Goal: Task Accomplishment & Management: Use online tool/utility

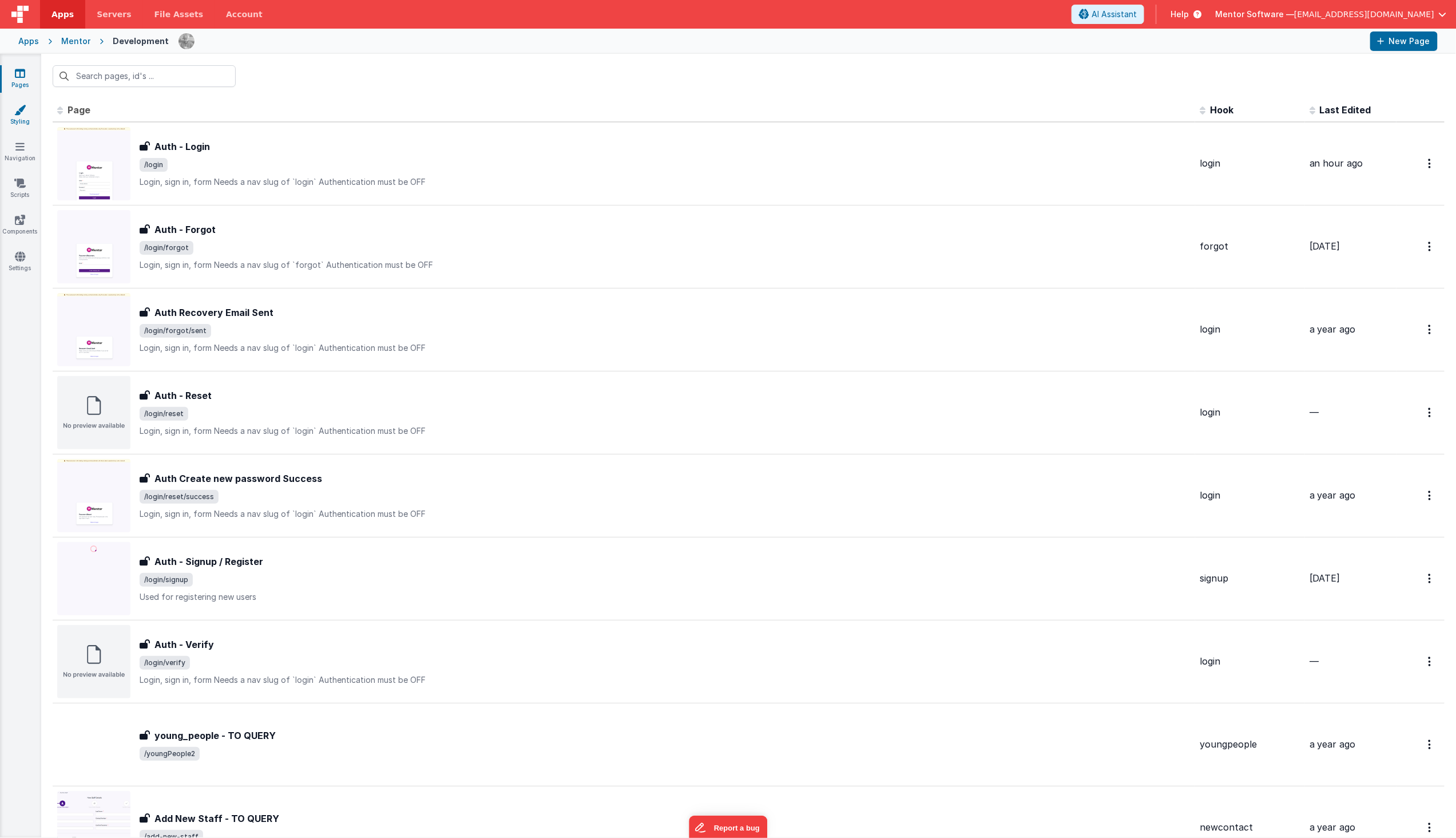
click at [11, 121] on link "Styling" at bounding box center [20, 115] width 42 height 23
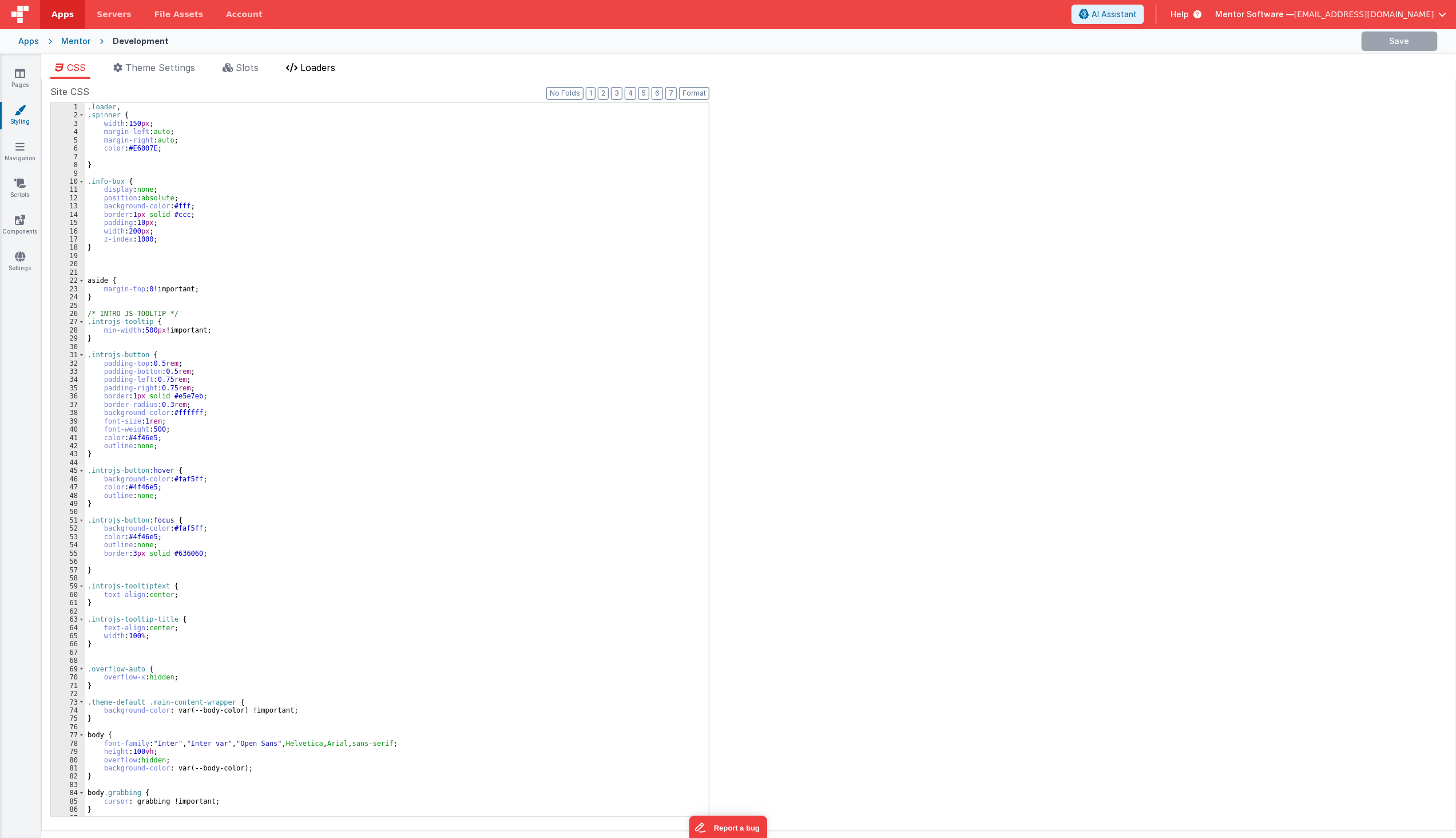
click at [304, 71] on span "Loaders" at bounding box center [318, 67] width 35 height 11
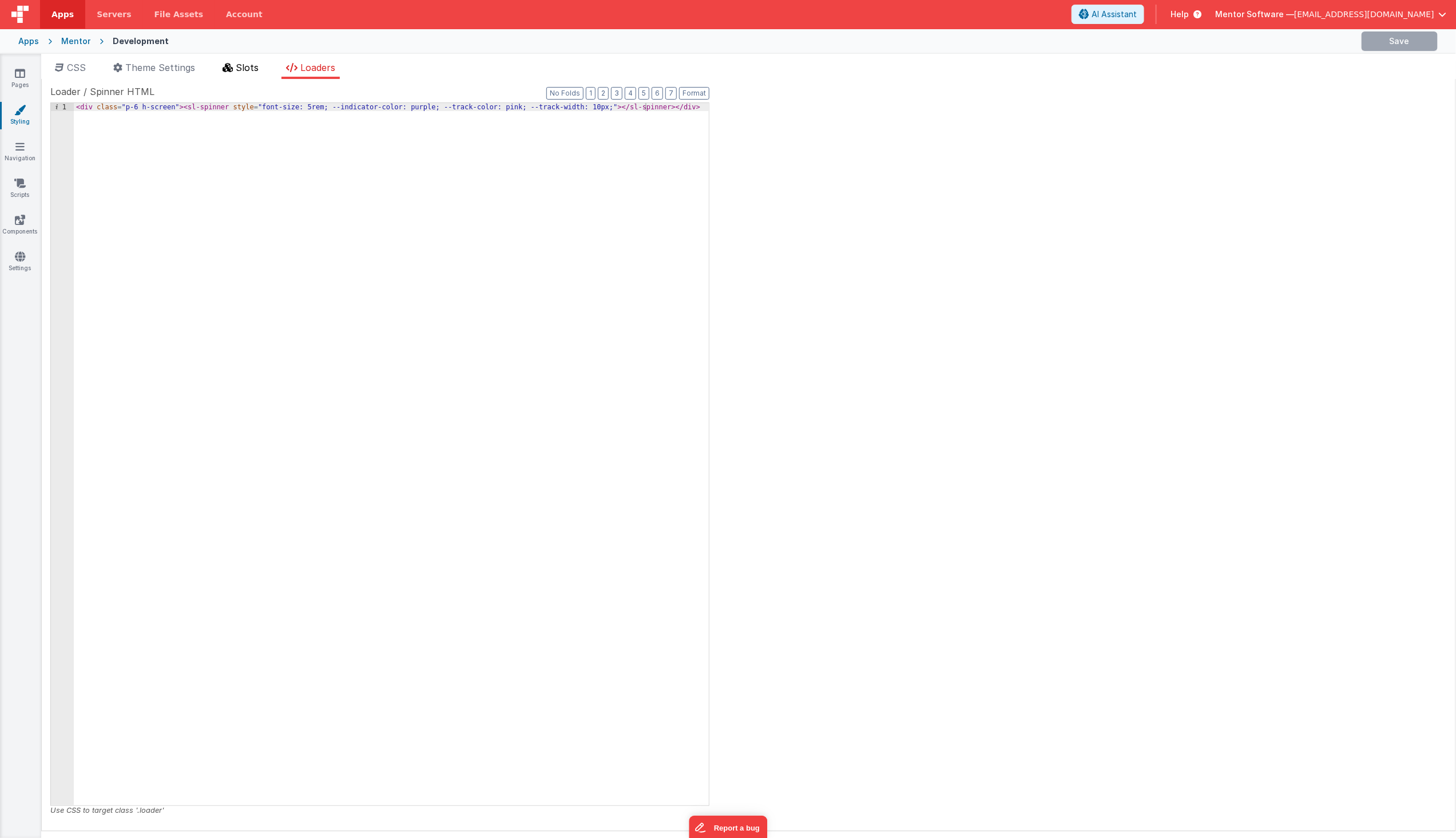
click at [254, 70] on span "Slots" at bounding box center [247, 67] width 23 height 11
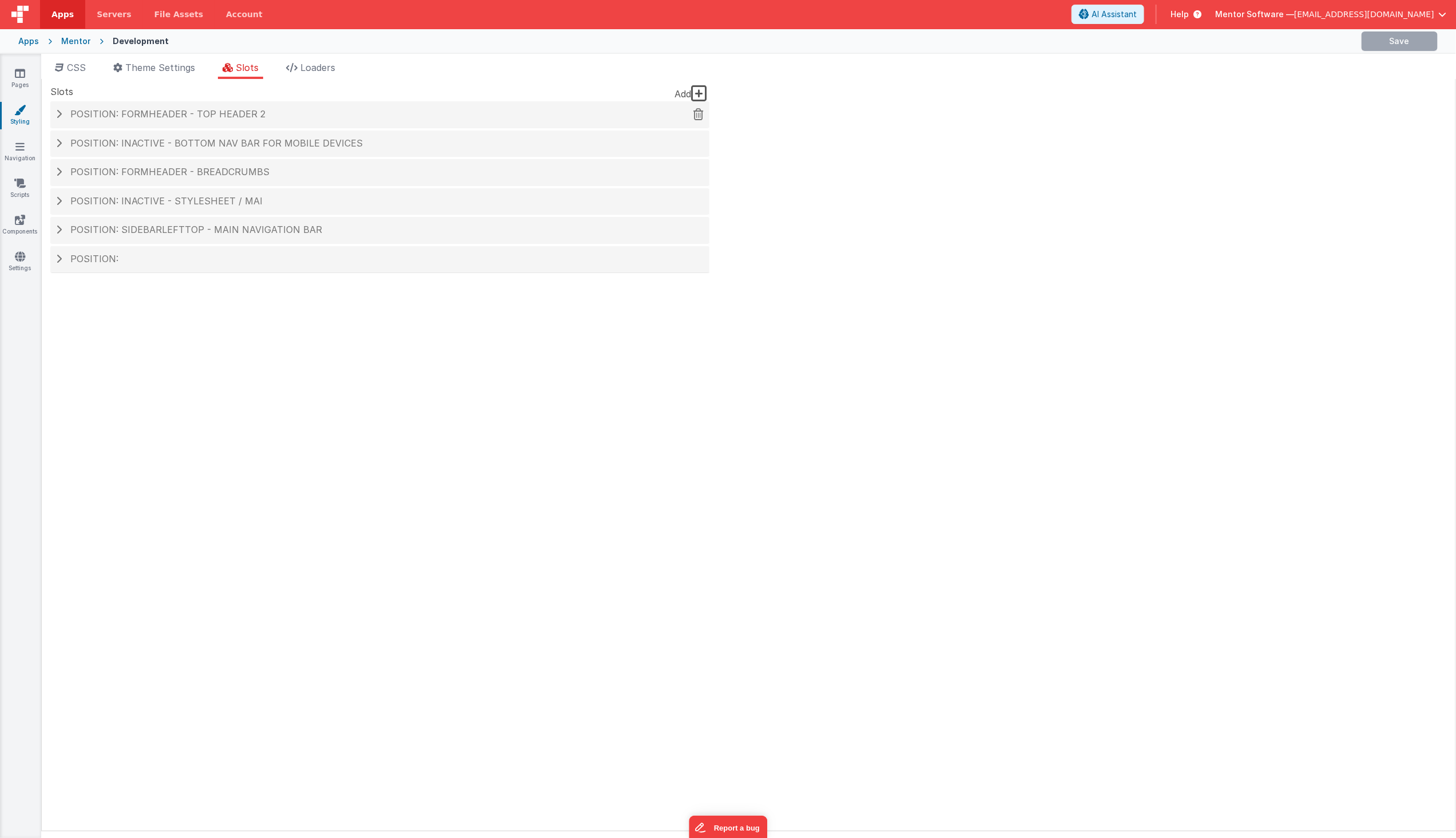
click at [333, 121] on div "Position: formHeader - top header 2" at bounding box center [379, 114] width 659 height 26
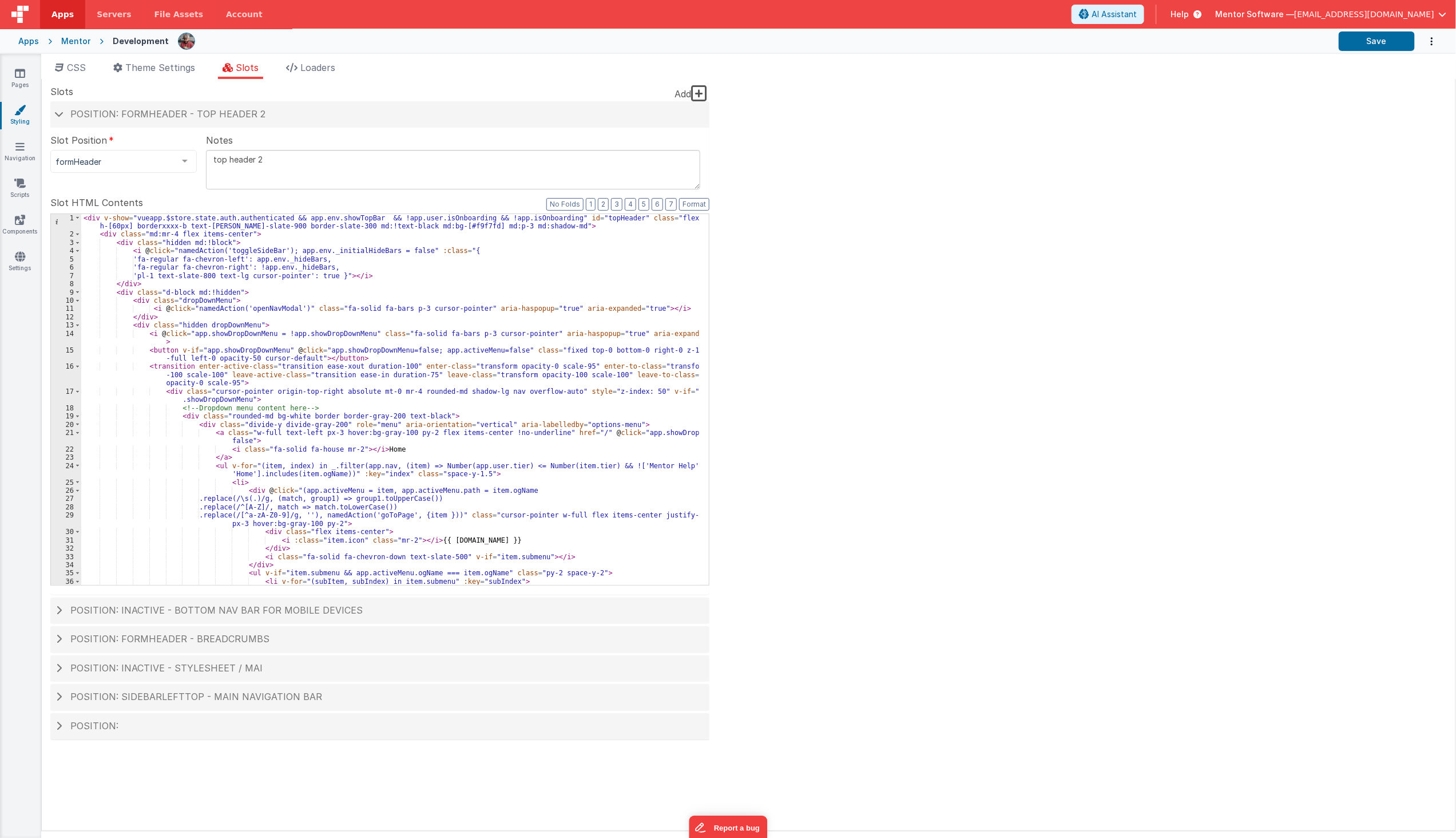
scroll to position [1125, 0]
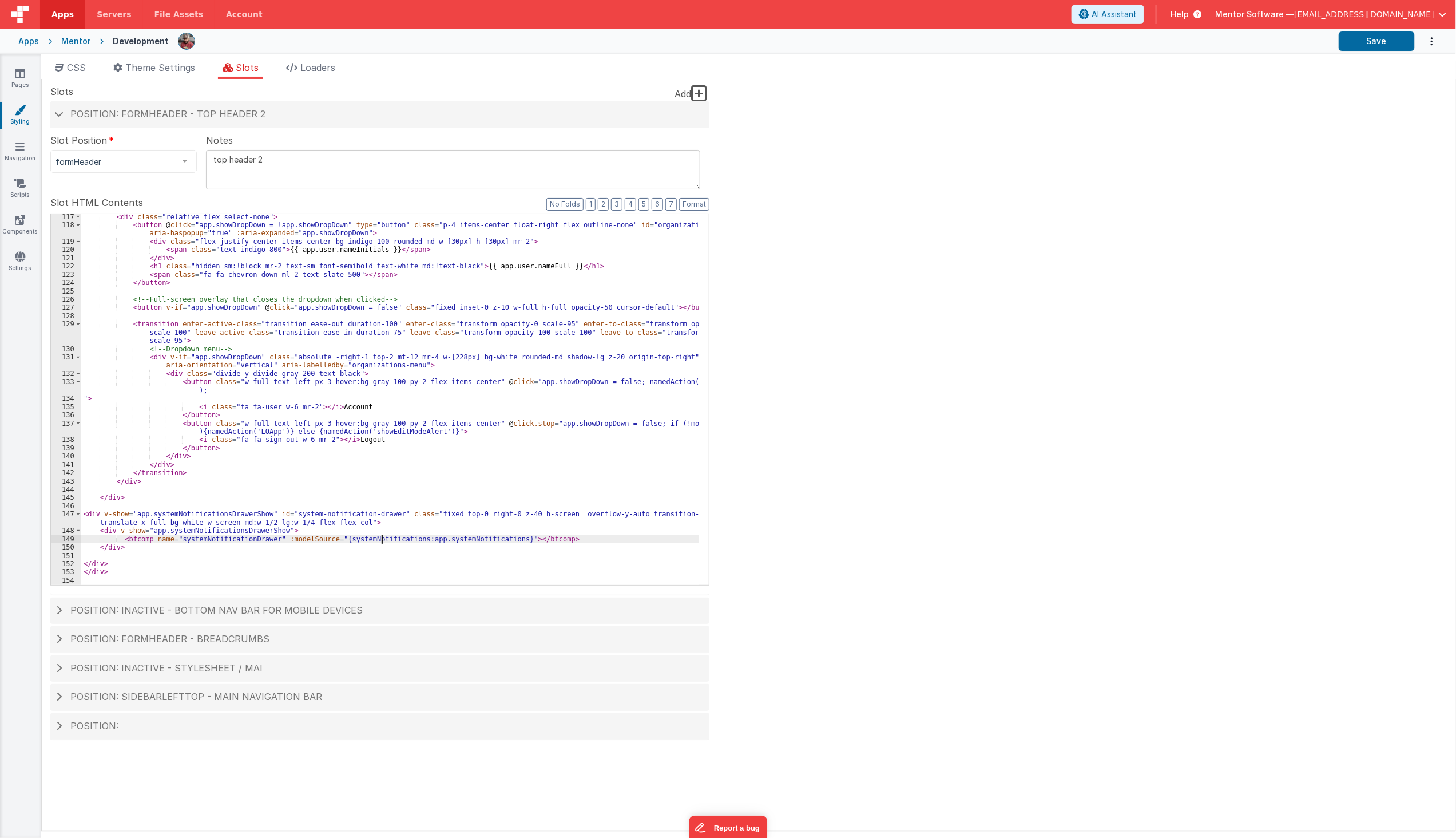
click at [380, 540] on div "< div class = "relative flex select-none" > < button @ click = "app.showDropDow…" at bounding box center [391, 407] width 618 height 387
click at [302, 62] on span "Loaders" at bounding box center [318, 67] width 35 height 11
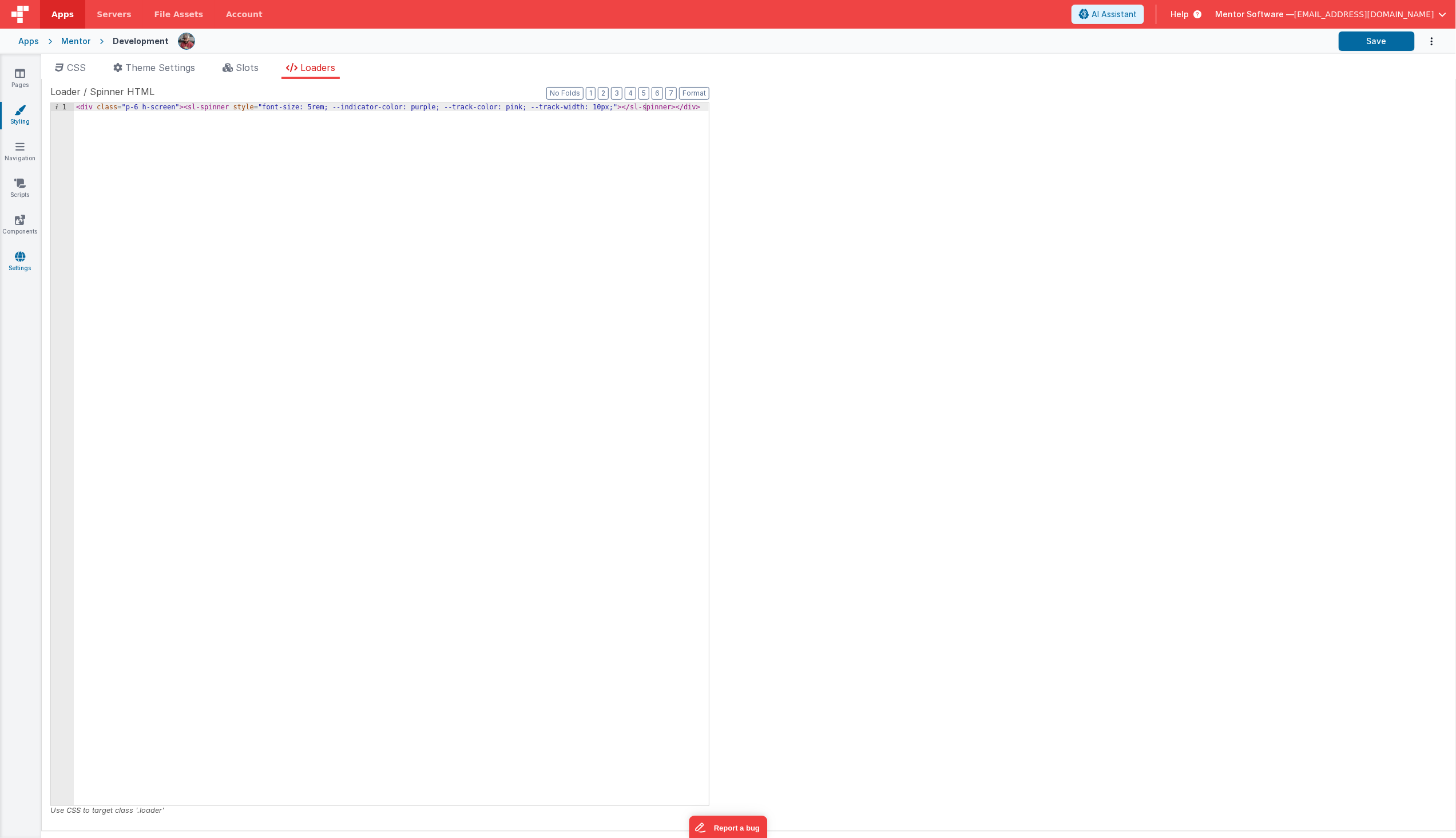
click at [21, 256] on icon at bounding box center [20, 256] width 10 height 11
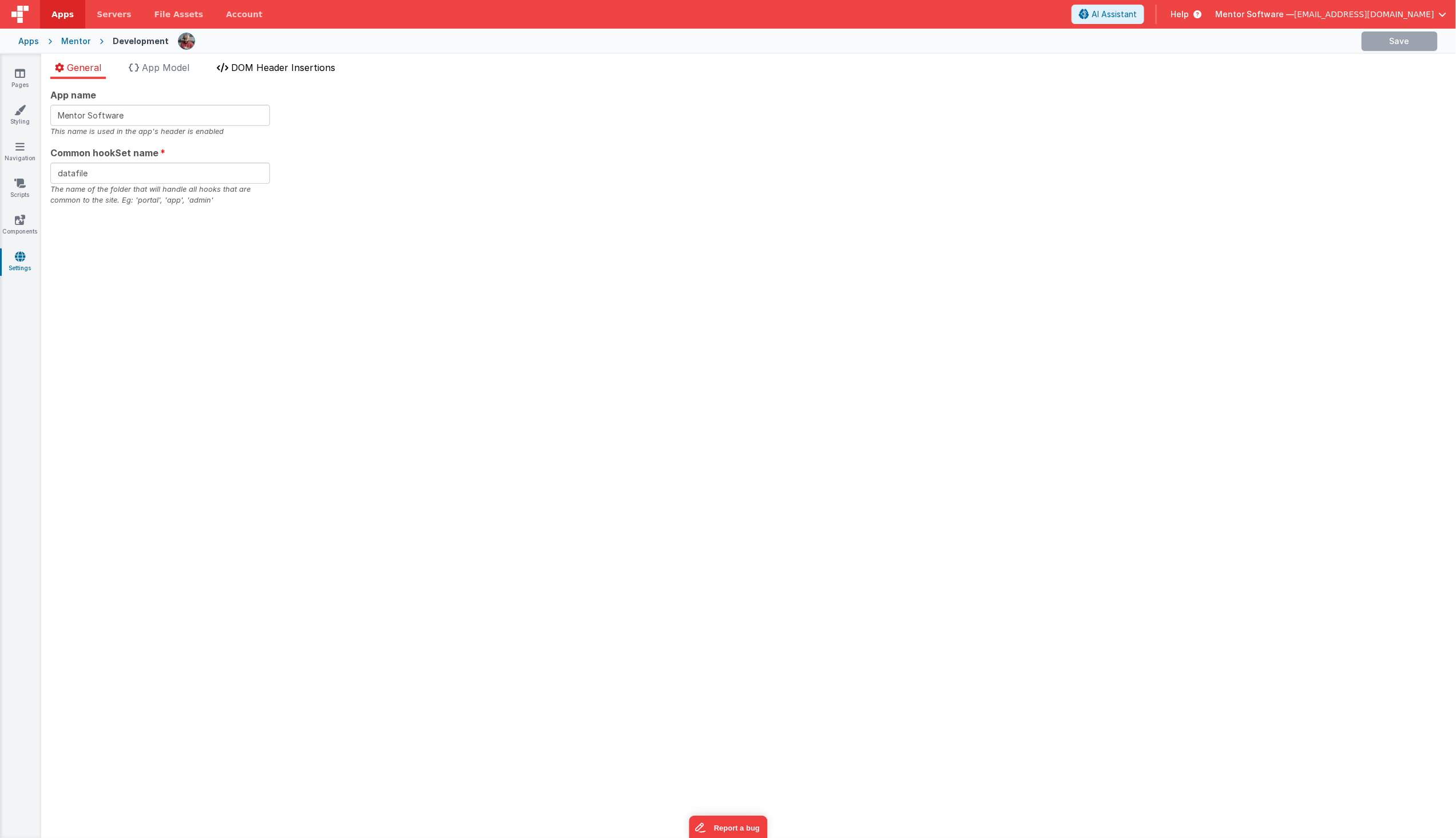
click at [317, 60] on li "DOM Header Insertions" at bounding box center [276, 70] width 127 height 19
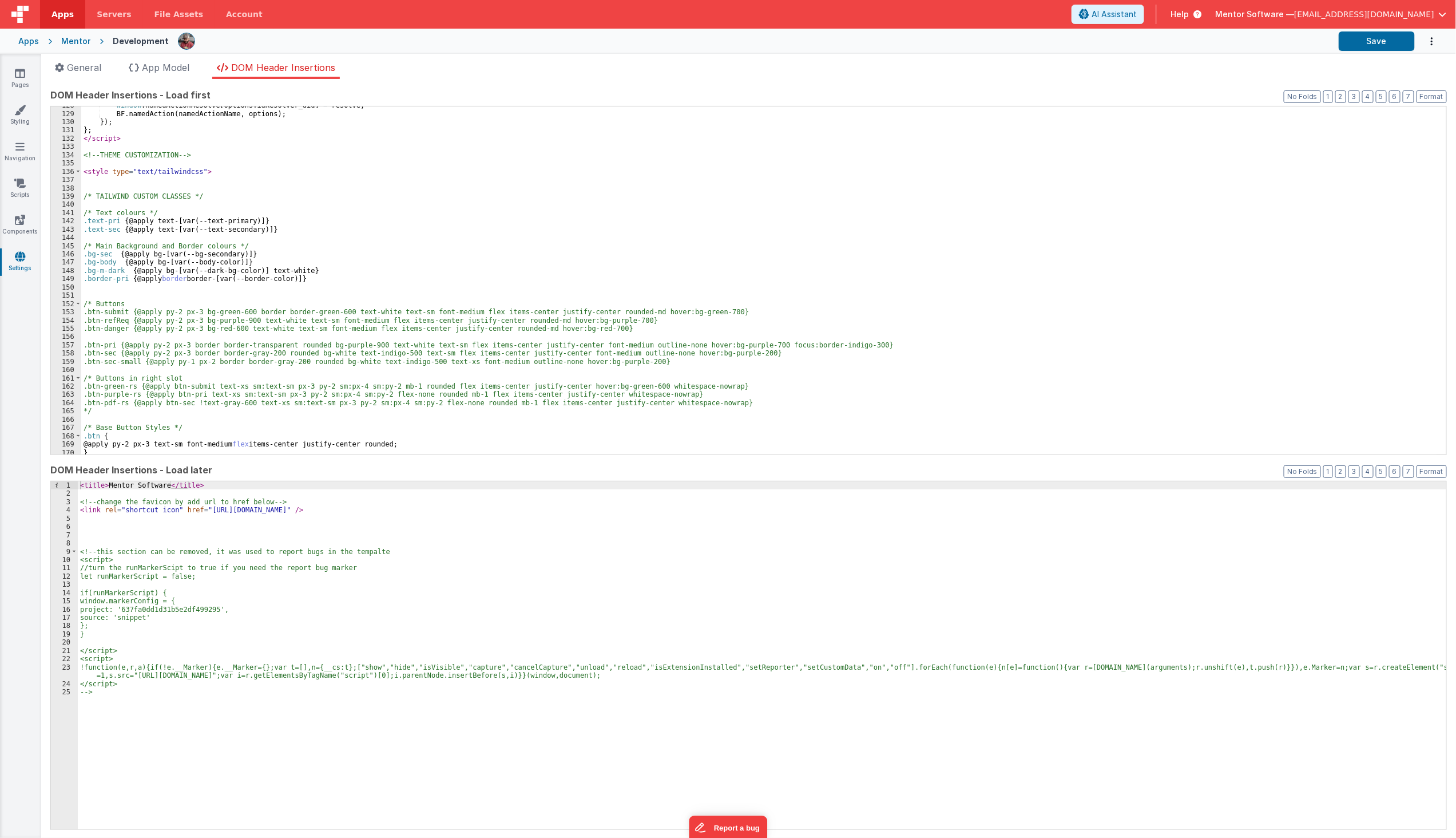
scroll to position [1044, 0]
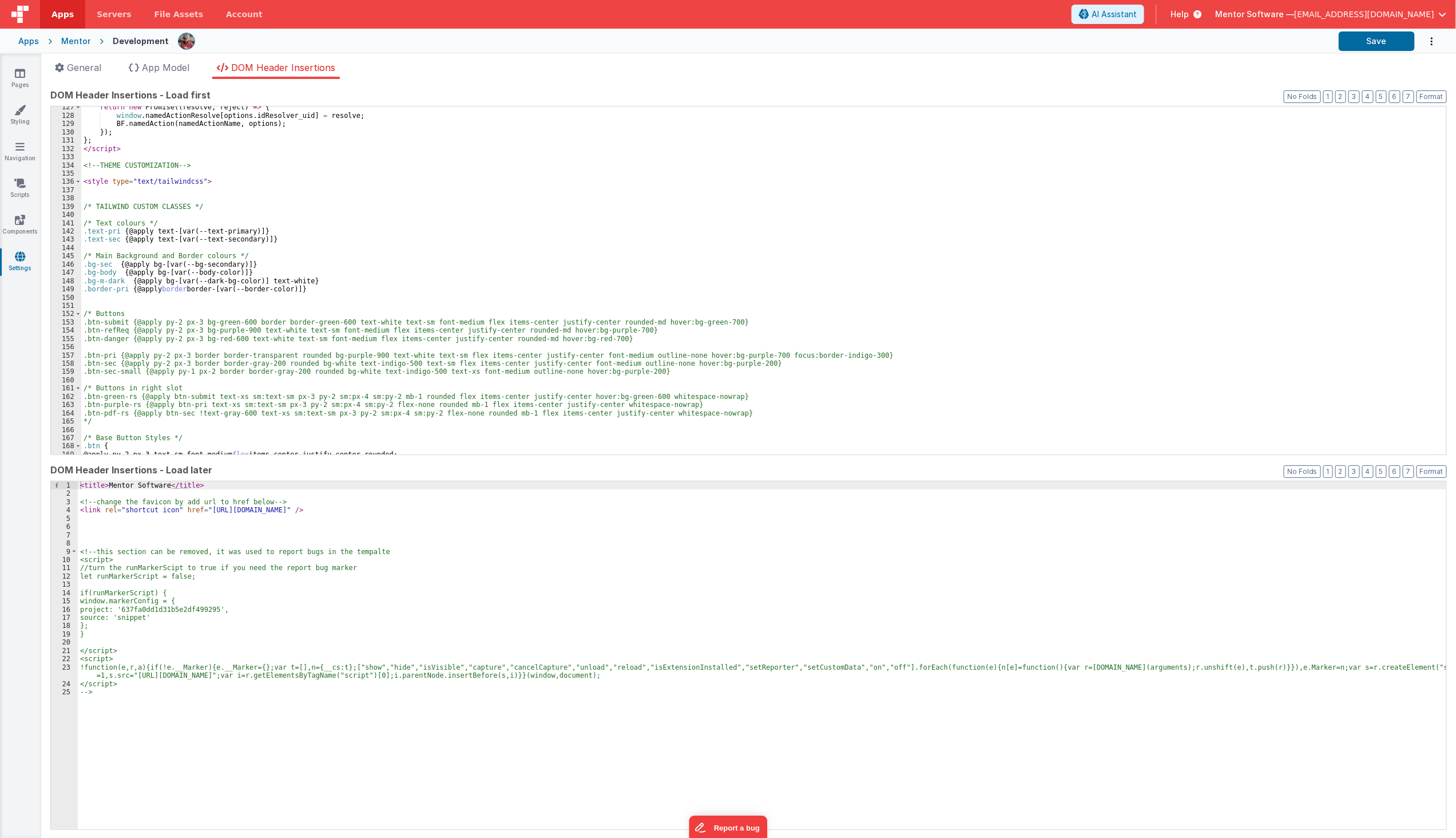
click at [336, 608] on div "< title > Mentor Software </ title > <!-- change the favicon by add url to href…" at bounding box center [762, 663] width 1369 height 364
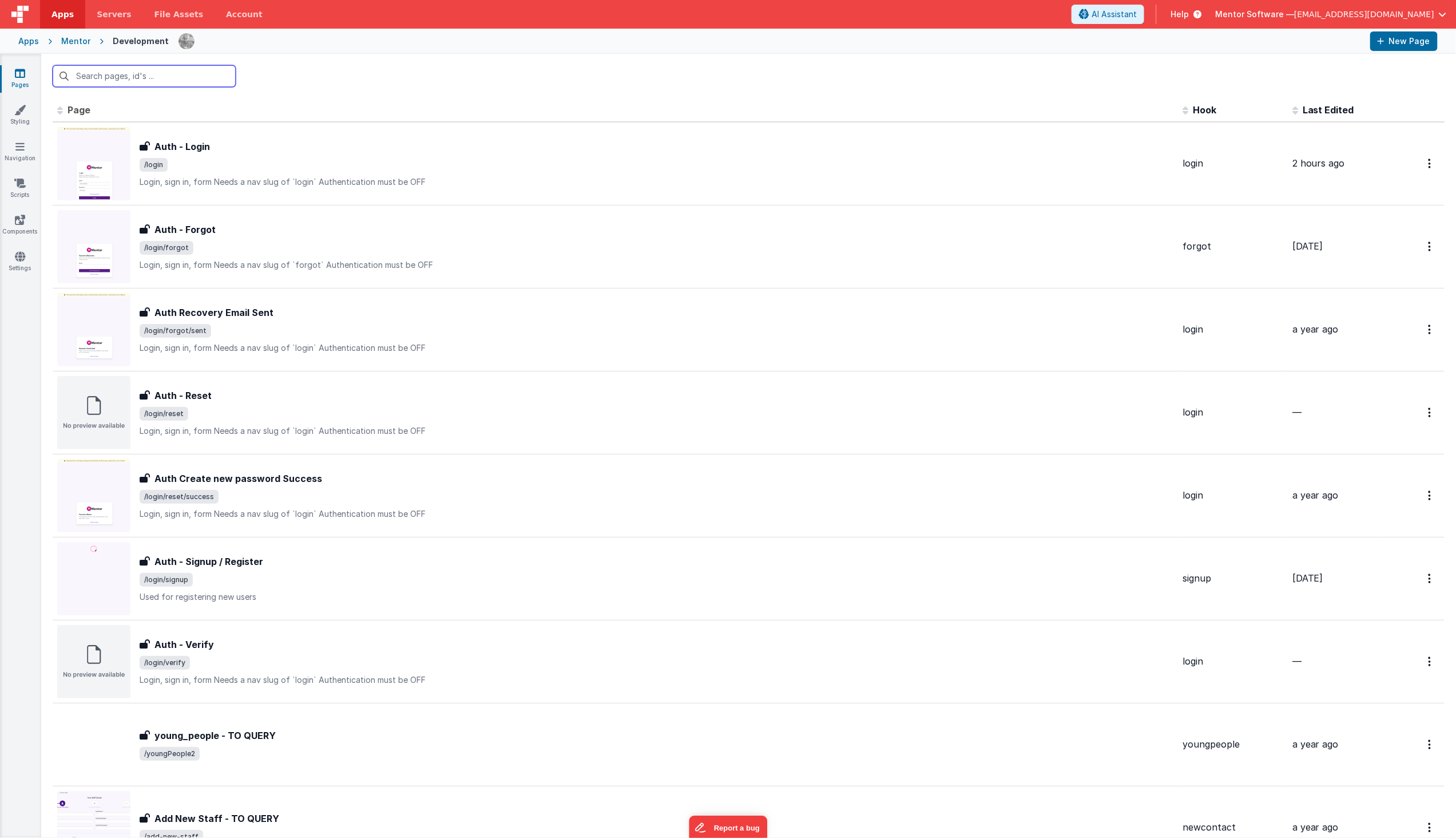
click at [173, 86] on input "text" at bounding box center [144, 76] width 183 height 22
click at [26, 220] on link "Components" at bounding box center [20, 225] width 42 height 23
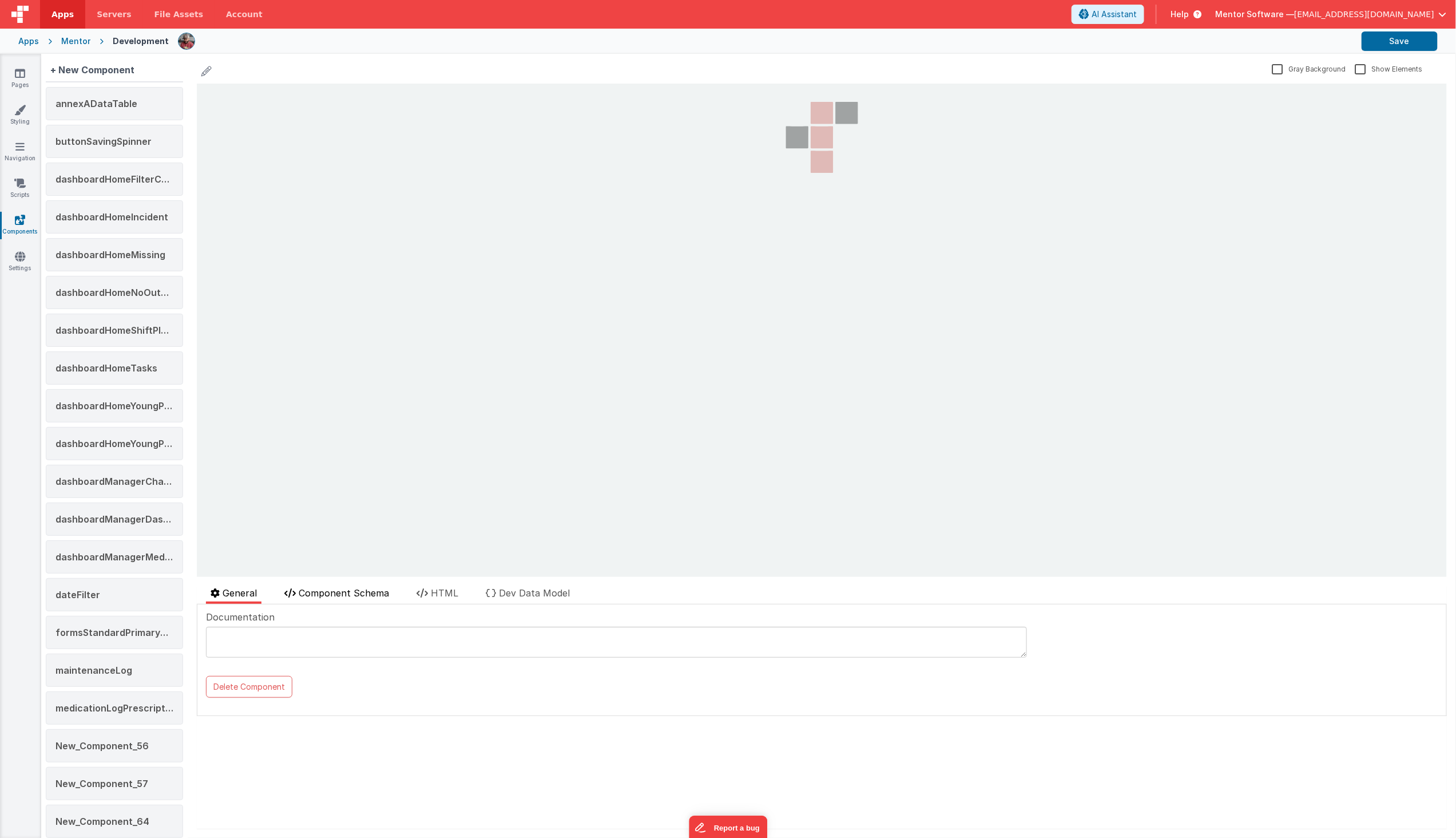
click at [375, 591] on span "Component Schema" at bounding box center [344, 593] width 90 height 11
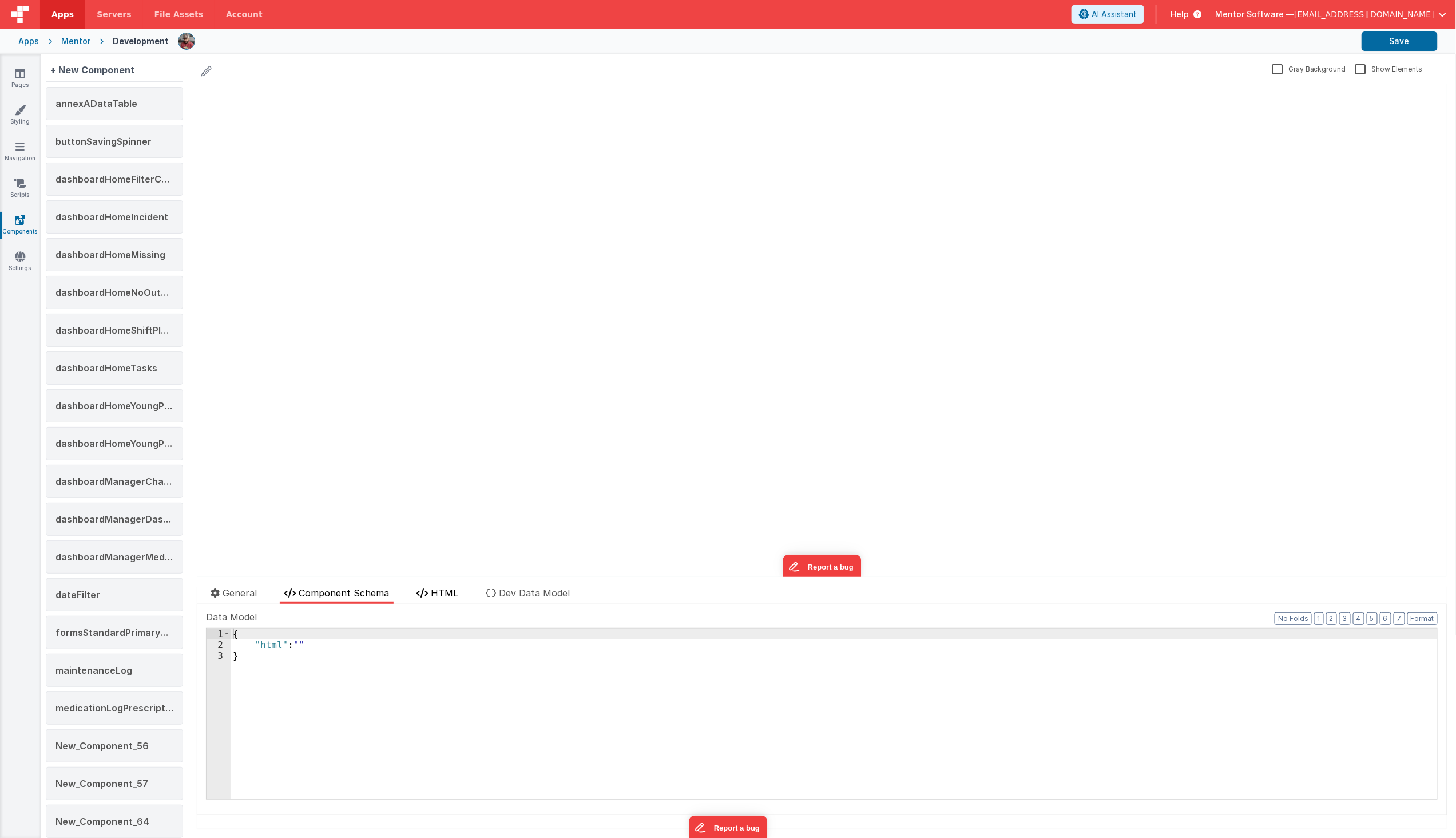
click at [437, 589] on span "HTML" at bounding box center [445, 593] width 27 height 11
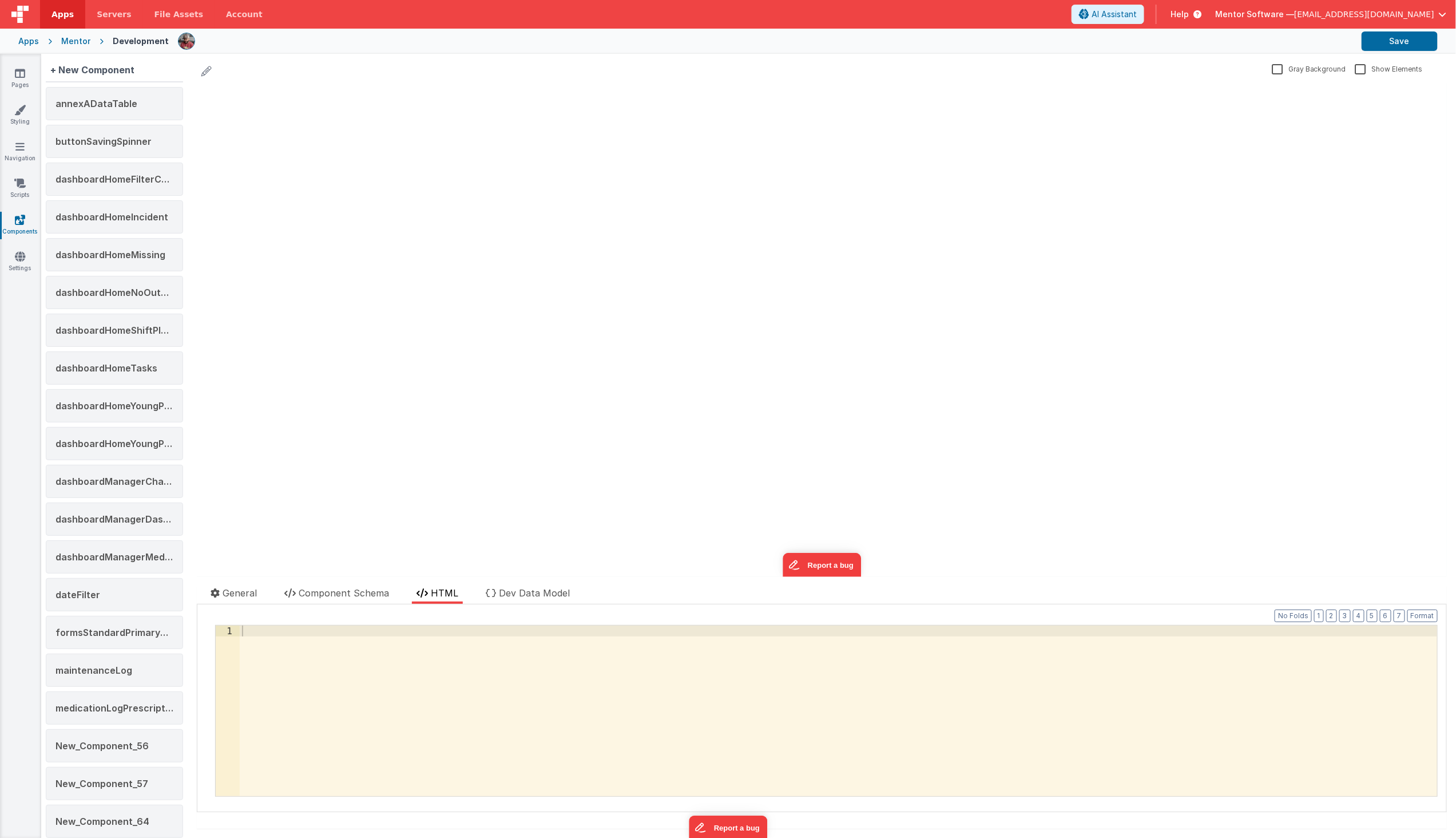
click at [353, 419] on div "update page model (See schema to hide after dev) { "component": { "comp": { "fi…" at bounding box center [821, 329] width 1251 height 493
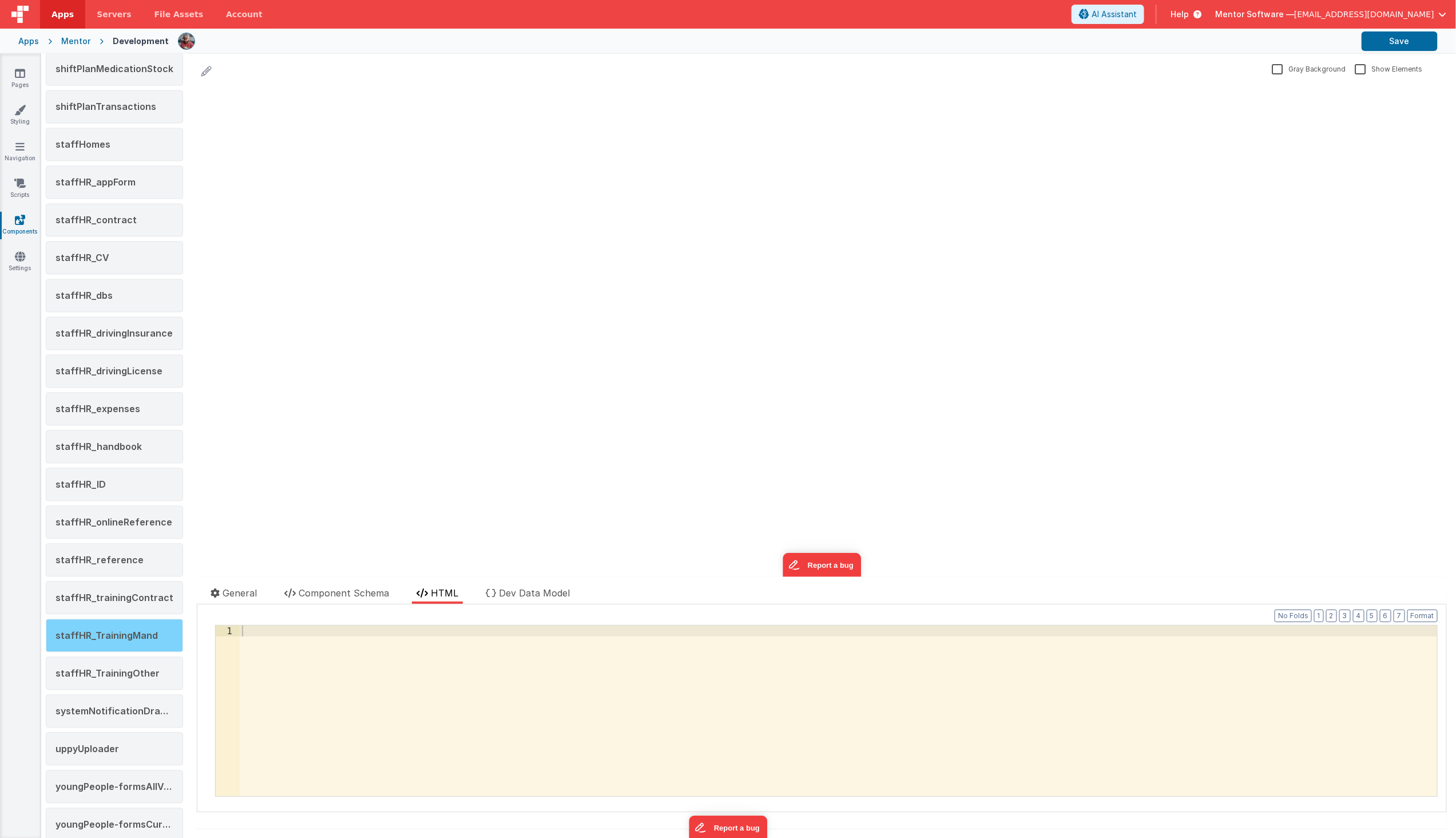
scroll to position [1532, 0]
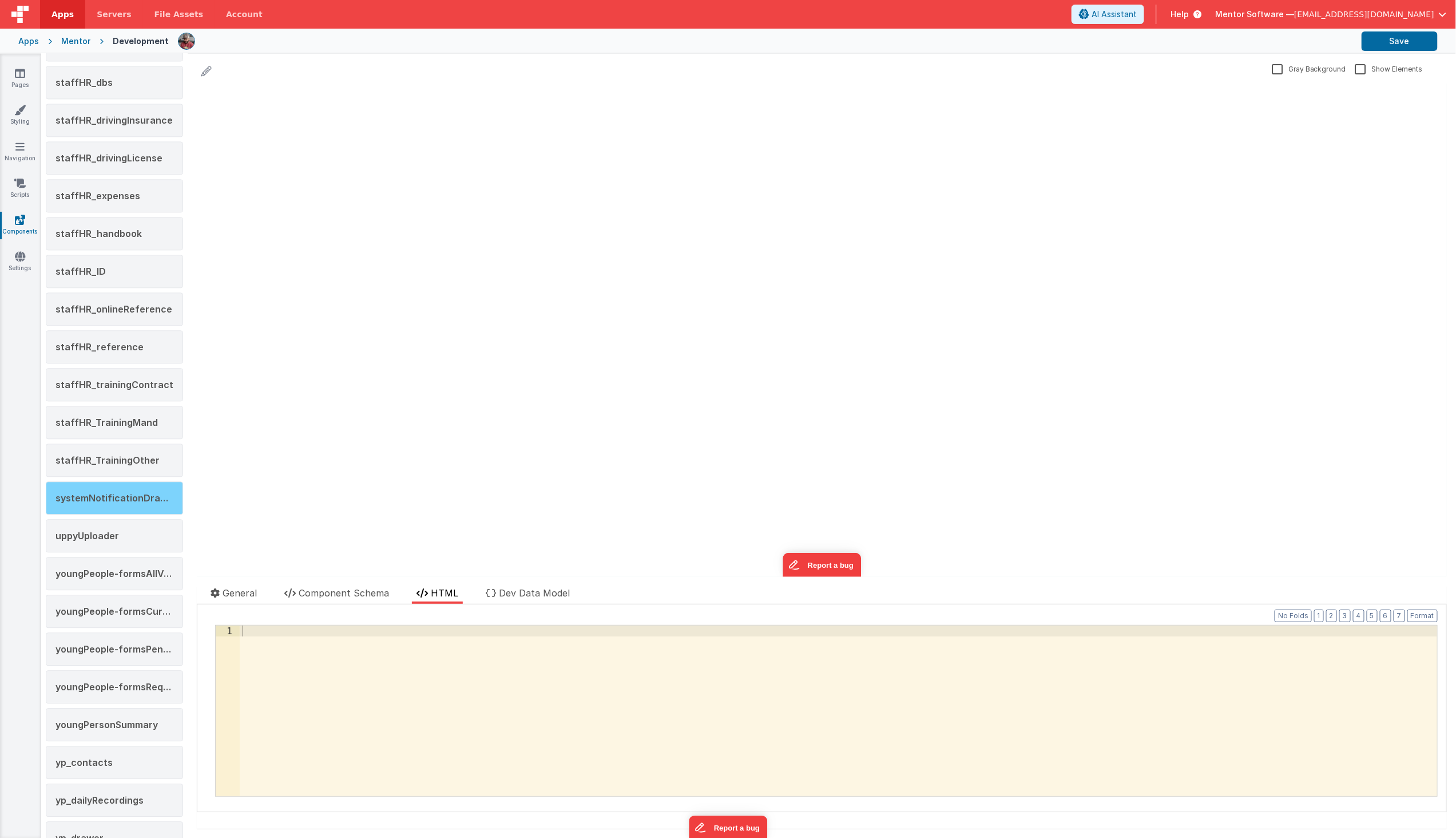
click at [162, 499] on span "systemNotificationDrawer" at bounding box center [116, 498] width 122 height 11
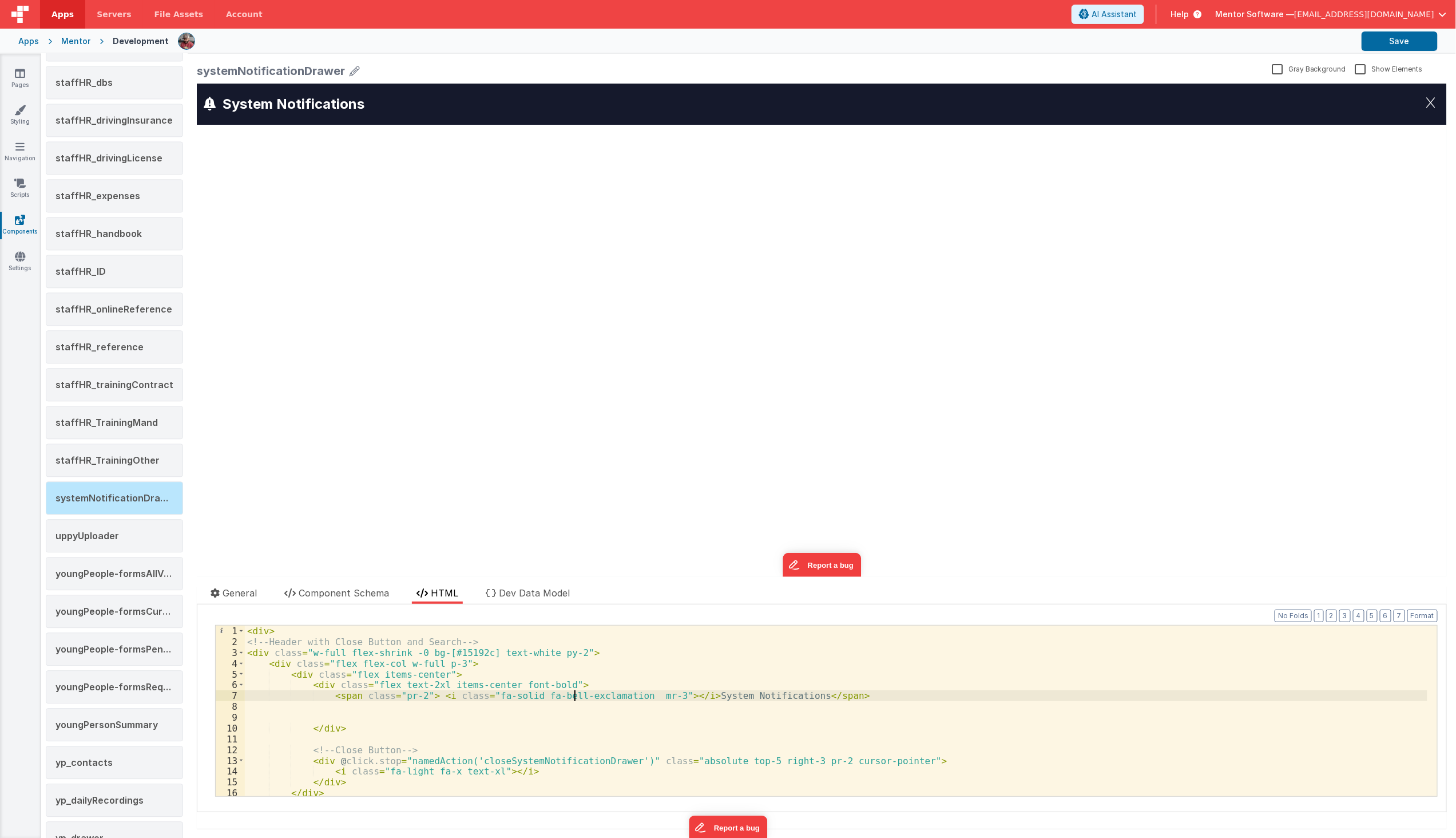
click at [576, 695] on div "< div > <!-- Header with Close Button and Search --> < div class = "w-full flex…" at bounding box center [835, 722] width 1183 height 192
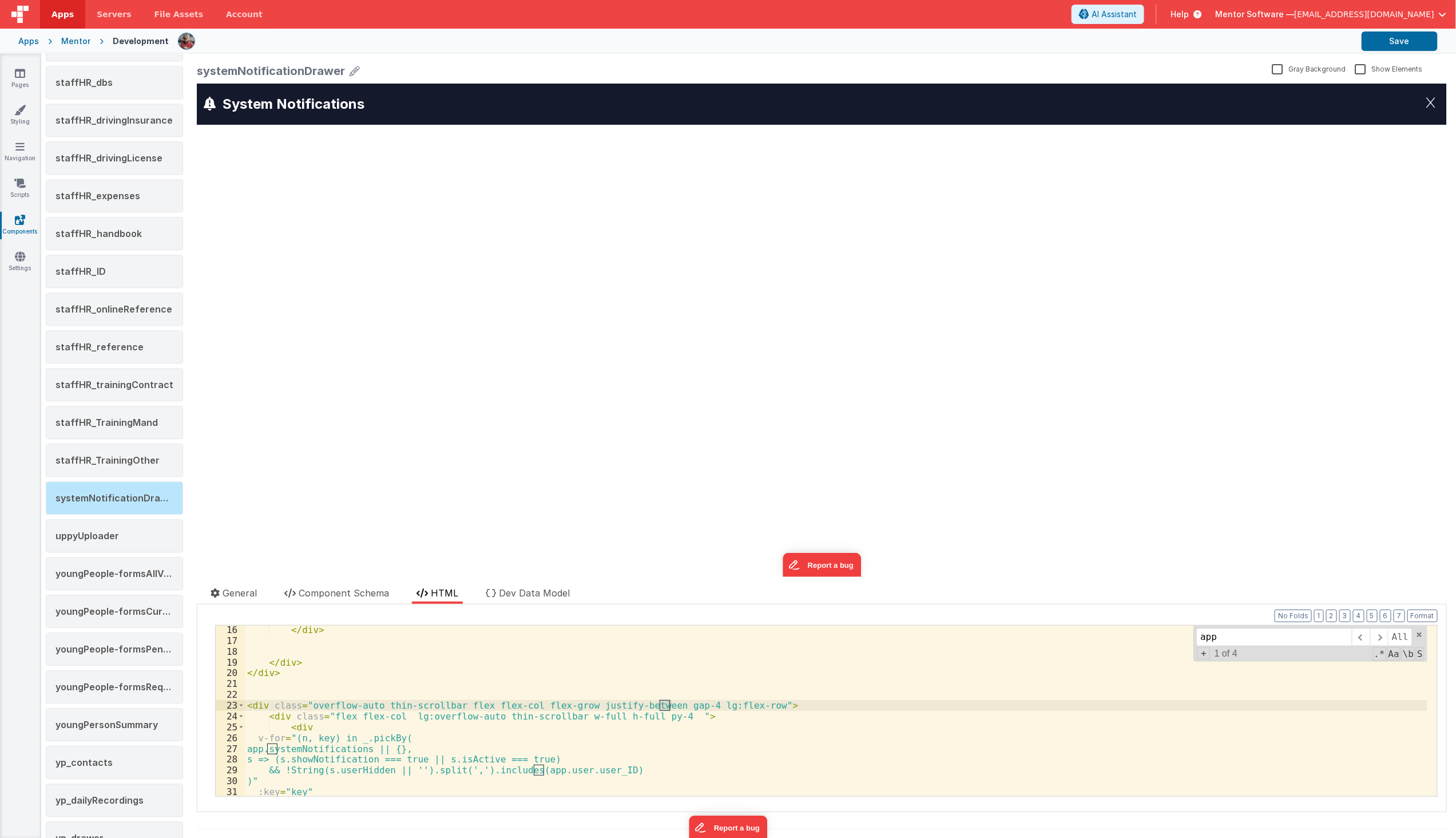
scroll to position [163, 0]
type input "app."
click at [284, 748] on div "</ div > </ div > </ div > < div class = "overflow-auto thin-scrollbar flex fle…" at bounding box center [835, 711] width 1183 height 171
click at [271, 752] on div "</ div > </ div > </ div > < div class = "overflow-auto thin-scrollbar flex fle…" at bounding box center [835, 720] width 1183 height 192
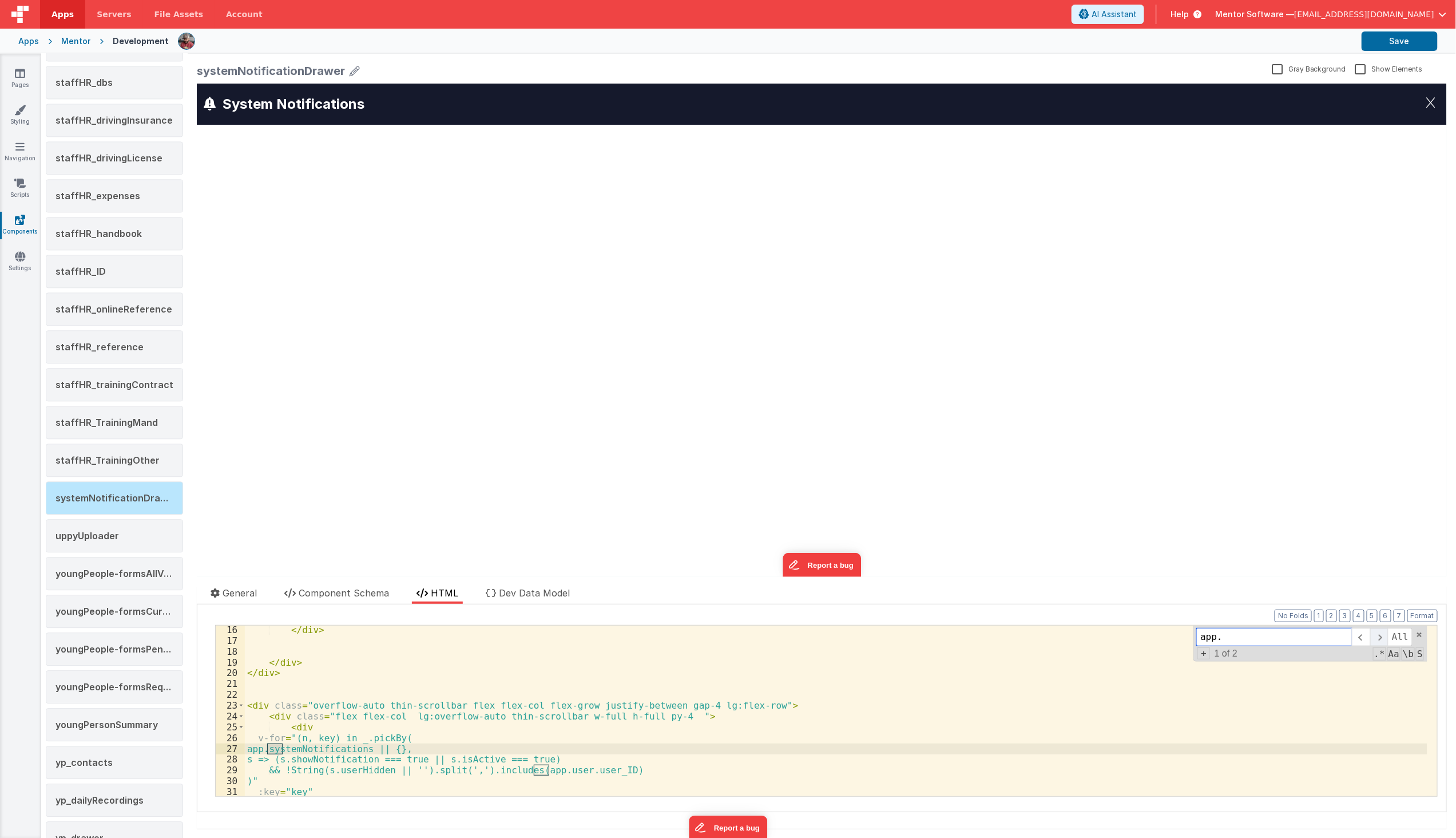
click at [1374, 631] on span at bounding box center [1379, 637] width 18 height 19
click at [1374, 631] on span at bounding box center [1379, 637] width 18 height 19
click at [273, 754] on div "</ div > </ div > </ div > < div class = "overflow-auto thin-scrollbar flex fle…" at bounding box center [835, 720] width 1183 height 192
click at [273, 746] on div "</ div > </ div > </ div > < div class = "overflow-auto thin-scrollbar flex fle…" at bounding box center [835, 720] width 1183 height 192
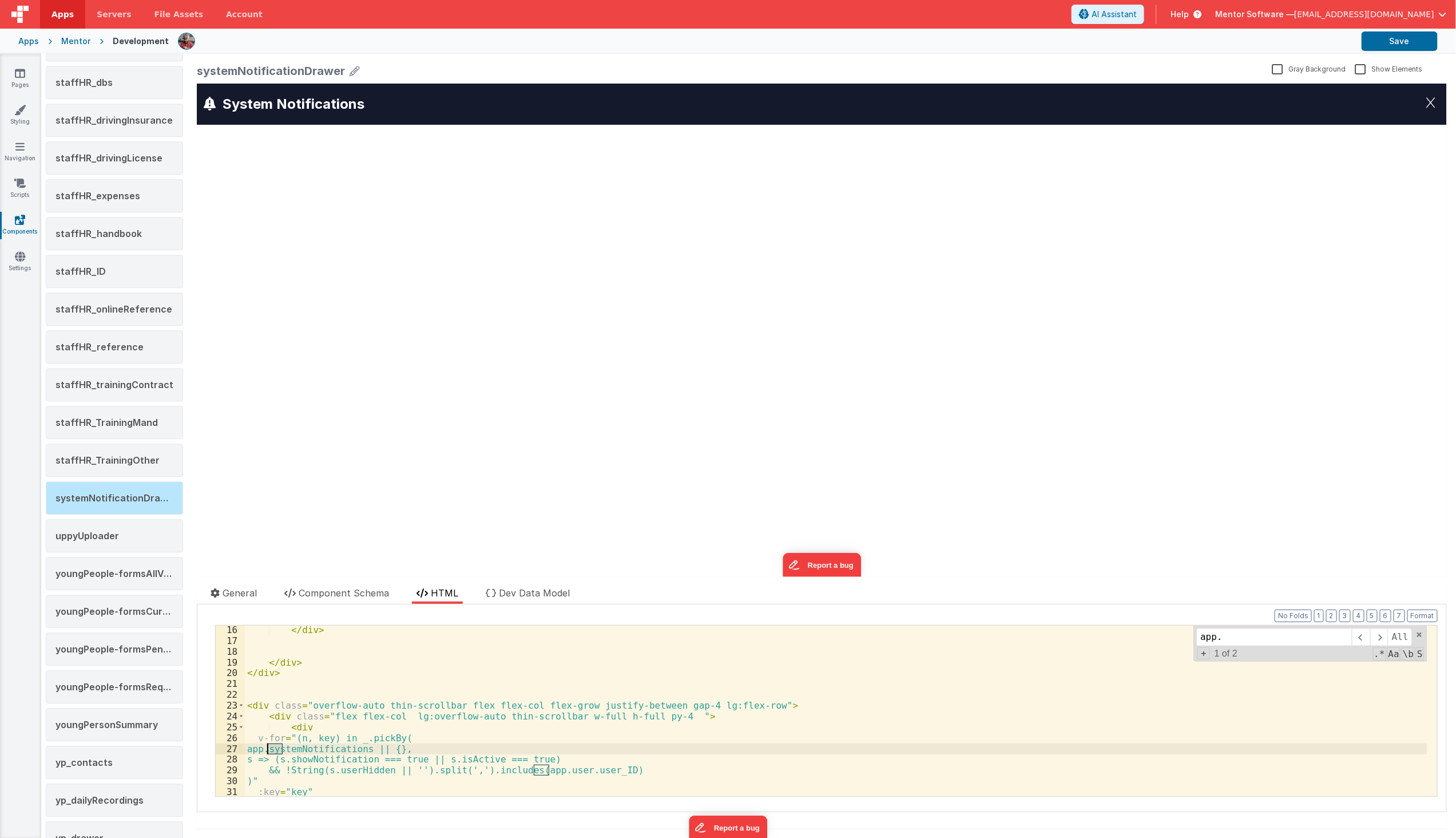
click at [273, 746] on div "</ div > </ div > </ div > < div class = "overflow-auto thin-scrollbar flex fle…" at bounding box center [835, 720] width 1183 height 192
click at [1421, 19] on span "[EMAIL_ADDRESS][DOMAIN_NAME]" at bounding box center [1364, 14] width 140 height 11
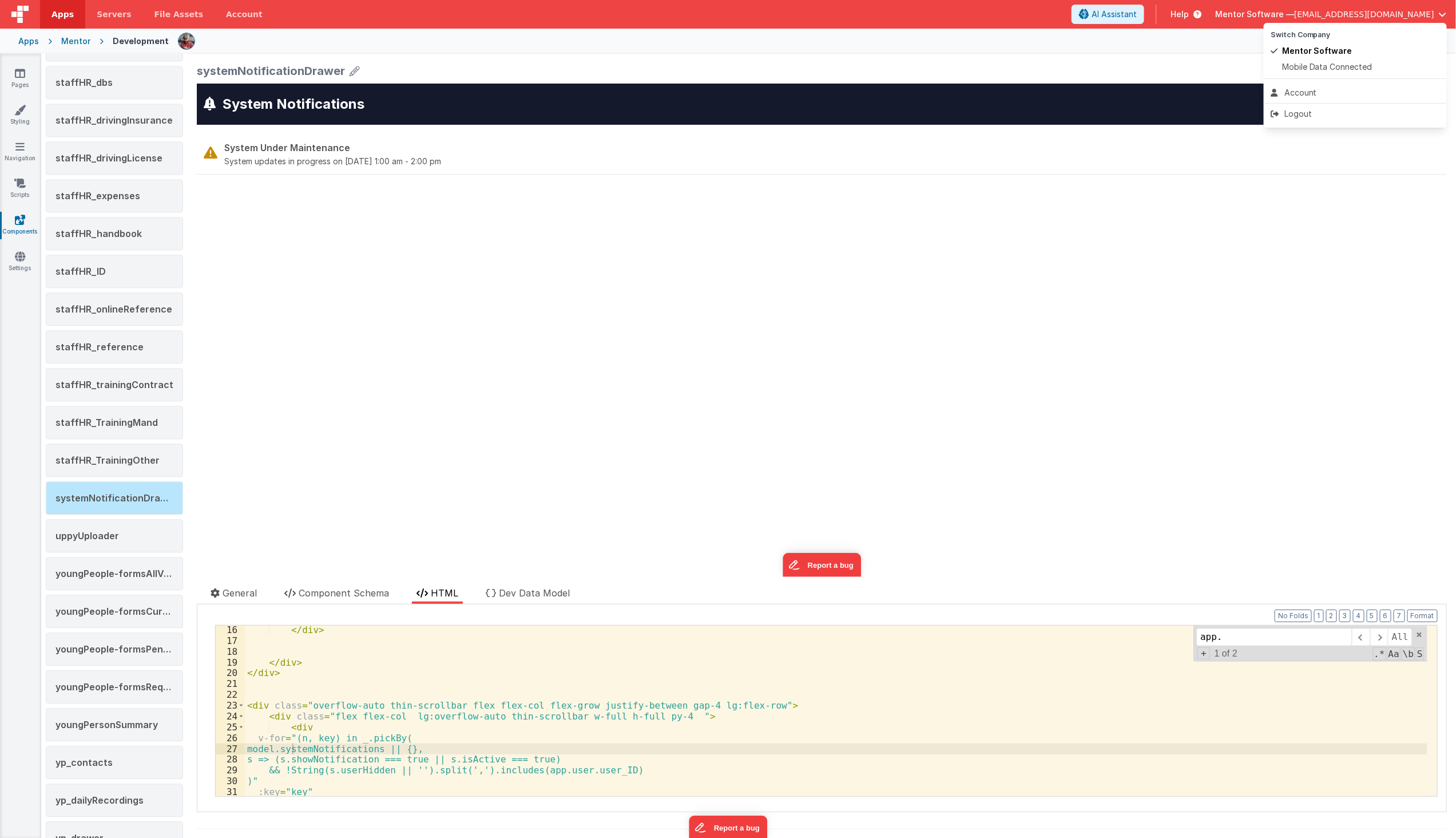
click at [1138, 41] on button at bounding box center [728, 419] width 1456 height 838
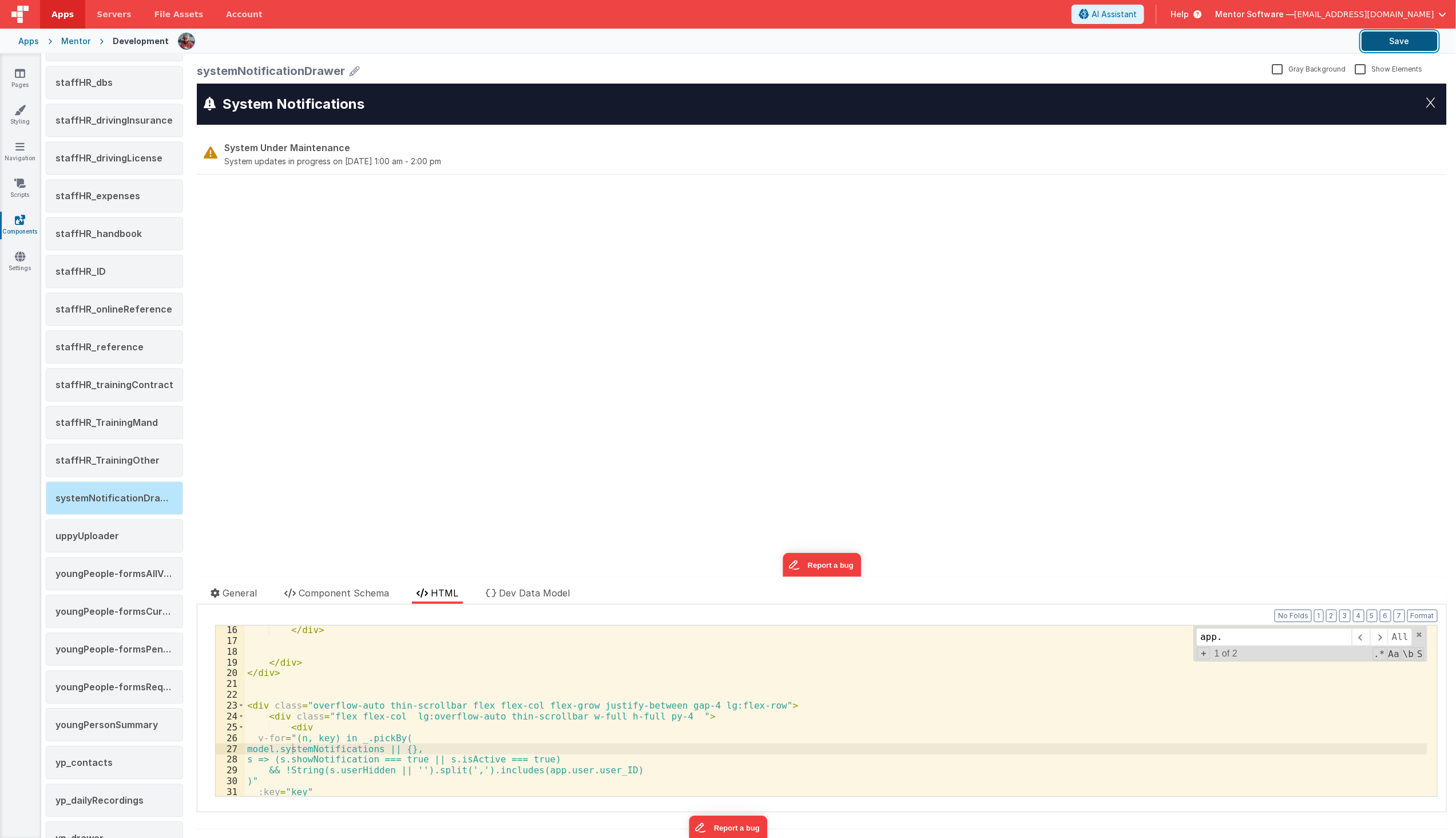
click at [1412, 43] on button "Save" at bounding box center [1400, 41] width 76 height 20
click at [510, 598] on li "Dev Data Model" at bounding box center [528, 594] width 93 height 18
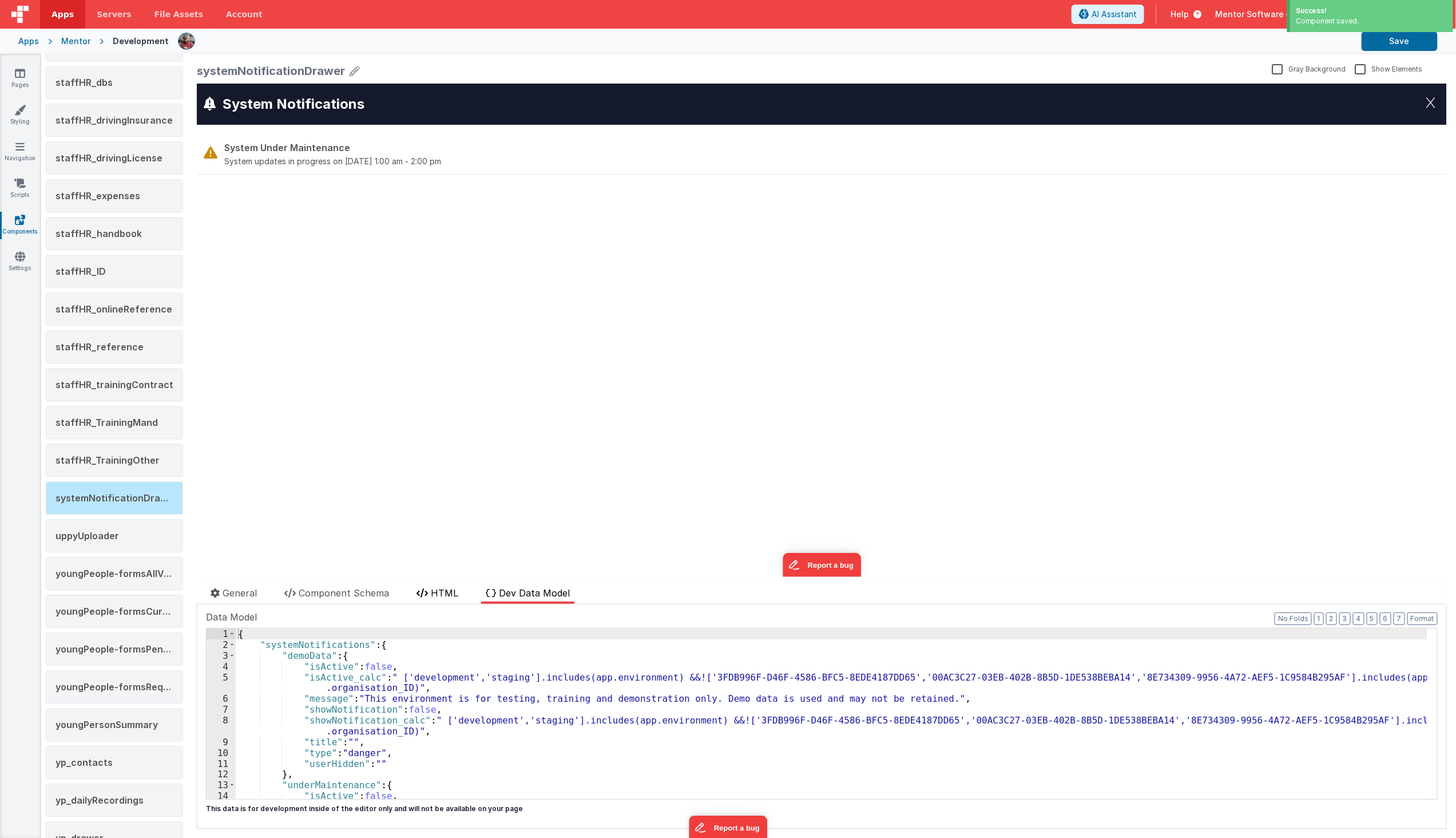
click at [433, 591] on span "HTML" at bounding box center [445, 593] width 27 height 11
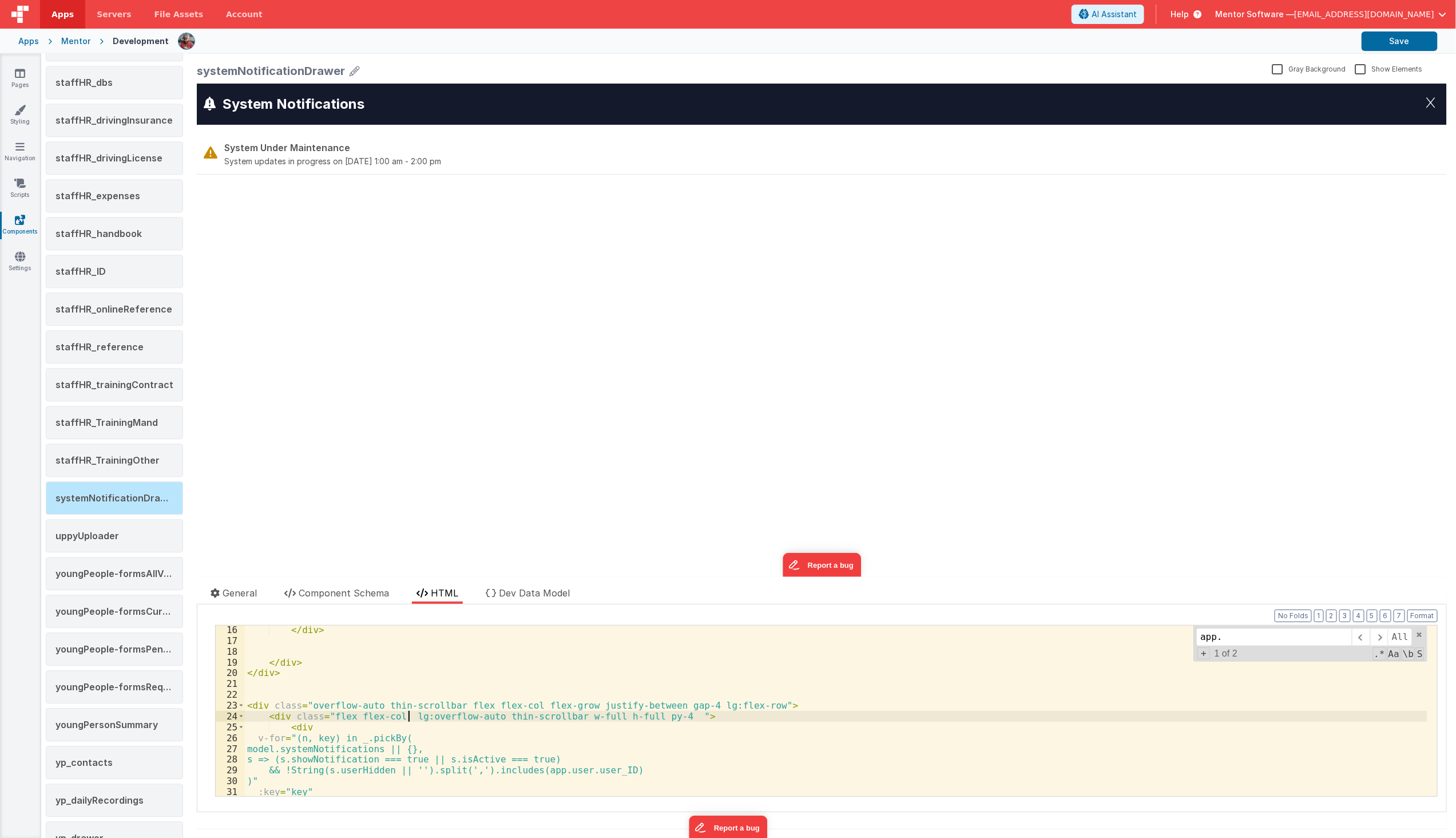
click at [410, 713] on div "</ div > </ div > </ div > < div class = "overflow-auto thin-scrollbar flex fle…" at bounding box center [835, 720] width 1183 height 192
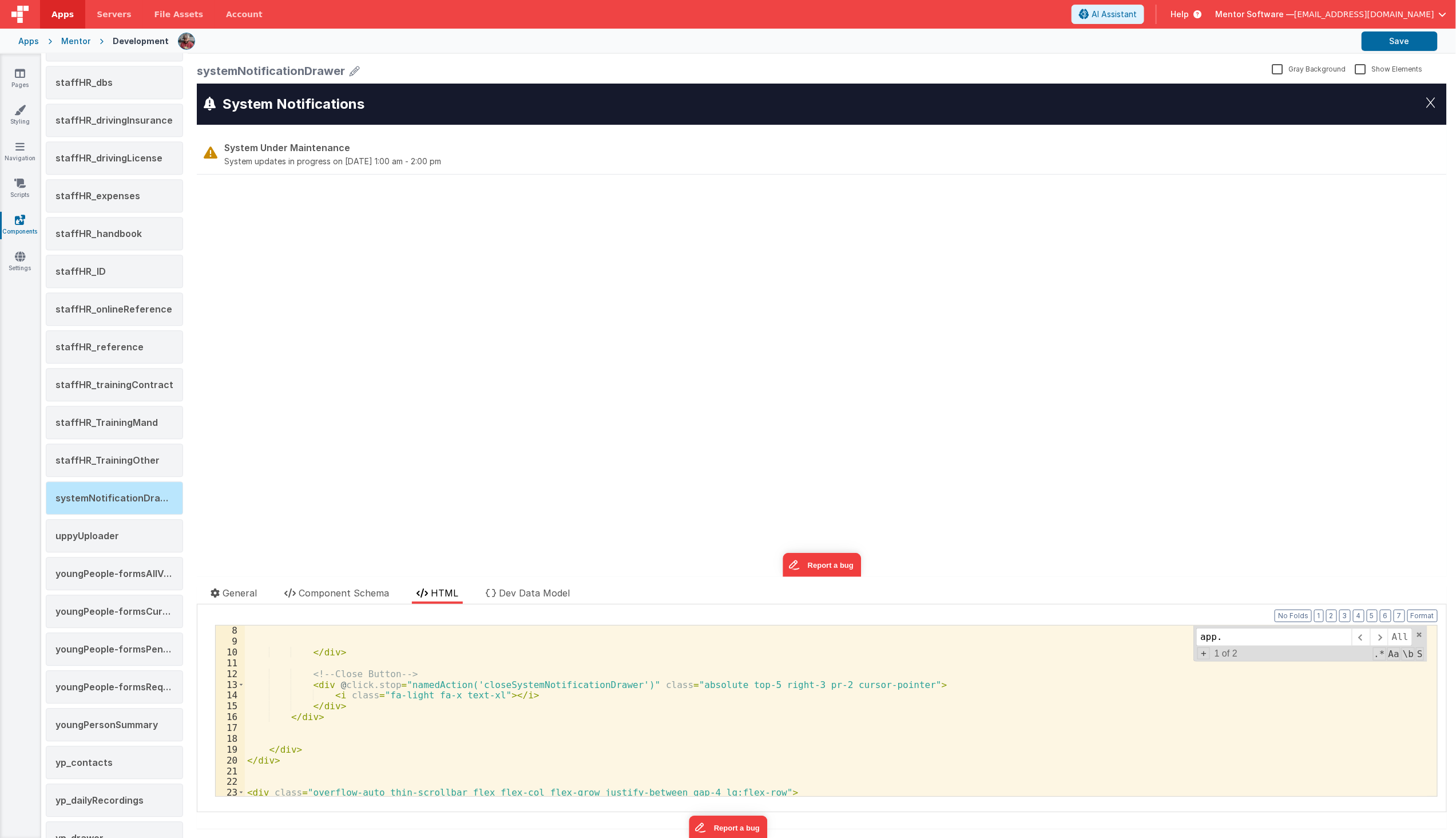
scroll to position [0, 0]
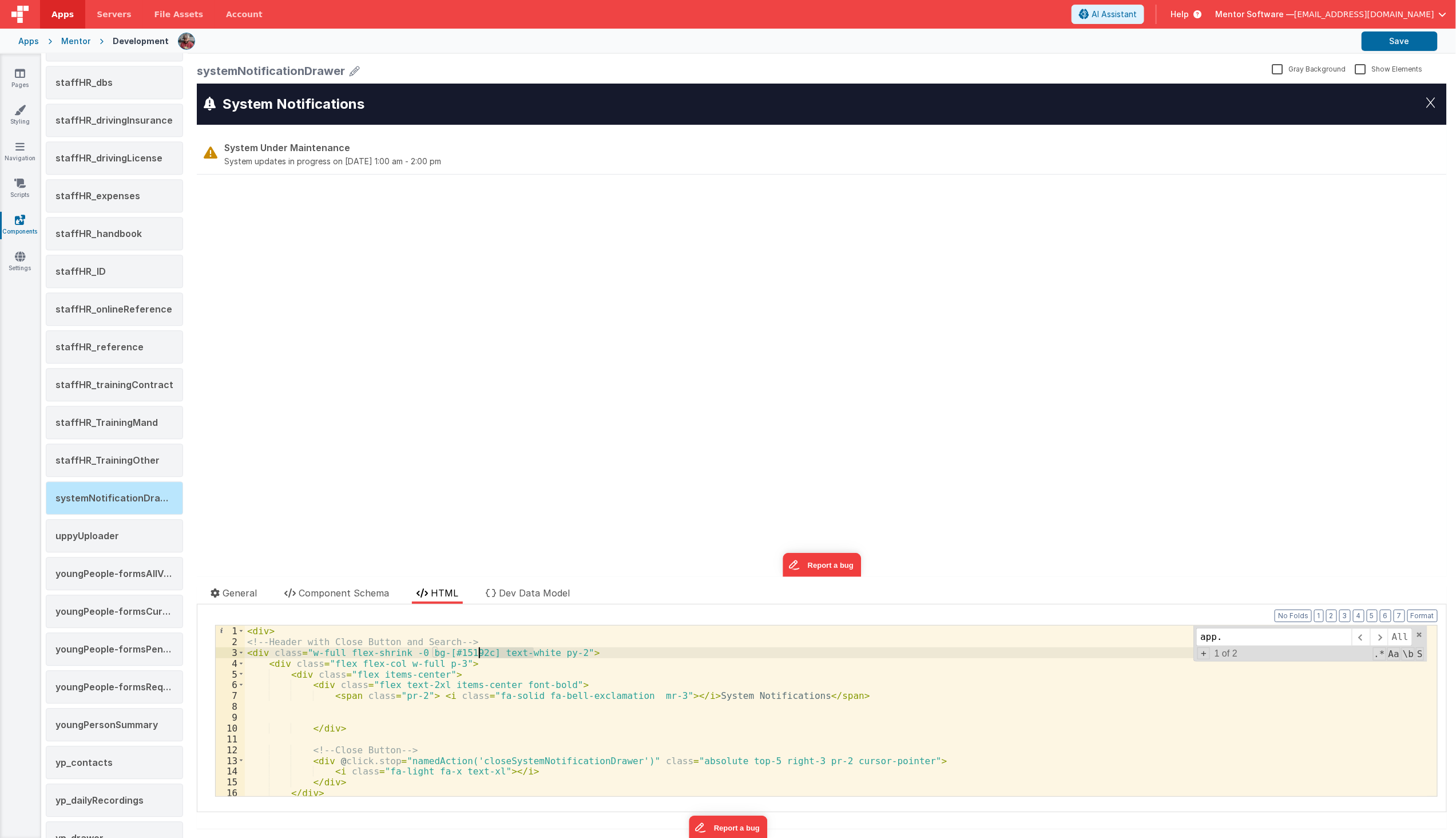
drag, startPoint x: 532, startPoint y: 654, endPoint x: 481, endPoint y: 656, distance: 51.0
click at [481, 656] on div "< div > <!-- Header with Close Button and Search --> < div class = "w-full flex…" at bounding box center [835, 722] width 1183 height 192
click at [441, 757] on div "< div > <!-- Header with Close Button and Search --> < div class = "w-full flex…" at bounding box center [835, 722] width 1183 height 192
click at [239, 654] on span at bounding box center [240, 652] width 6 height 11
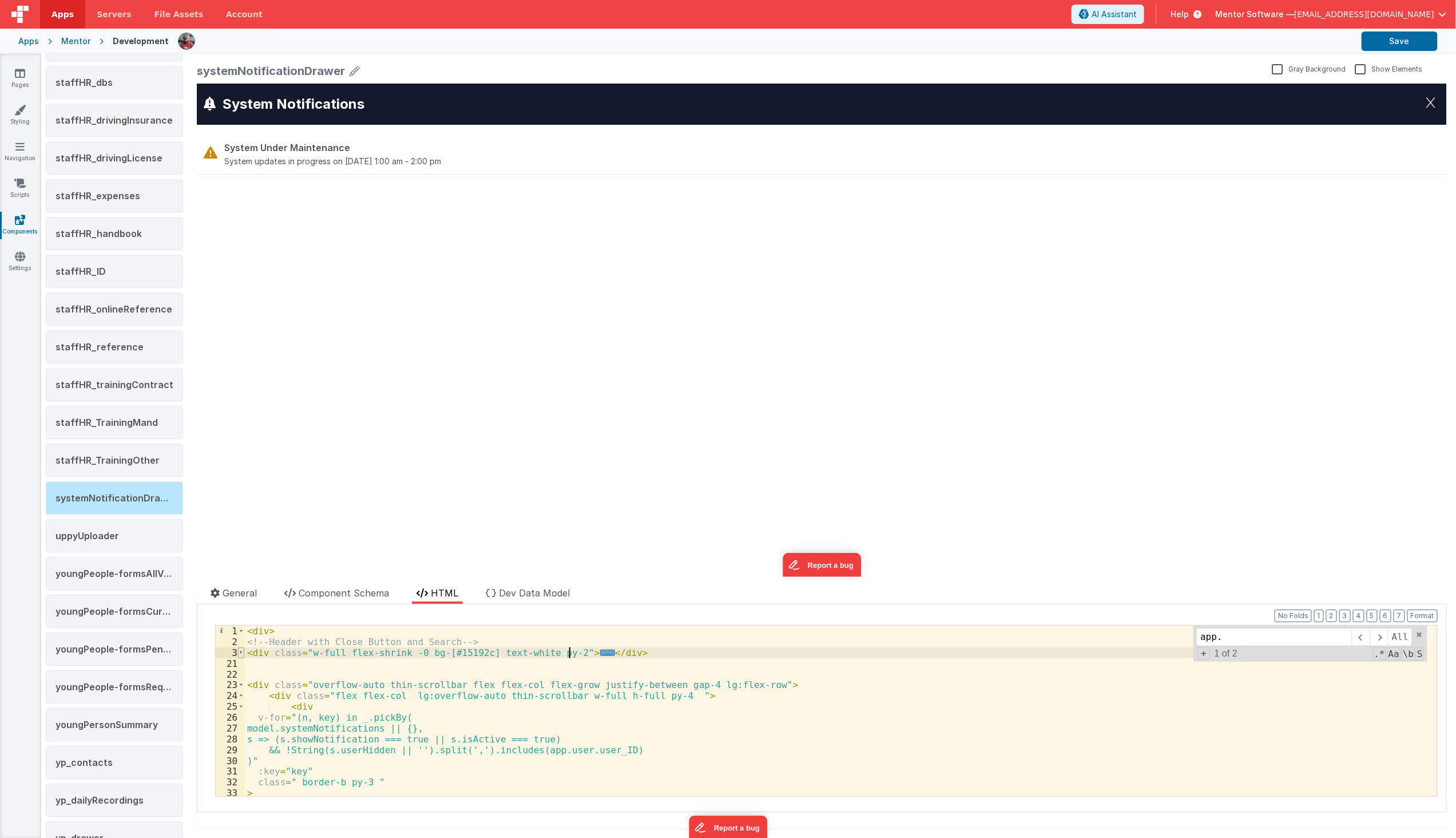
click at [239, 654] on span at bounding box center [240, 652] width 6 height 11
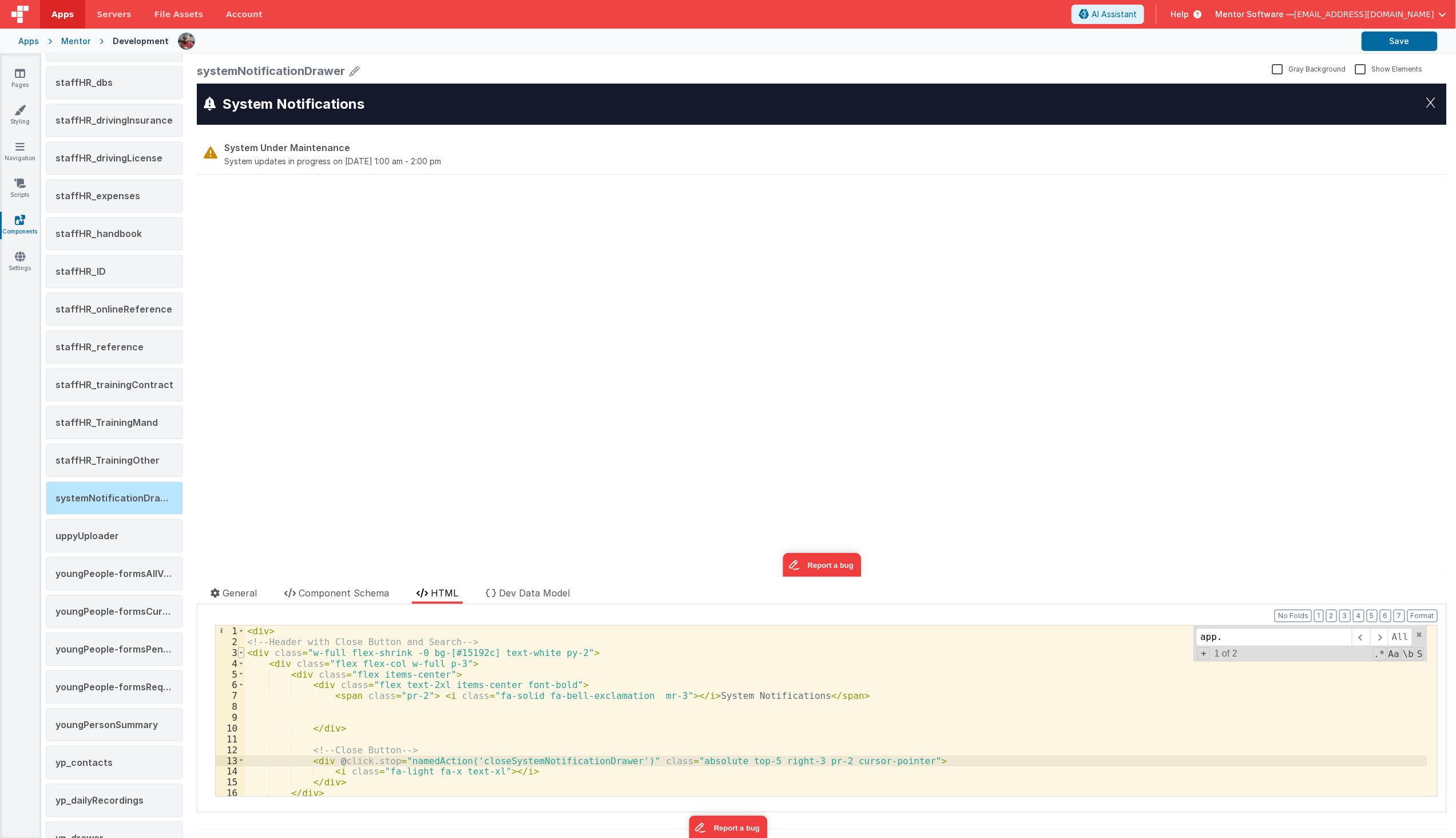
click at [239, 654] on span at bounding box center [240, 652] width 6 height 11
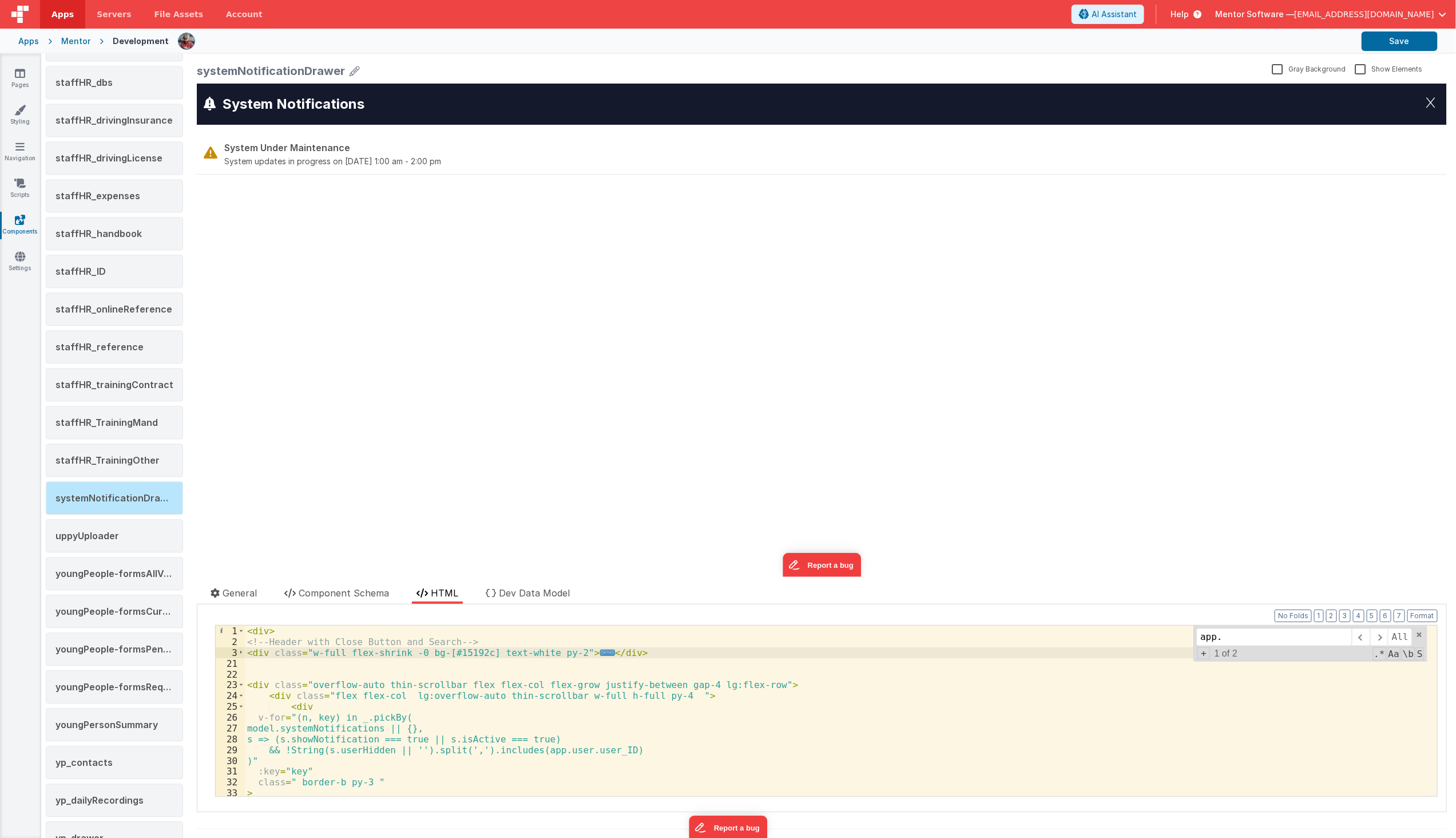
click at [488, 720] on div "< div > <!-- Header with Close Button and Search --> < div class = "w-full flex…" at bounding box center [835, 722] width 1183 height 192
click at [480, 723] on div "< div > <!-- Header with Close Button and Search --> < div class = "w-full flex…" at bounding box center [835, 722] width 1183 height 192
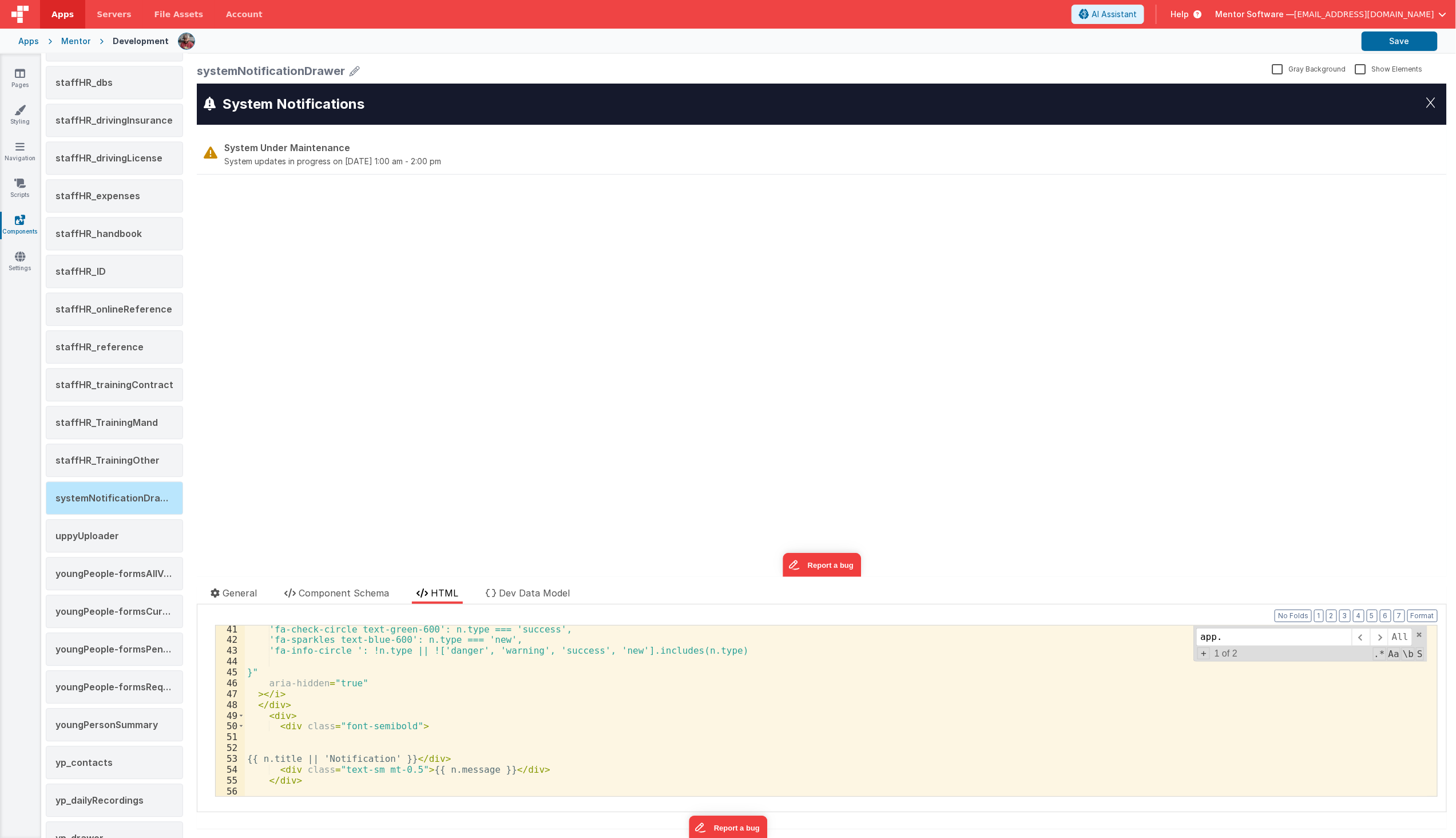
scroll to position [212, 0]
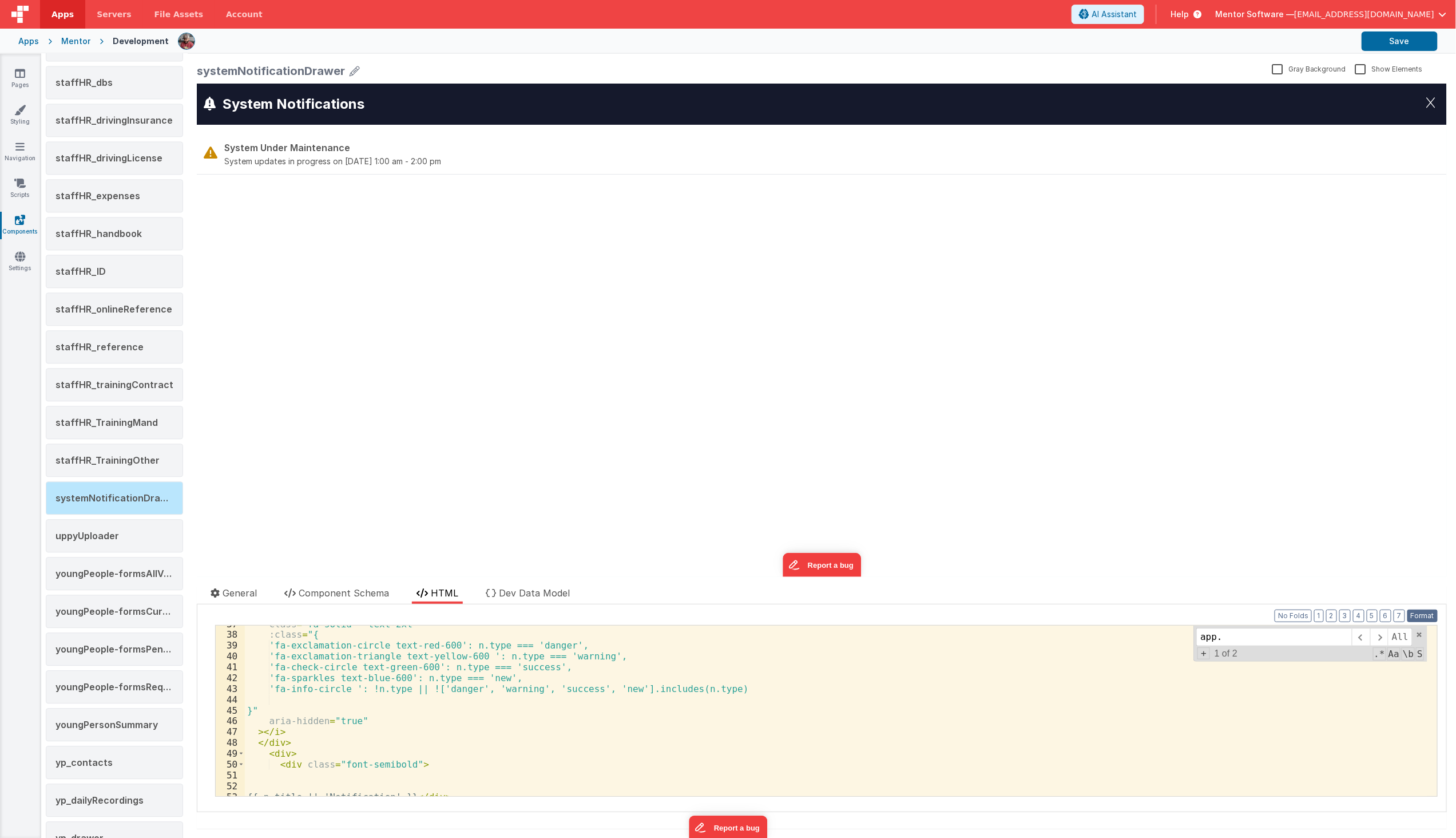
click at [1412, 616] on button "Format" at bounding box center [1423, 616] width 31 height 13
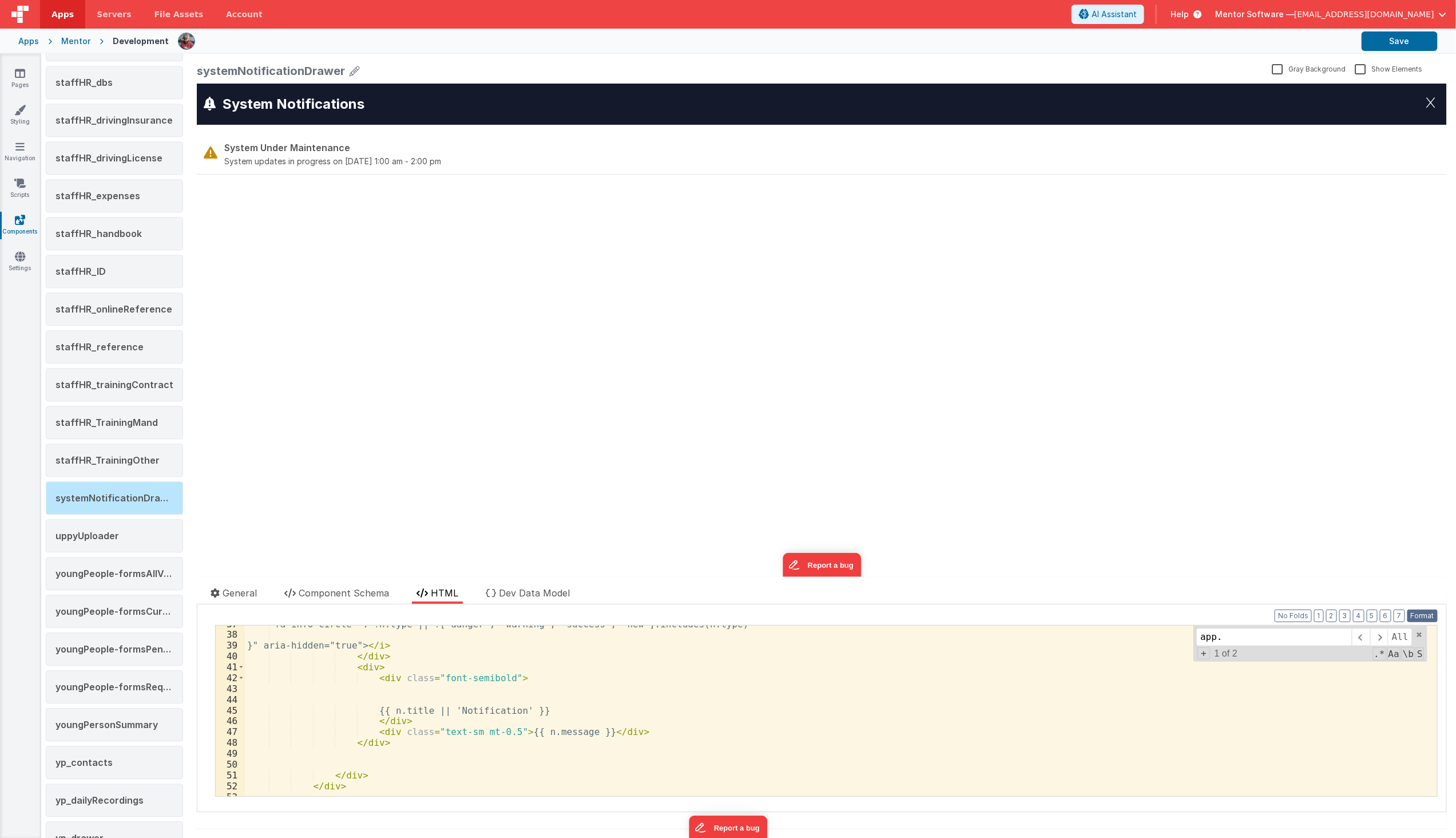
scroll to position [396, 0]
click at [1326, 619] on button "2" at bounding box center [1331, 616] width 11 height 13
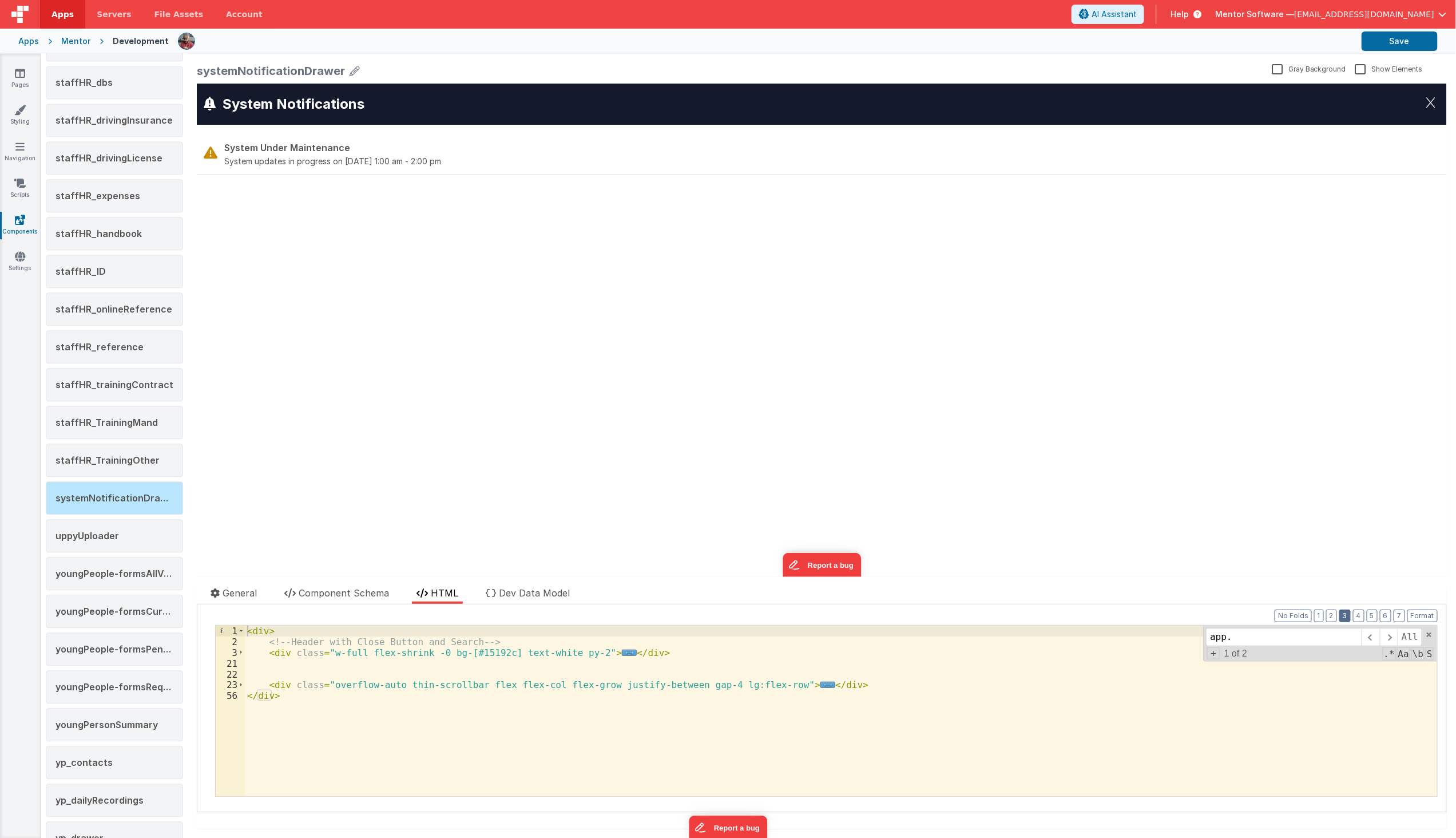
click at [1340, 616] on button "3" at bounding box center [1345, 616] width 11 height 13
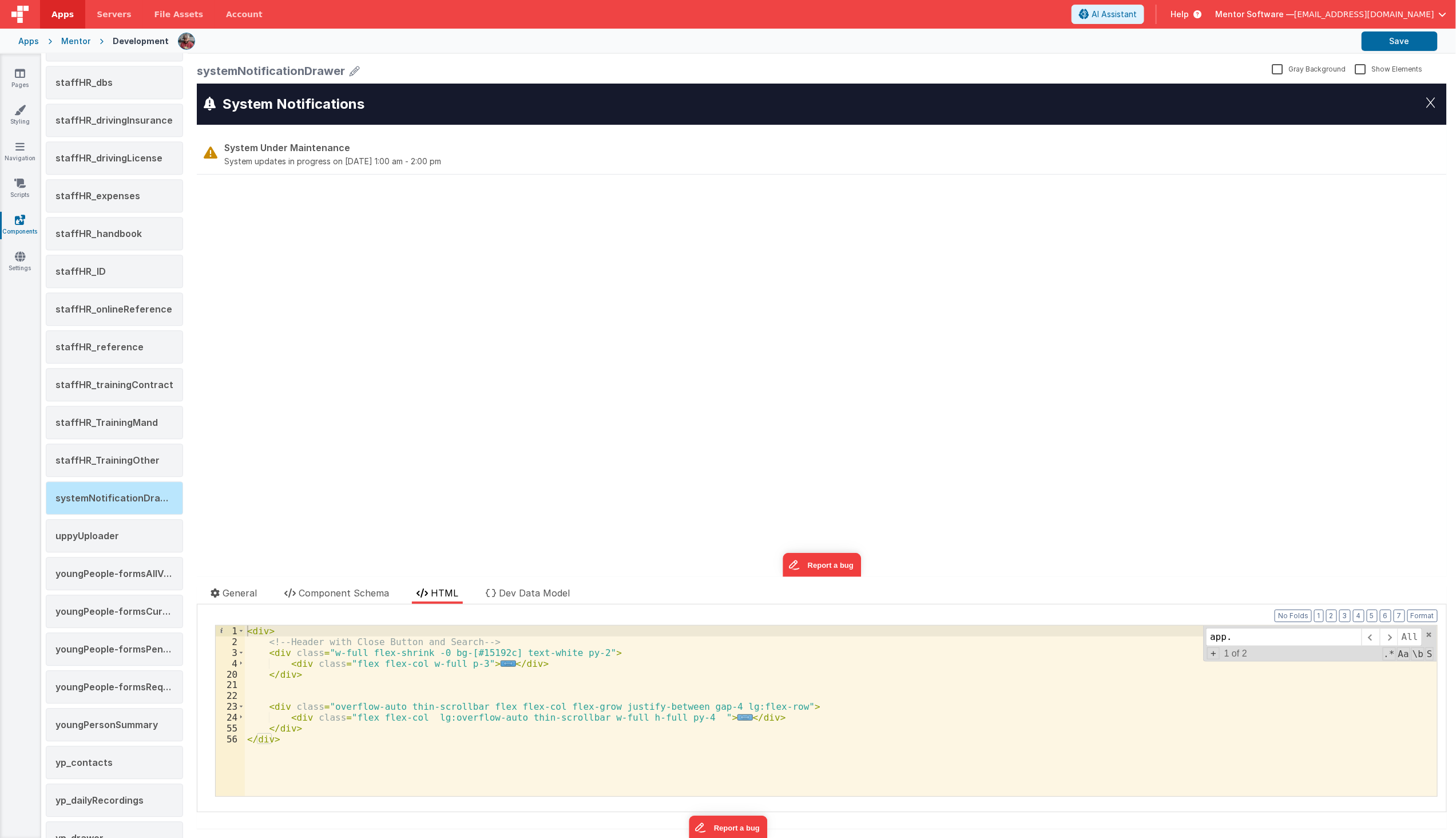
click at [738, 717] on span "..." at bounding box center [745, 717] width 15 height 6
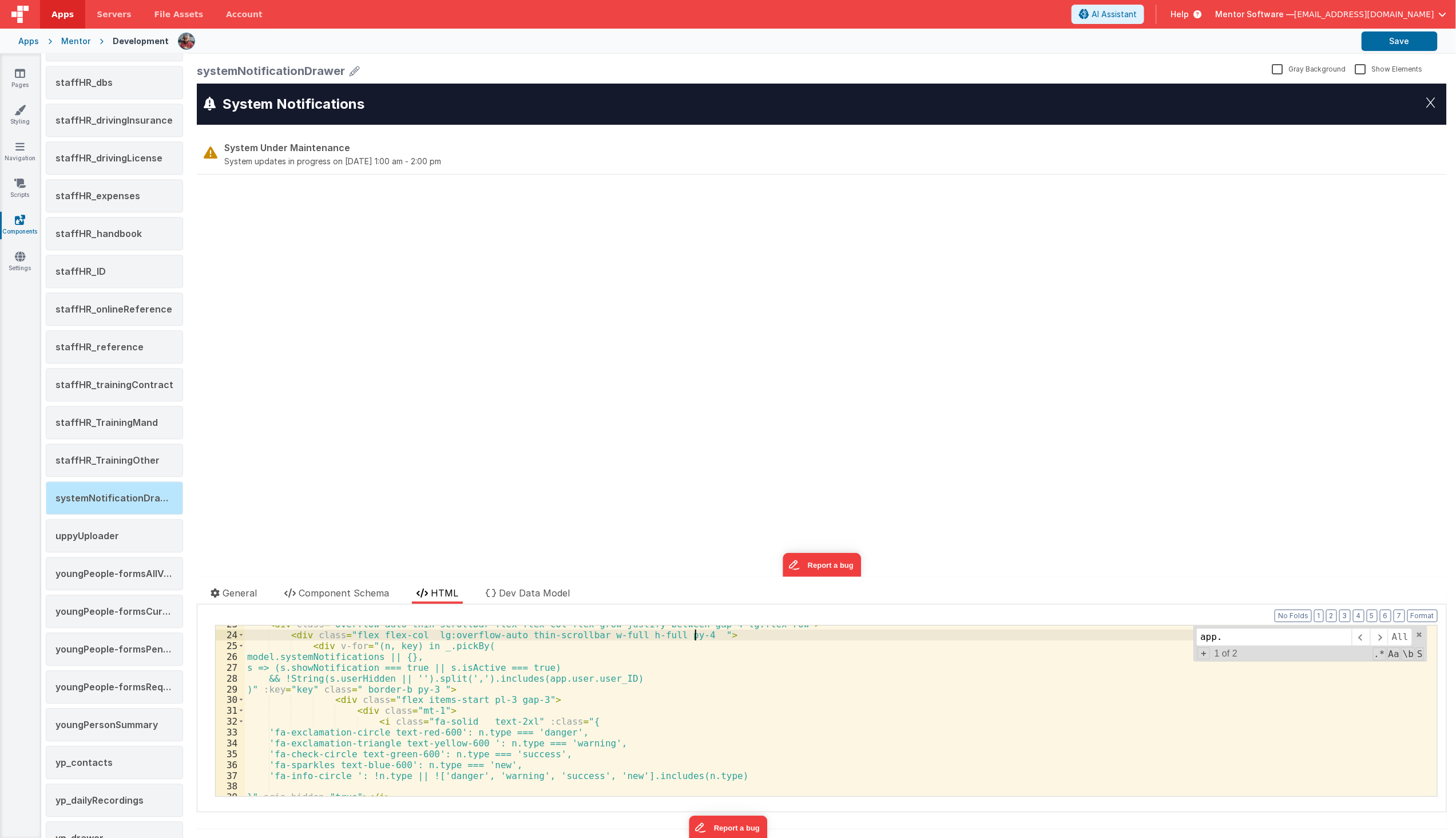
scroll to position [0, 0]
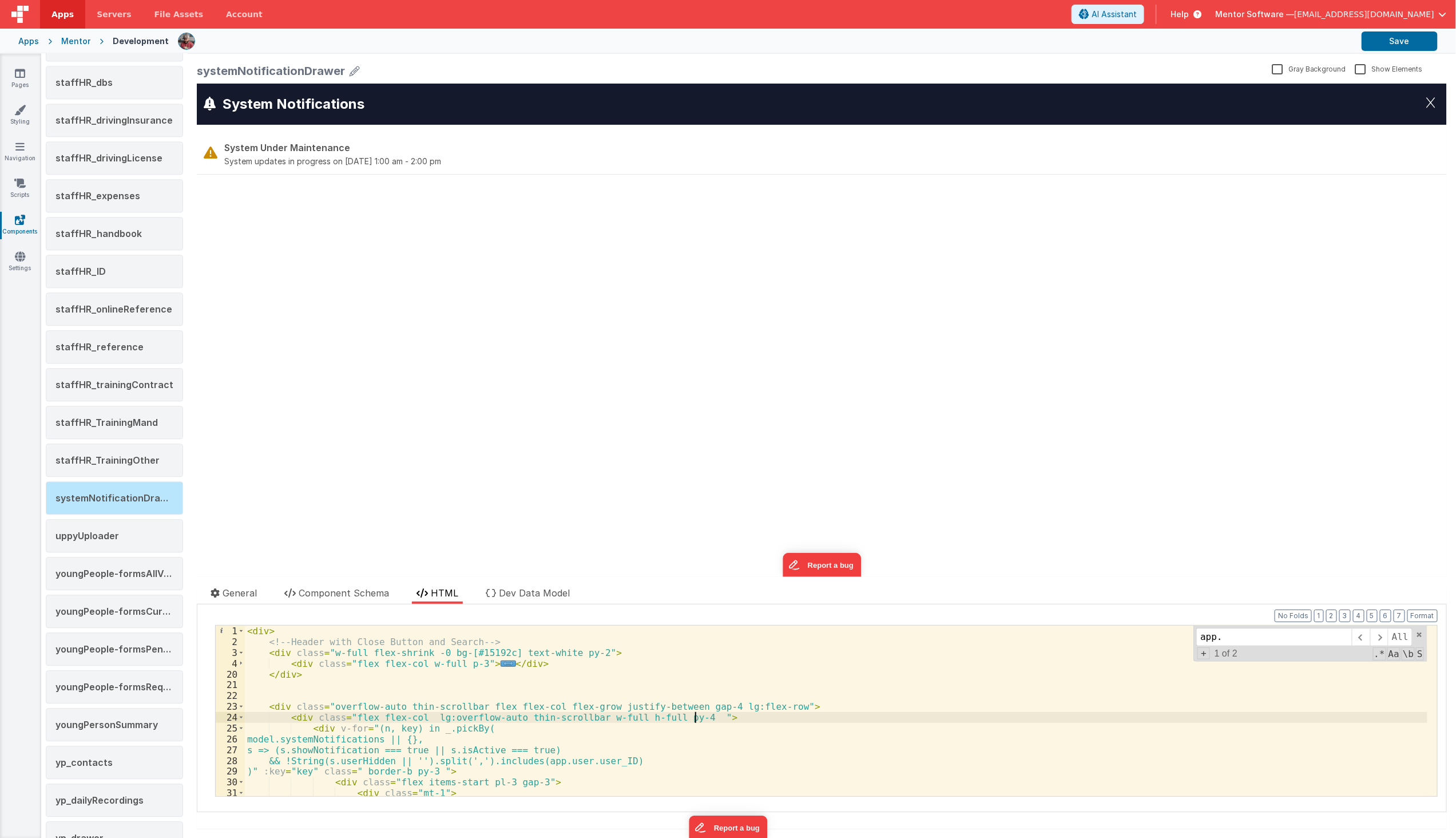
click at [768, 707] on div "< div > <!-- Header with Close Button and Search --> < div class = "w-full flex…" at bounding box center [835, 722] width 1183 height 192
click at [1386, 44] on button "Save" at bounding box center [1400, 41] width 76 height 20
click at [1079, 476] on div "System Notifications System Under Maintenance System updates in progress on [DA…" at bounding box center [821, 329] width 1251 height 493
click at [14, 82] on link "Pages" at bounding box center [20, 79] width 42 height 23
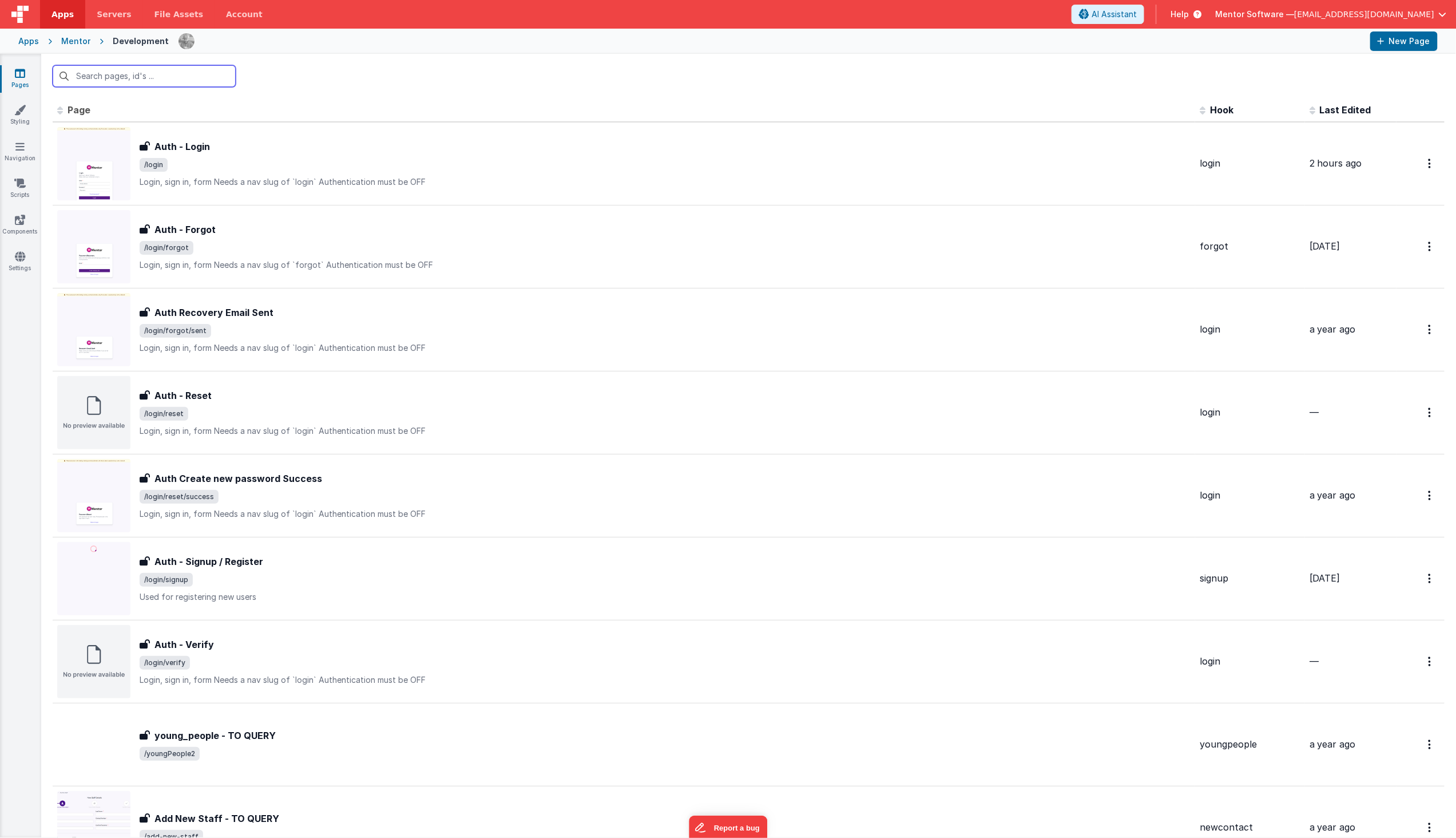
click at [180, 71] on input "text" at bounding box center [144, 76] width 183 height 22
click at [175, 81] on input "text" at bounding box center [144, 76] width 183 height 22
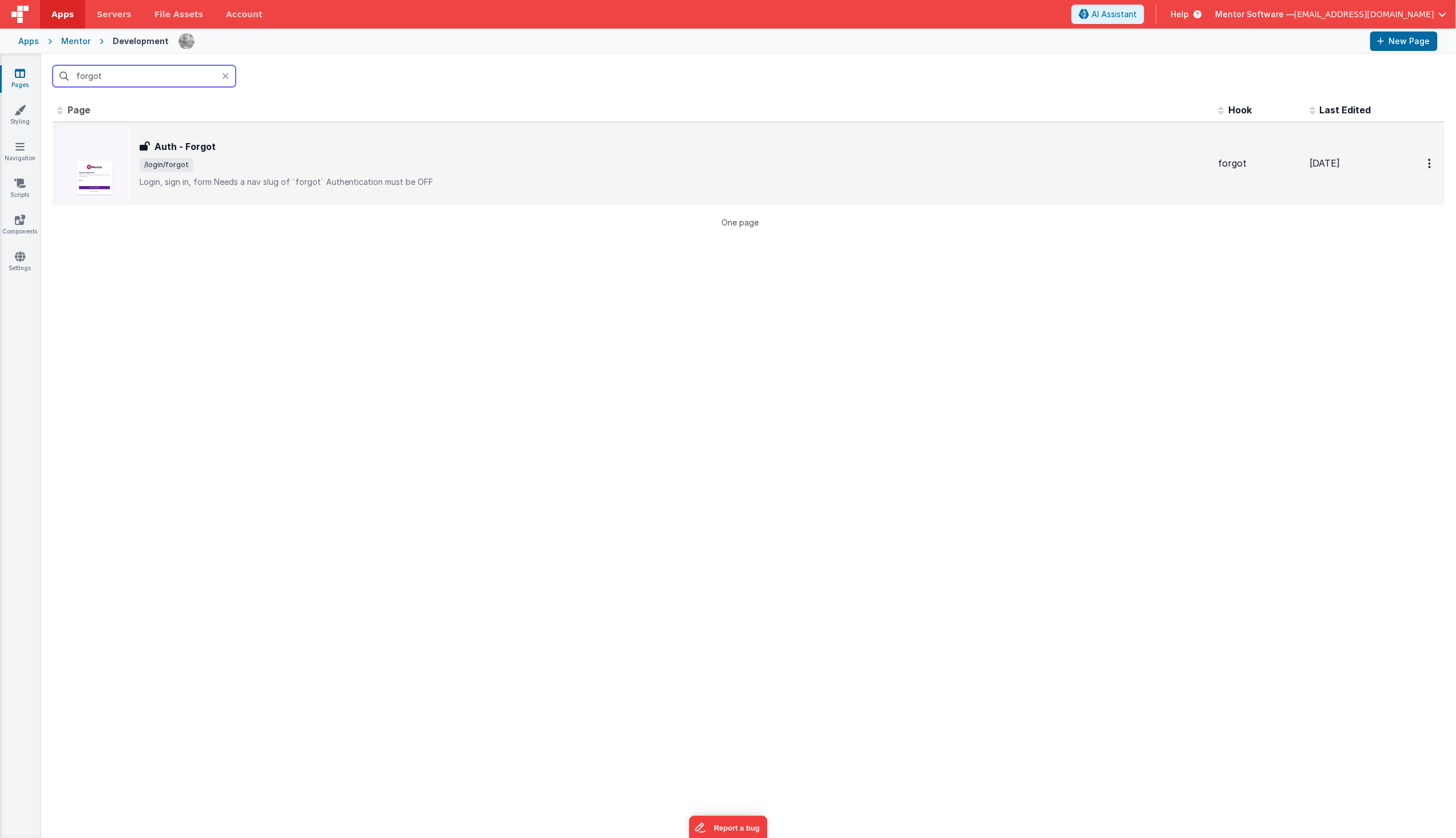
type input "forgot"
click at [272, 158] on span "/login/forgot" at bounding box center [674, 165] width 1070 height 14
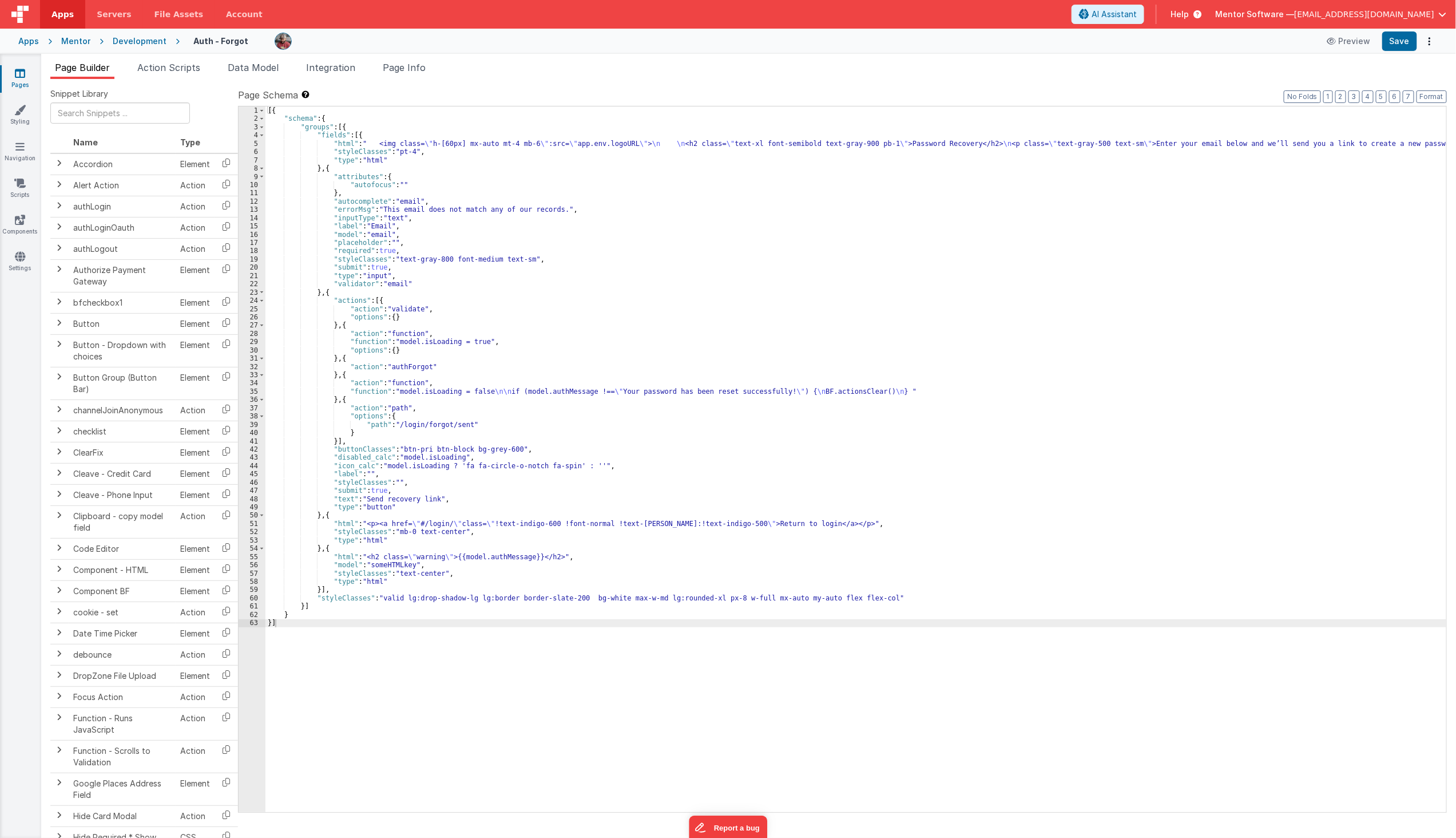
click at [449, 425] on div "[{ "schema" : { "groups" : [{ "fields" : [{ "html" : " <img class= \" h-[60px] …" at bounding box center [856, 467] width 1181 height 723
click at [323, 514] on div "[{ "schema" : { "groups" : [{ "fields" : [{ "html" : " <img class= \" h-[60px] …" at bounding box center [856, 467] width 1181 height 723
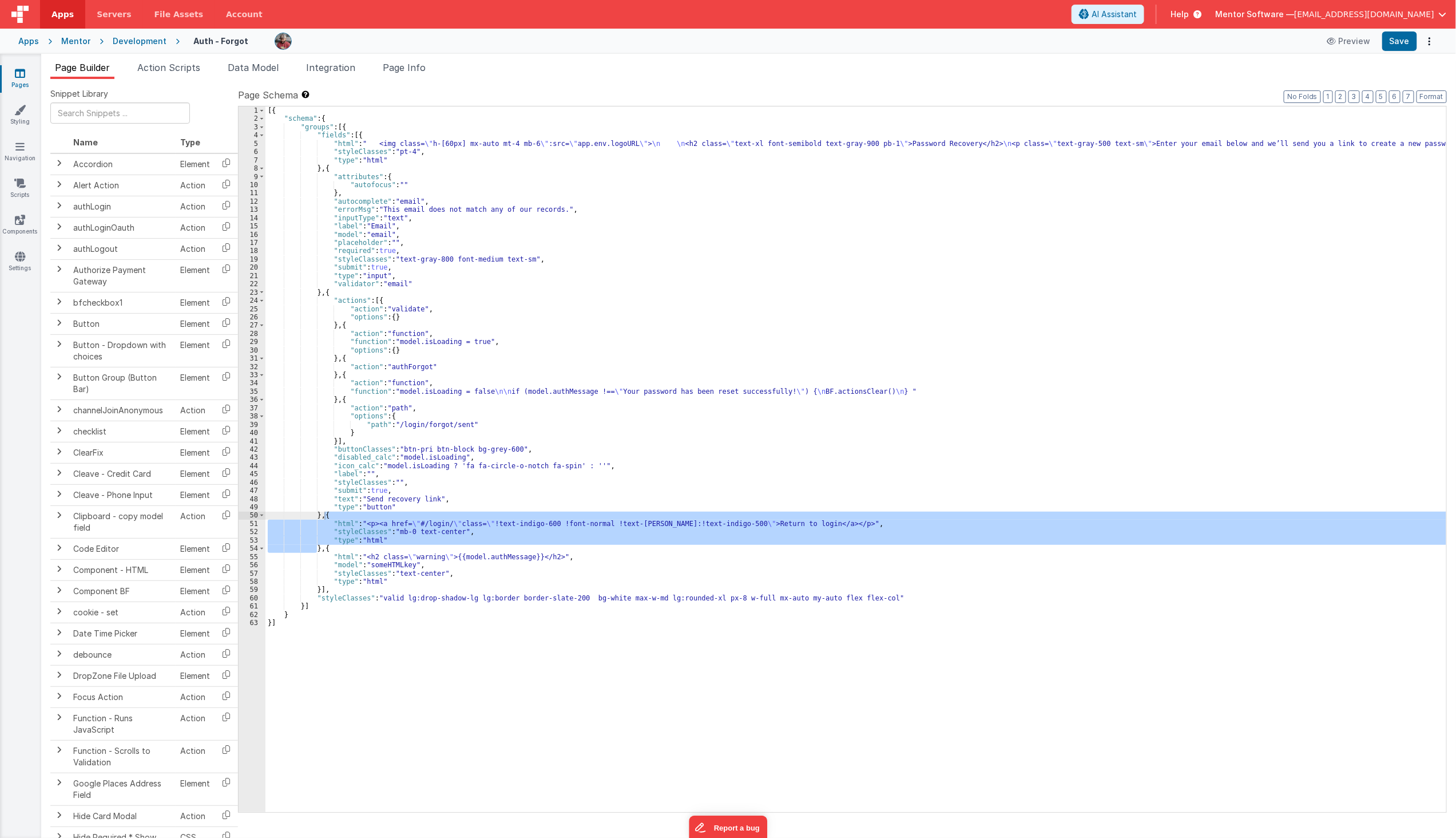
click at [33, 80] on link "Pages" at bounding box center [20, 79] width 42 height 23
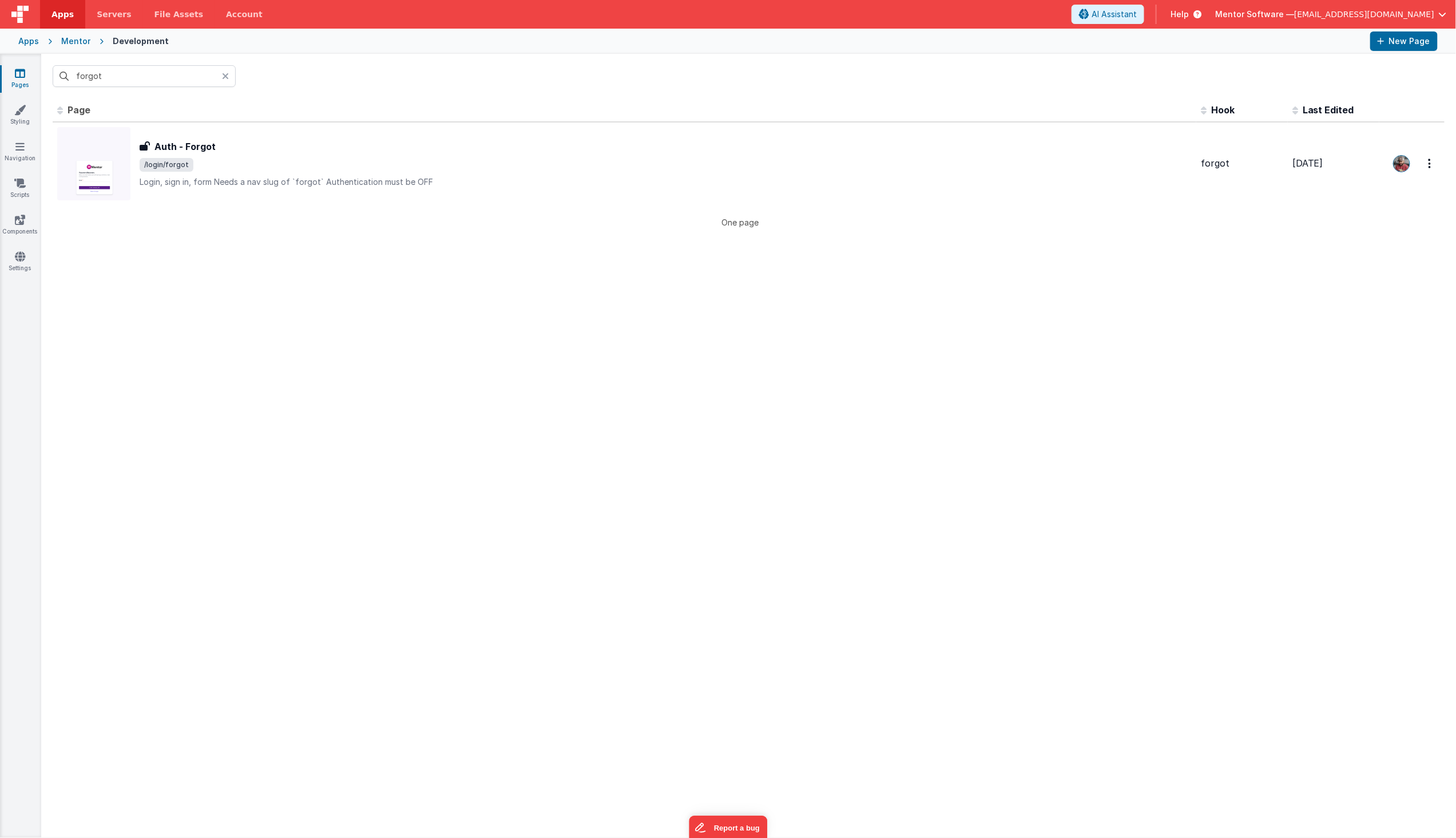
drag, startPoint x: 33, startPoint y: 80, endPoint x: 358, endPoint y: 73, distance: 325.1
click at [358, 73] on div "forgot" at bounding box center [749, 76] width 1415 height 45
click at [100, 82] on input "forgot" at bounding box center [144, 76] width 183 height 22
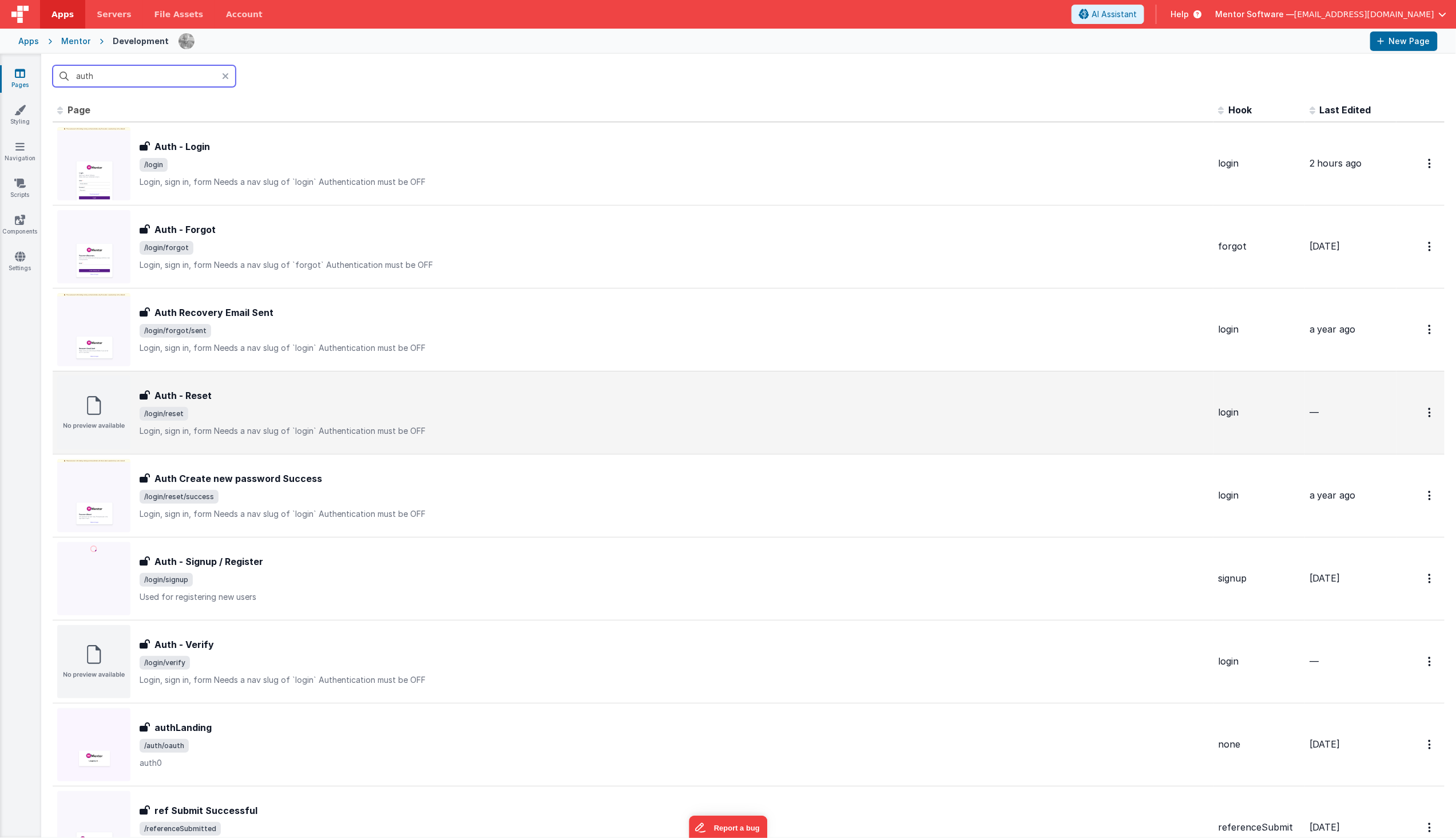
type input "auth"
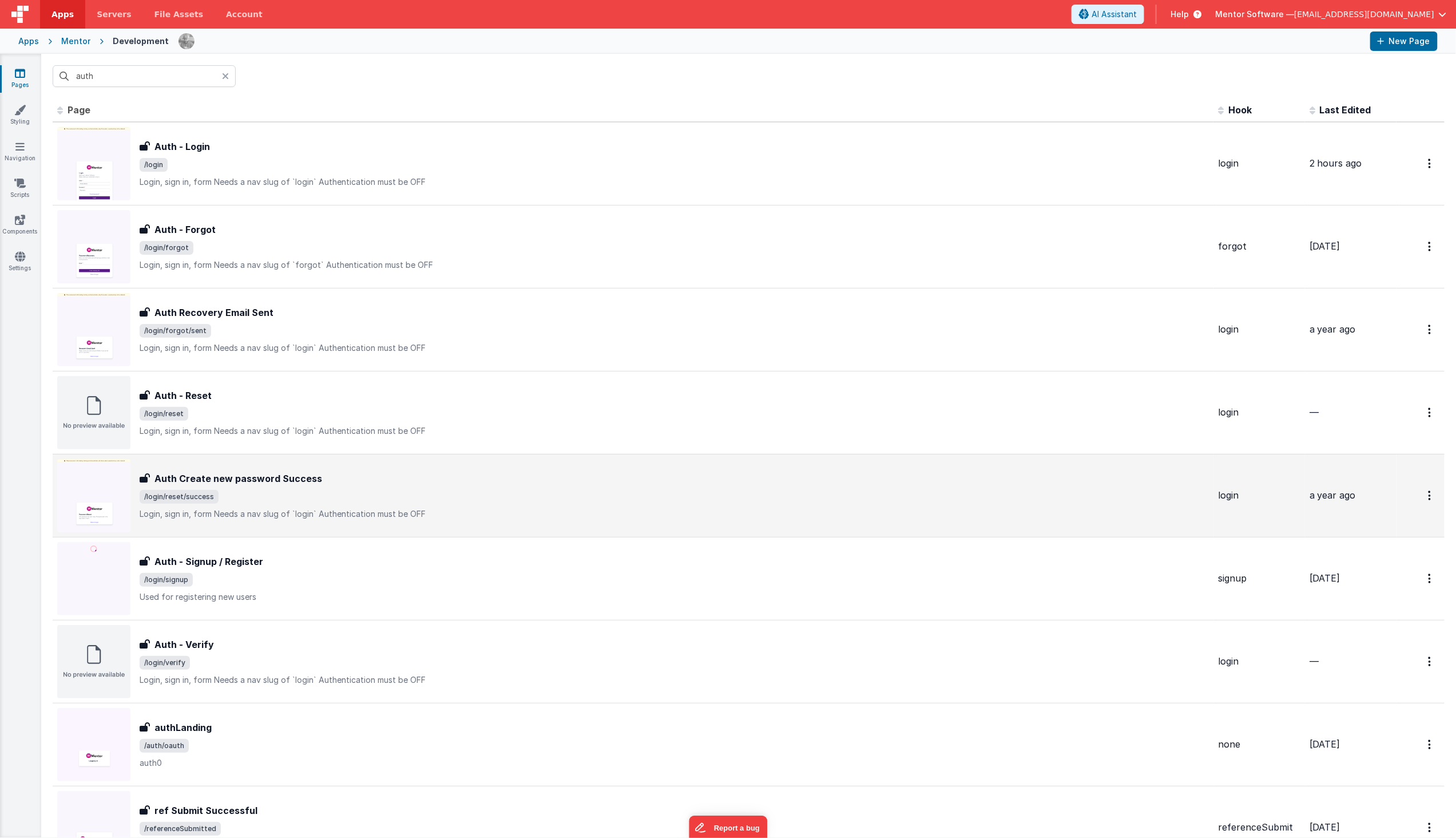
click at [229, 492] on span "/login/reset/success" at bounding box center [674, 497] width 1070 height 14
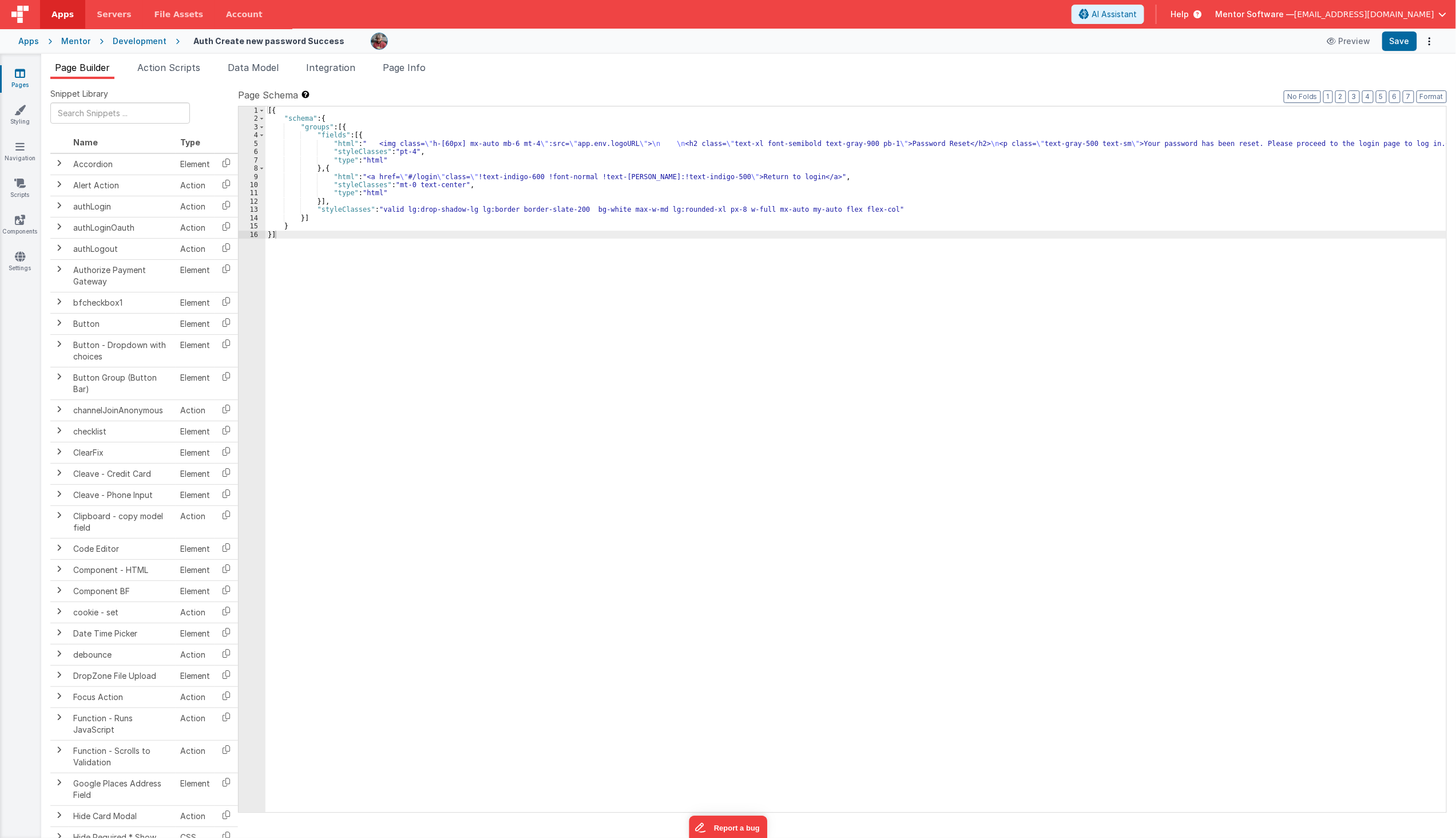
click at [21, 73] on icon at bounding box center [20, 73] width 10 height 11
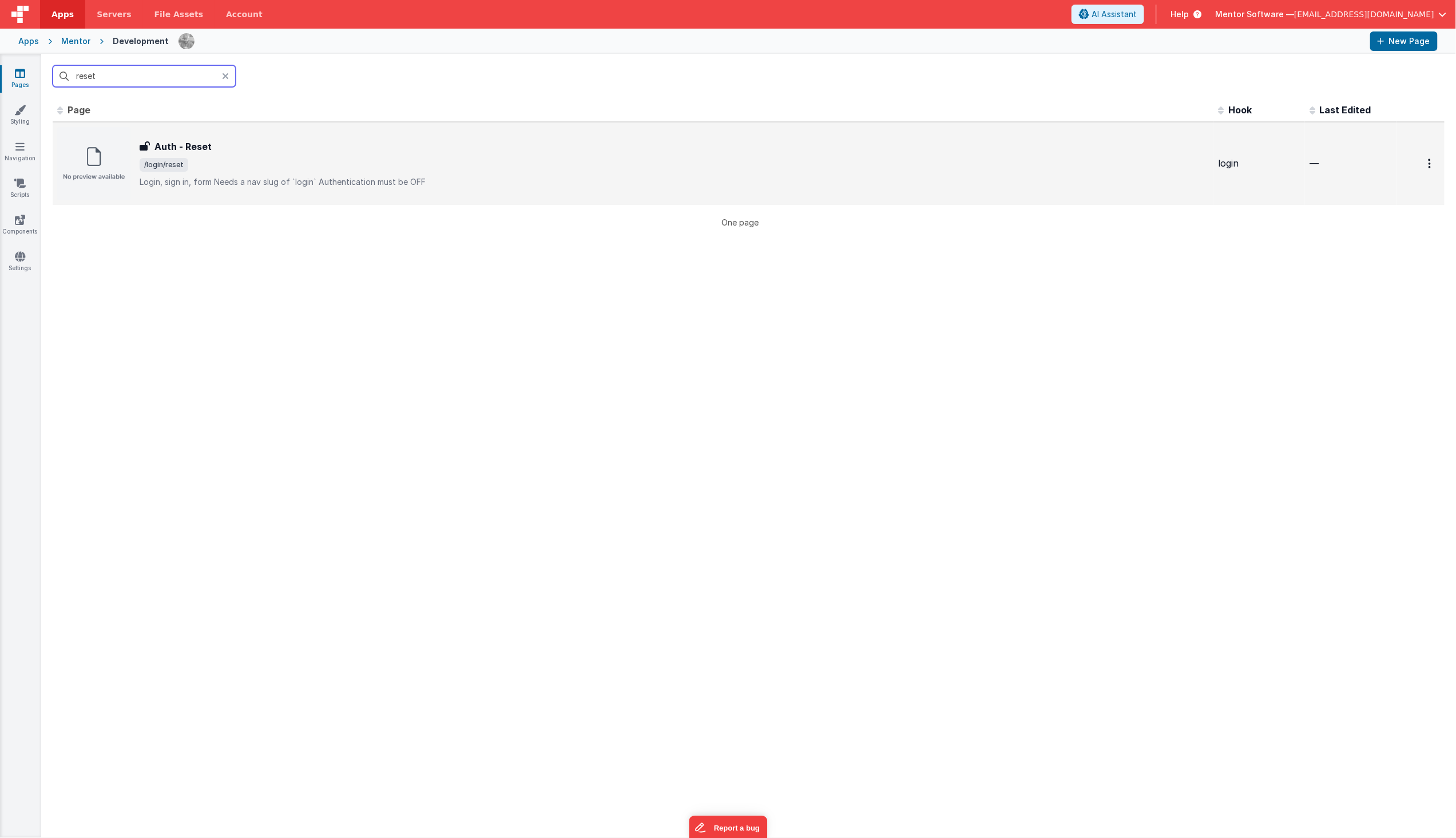
type input "reset"
click at [261, 156] on div "Auth - Reset Auth - Reset /login/reset Login, sign in, formNeeds a nav slug of…" at bounding box center [674, 163] width 1070 height 48
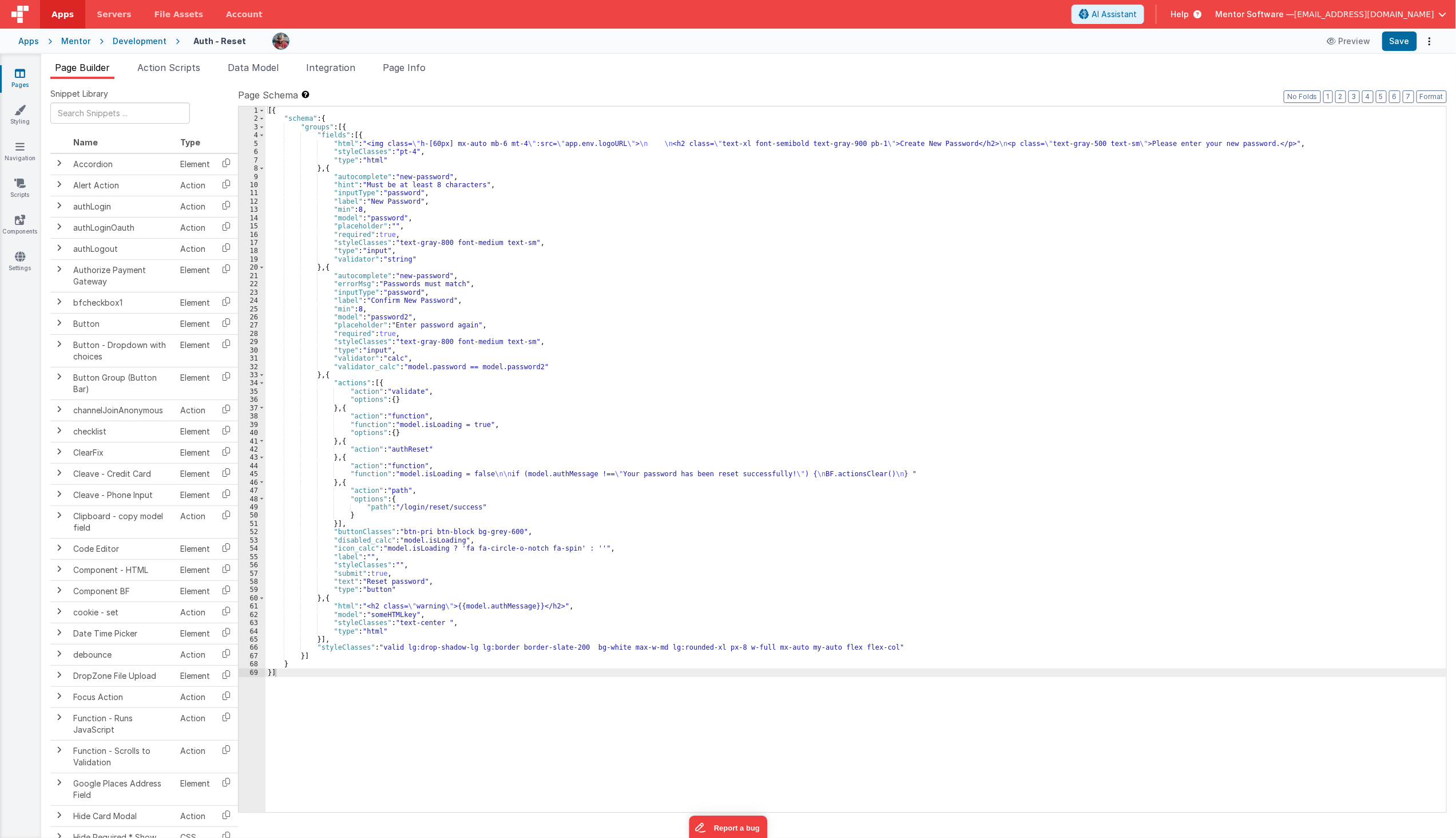
click at [332, 601] on div "[{ "schema" : { "groups" : [{ "fields" : [{ "html" : "<img class= \" h-[60px] m…" at bounding box center [856, 467] width 1181 height 723
paste textarea
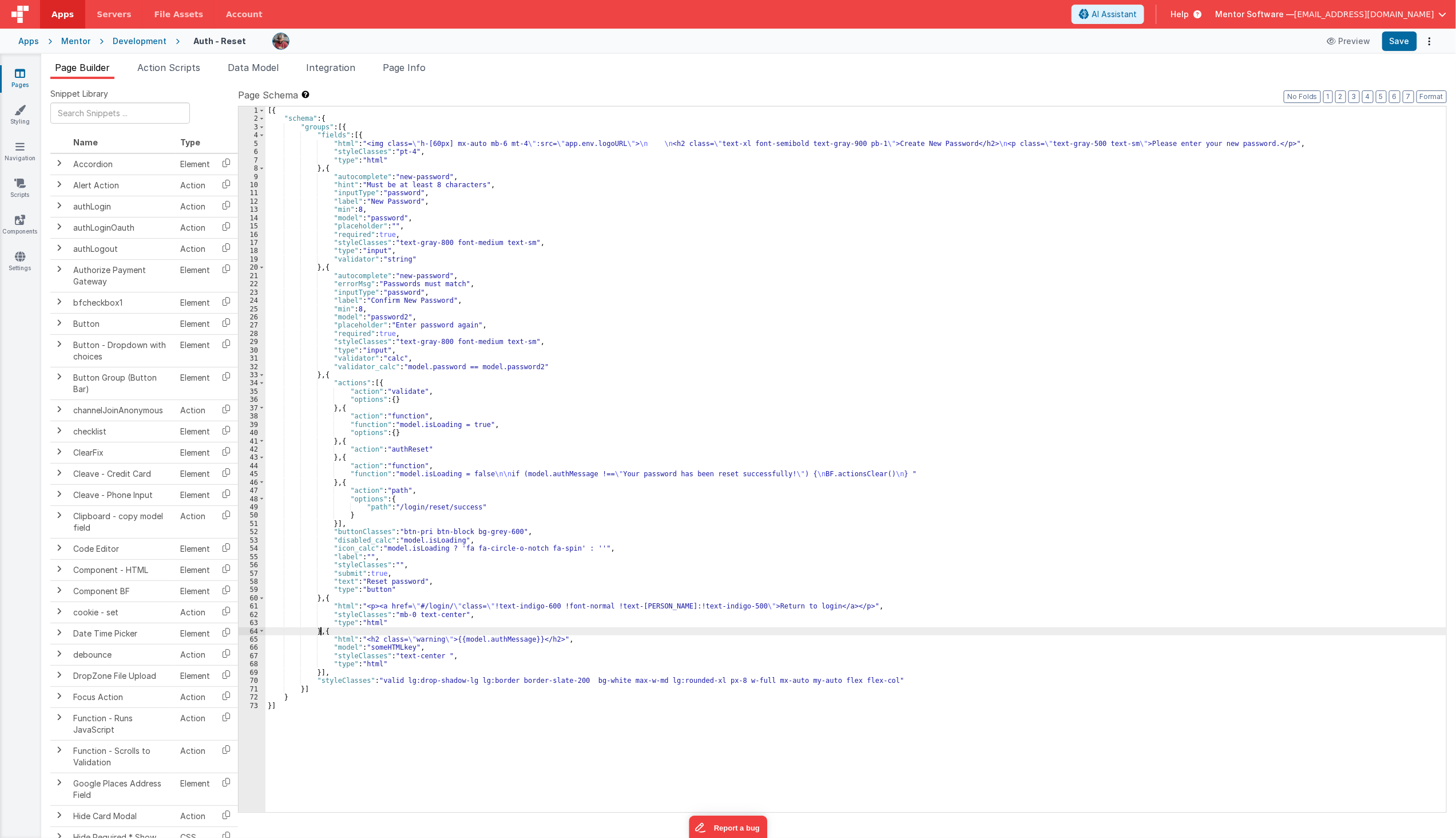
click at [388, 621] on div "[{ "schema" : { "groups" : [{ "fields" : [{ "html" : "<img class= \" h-[60px] m…" at bounding box center [856, 467] width 1181 height 723
click at [573, 628] on div "[{ "schema" : { "groups" : [{ "fields" : [{ "html" : "<img class= \" h-[60px] m…" at bounding box center [856, 467] width 1181 height 723
click at [1395, 45] on button "Save" at bounding box center [1399, 41] width 35 height 20
click at [530, 497] on div "[{ "schema" : { "groups" : [{ "fields" : [{ "html" : "<img class= \" h-[60px] m…" at bounding box center [856, 467] width 1181 height 723
click at [19, 76] on icon at bounding box center [20, 73] width 10 height 11
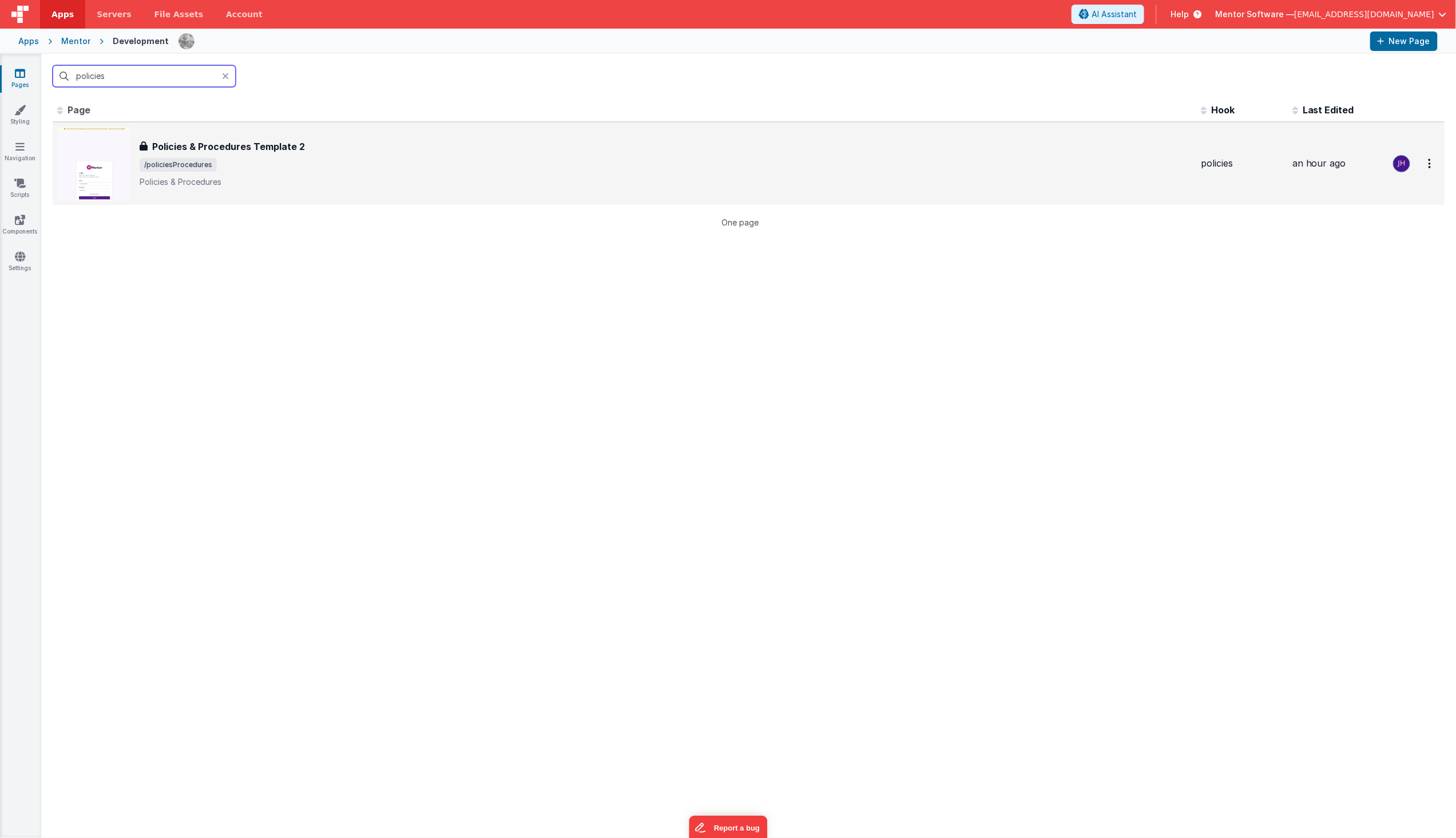
type input "policies"
click at [374, 178] on p "Policies & Procedures" at bounding box center [665, 182] width 1052 height 11
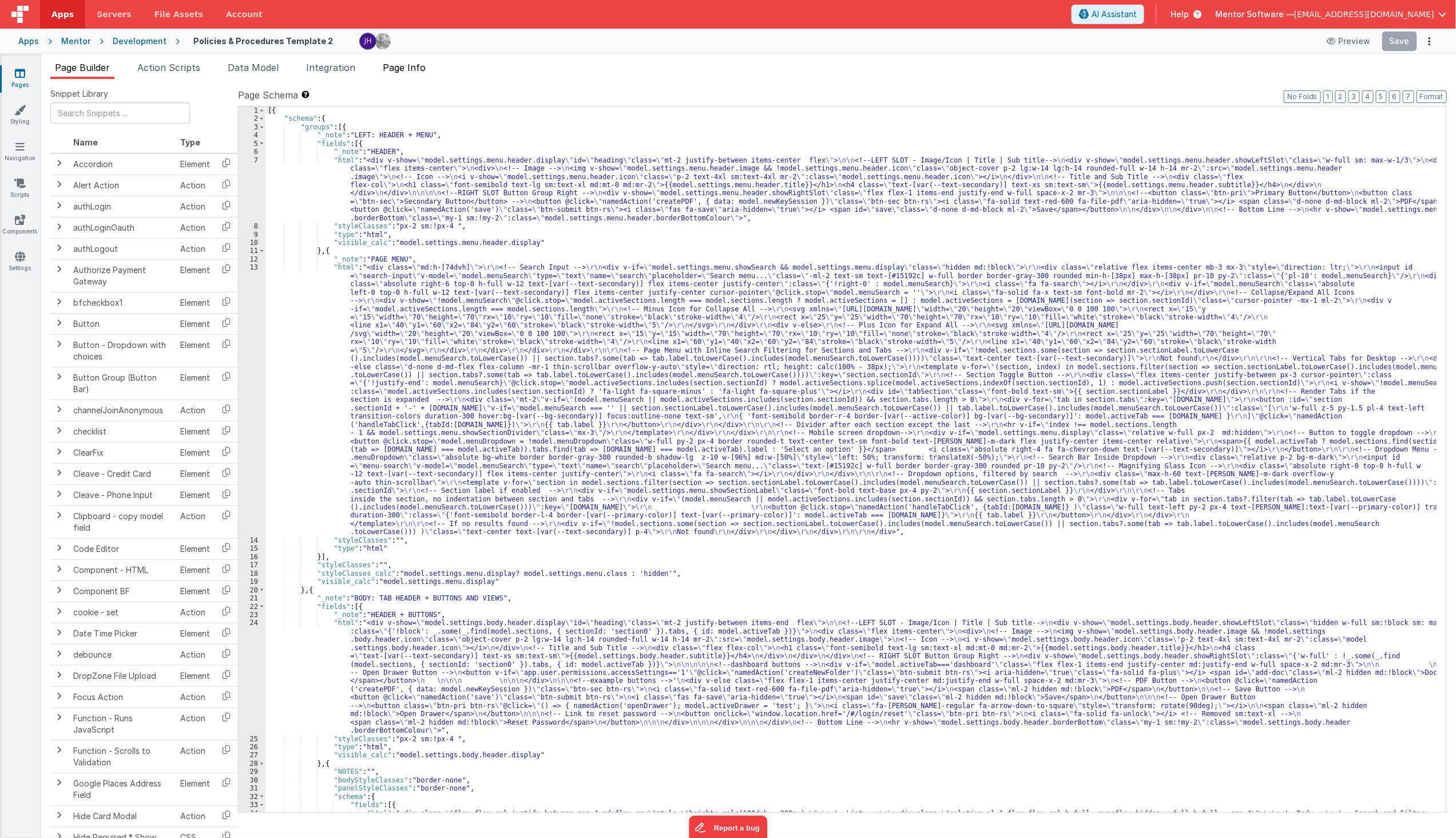
click at [416, 71] on span "Page Info" at bounding box center [404, 67] width 43 height 11
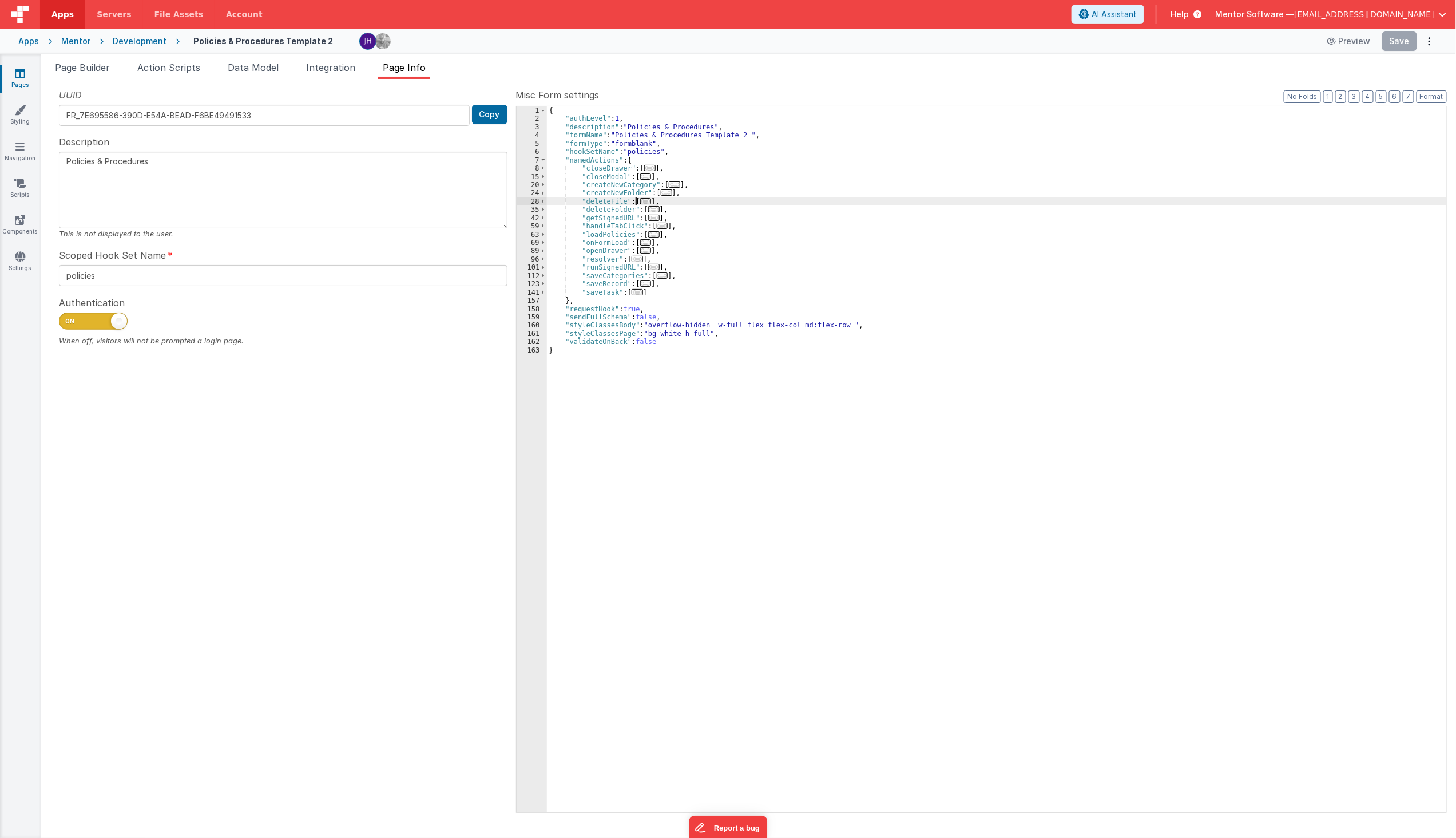
click at [643, 198] on span "..." at bounding box center [645, 200] width 11 height 6
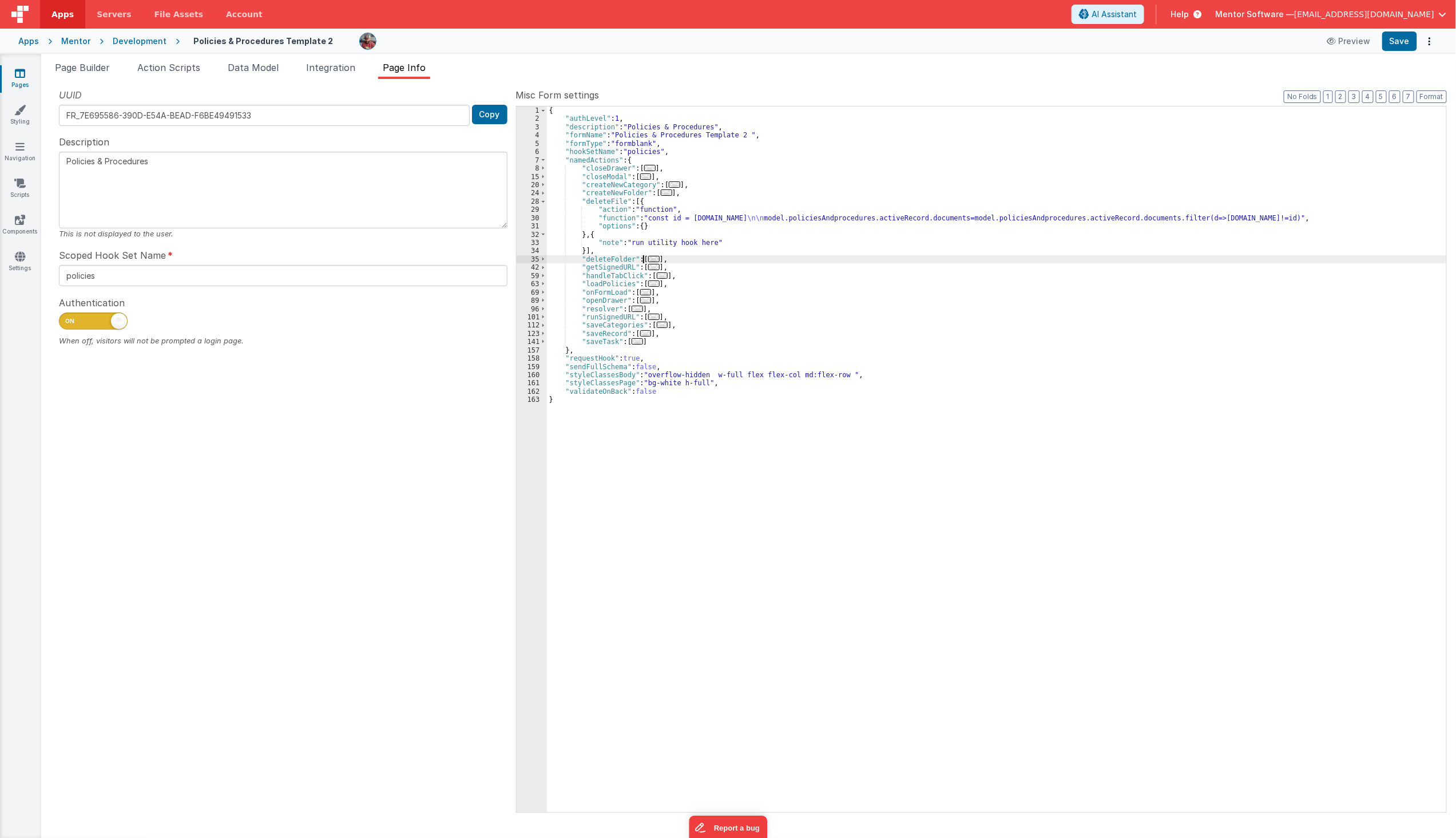
click at [649, 259] on span "..." at bounding box center [654, 258] width 11 height 6
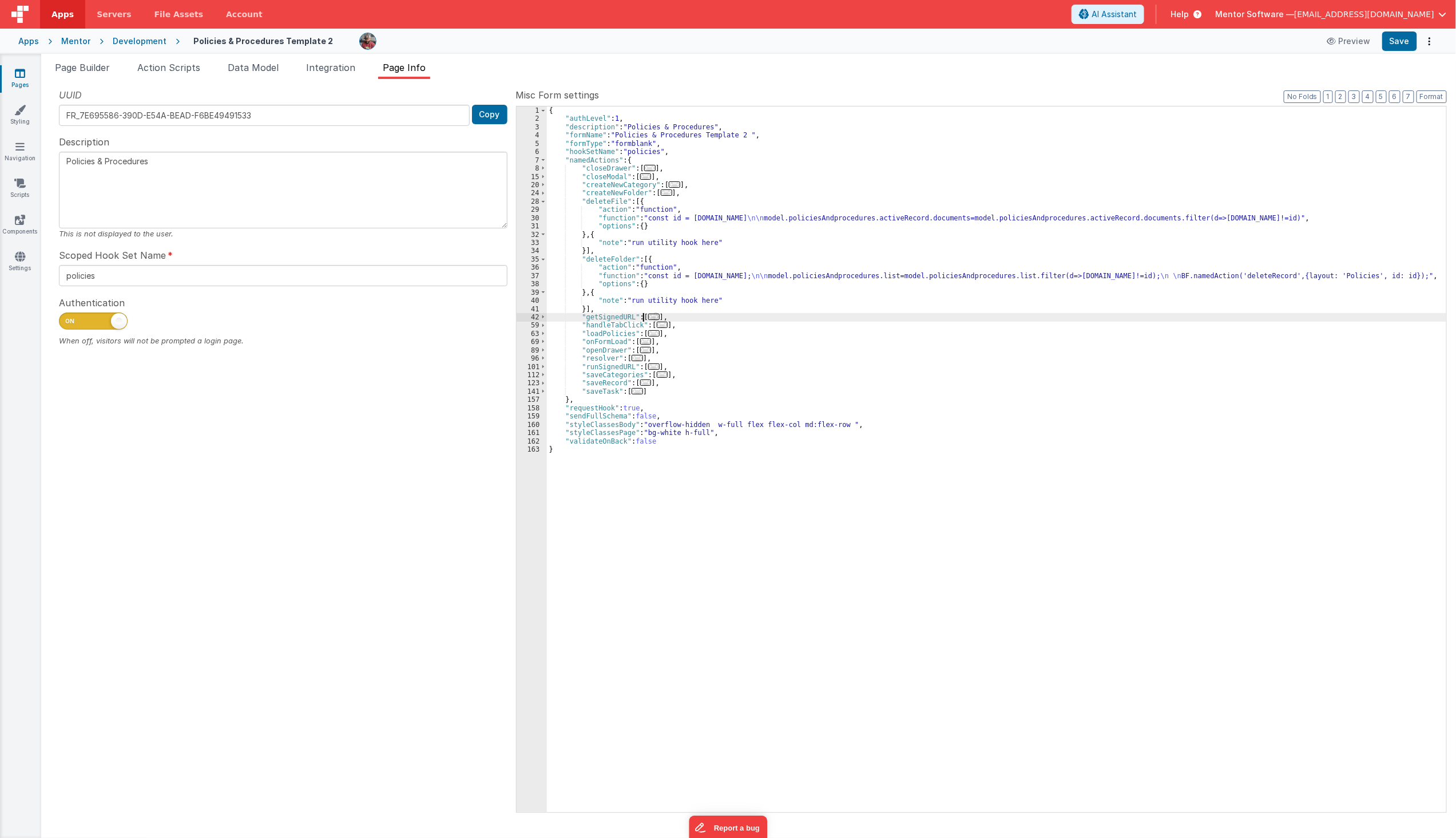
click at [649, 313] on span "..." at bounding box center [654, 316] width 11 height 6
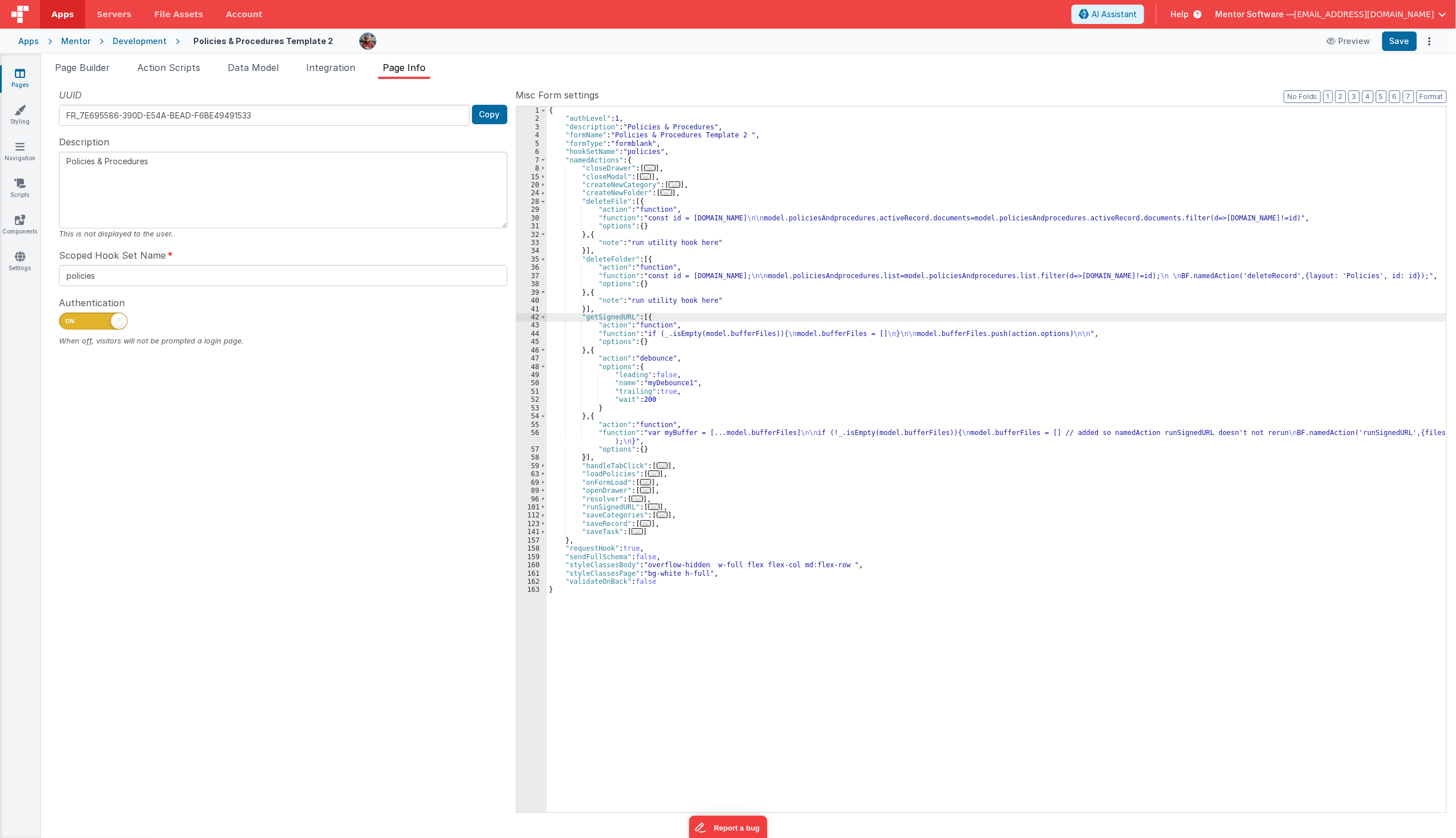
click at [12, 70] on link "Pages" at bounding box center [20, 79] width 42 height 23
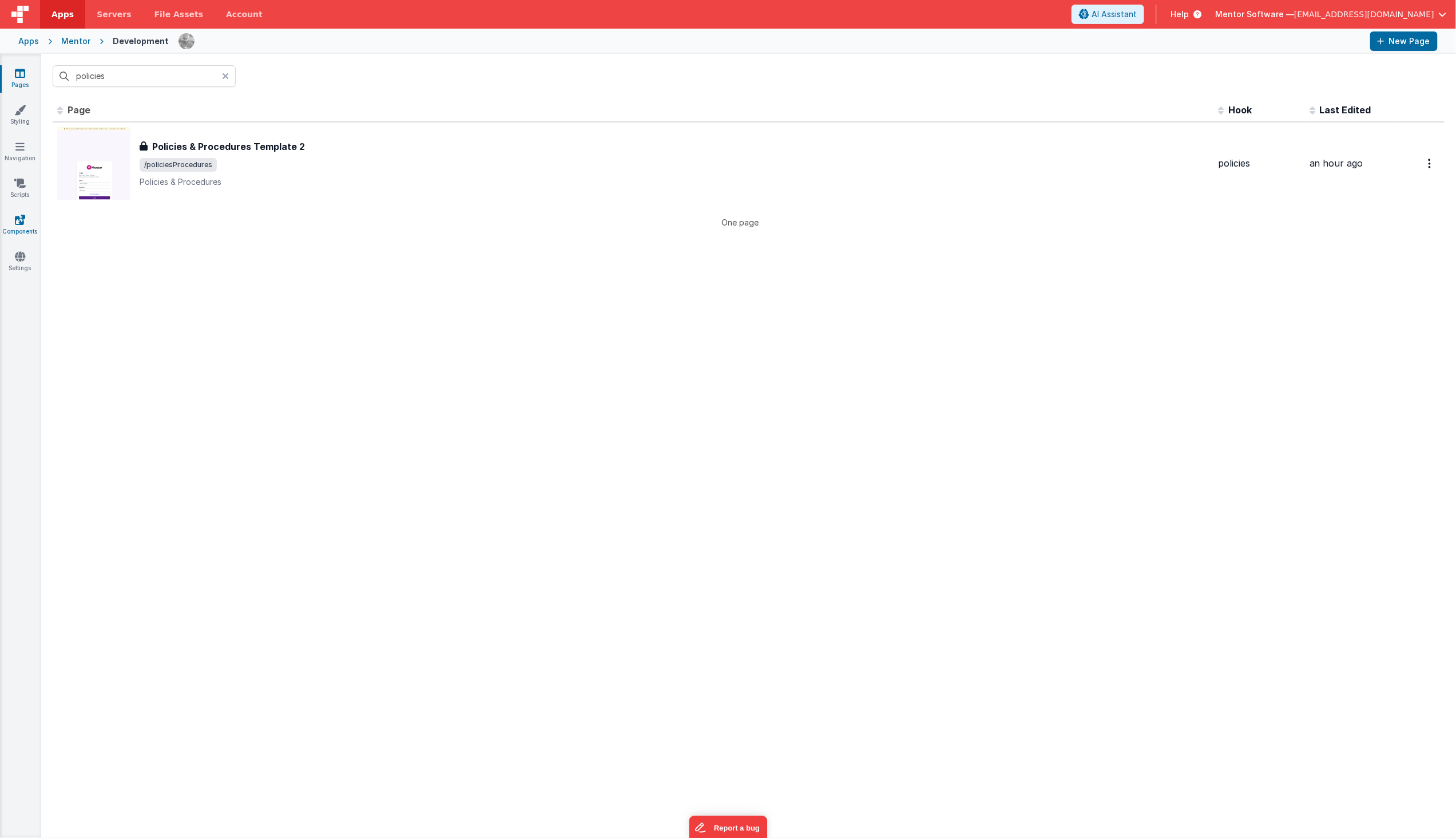
click at [22, 224] on icon at bounding box center [20, 219] width 10 height 11
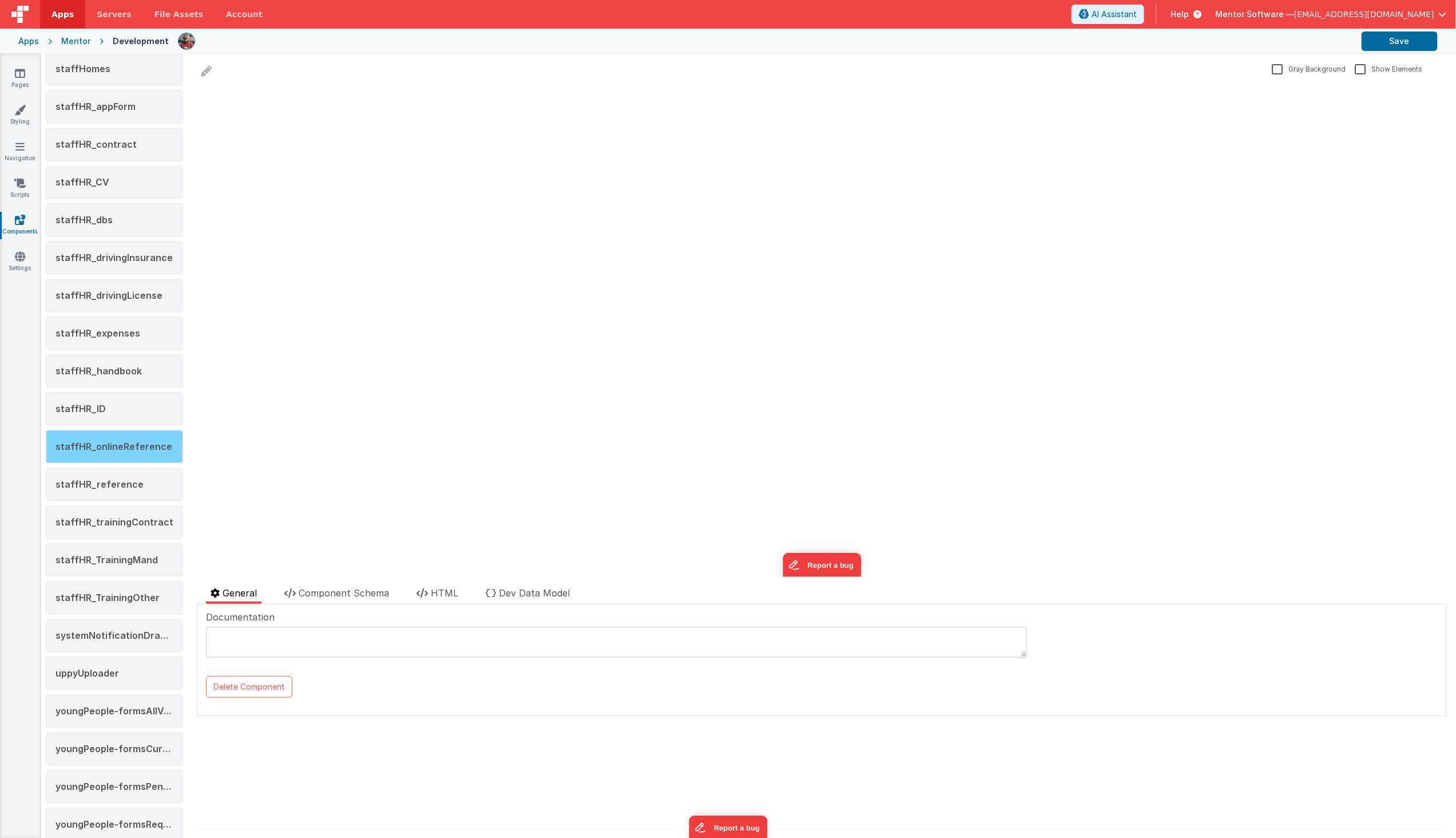
scroll to position [1398, 0]
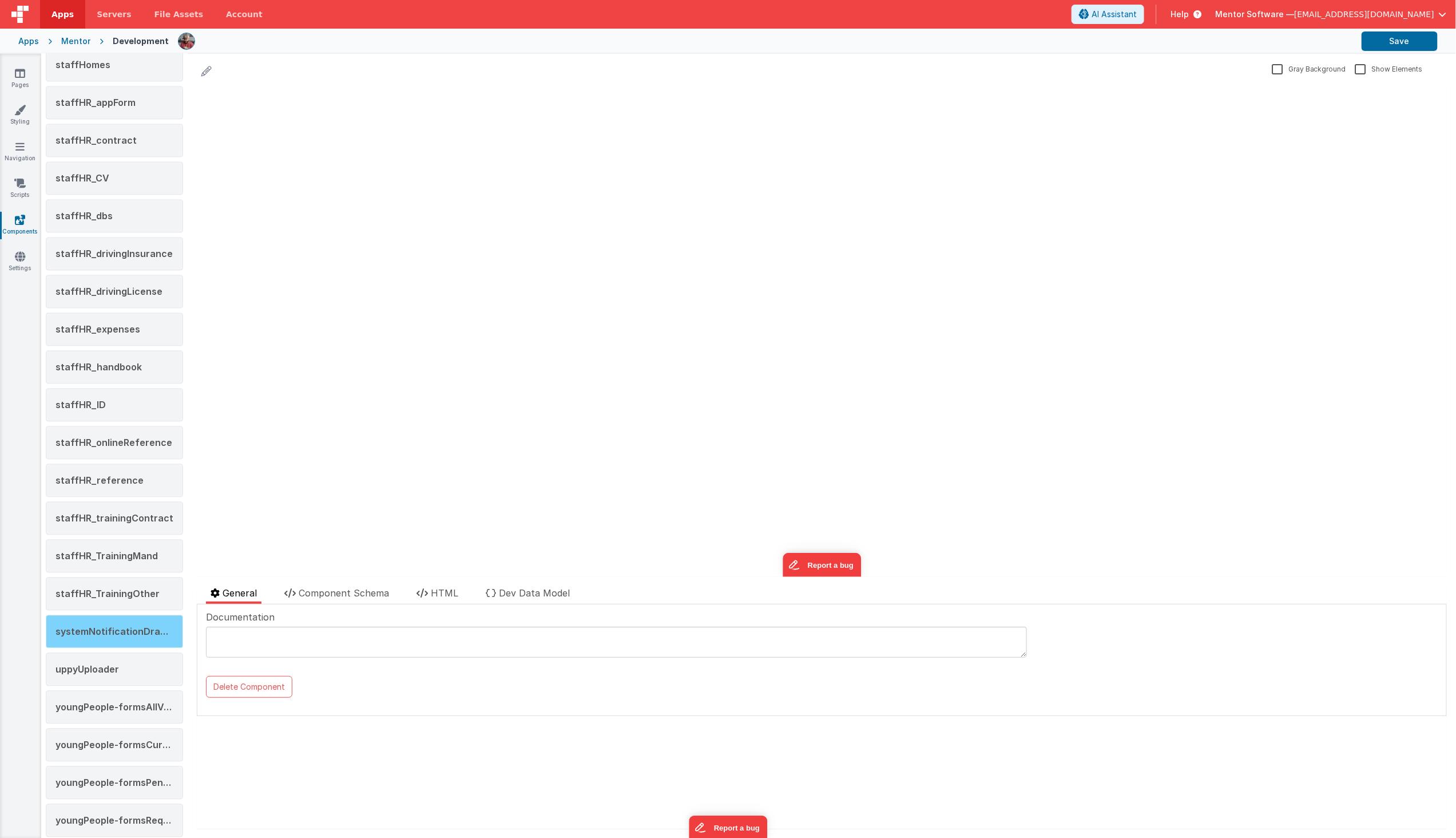
click at [134, 633] on span "systemNotificationDrawer" at bounding box center [116, 631] width 122 height 11
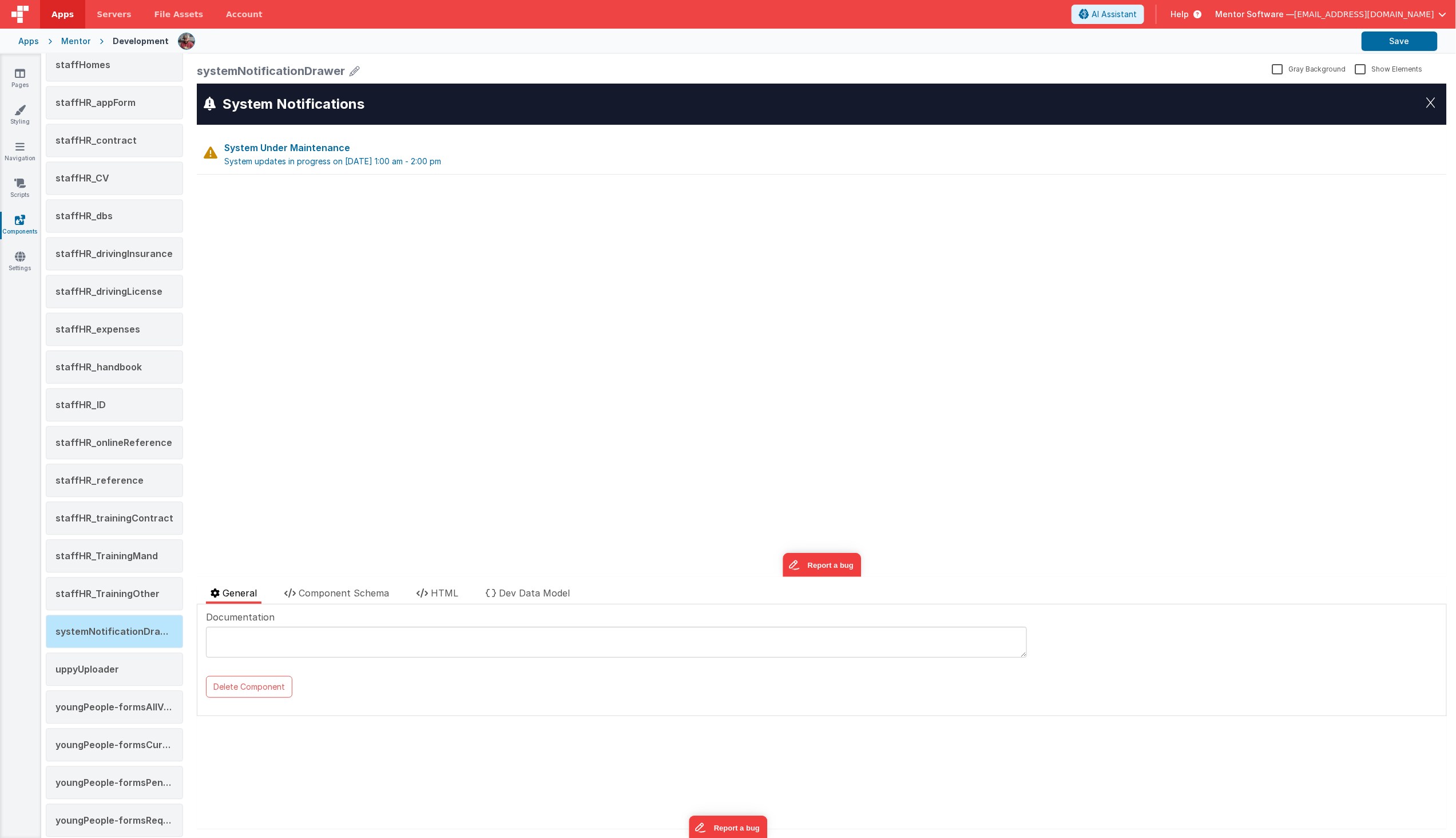
click at [436, 585] on div "systemNotificationDrawer Gray Background Show Elements General Component Schema…" at bounding box center [822, 445] width 1268 height 784
click at [435, 591] on span "HTML" at bounding box center [445, 593] width 27 height 11
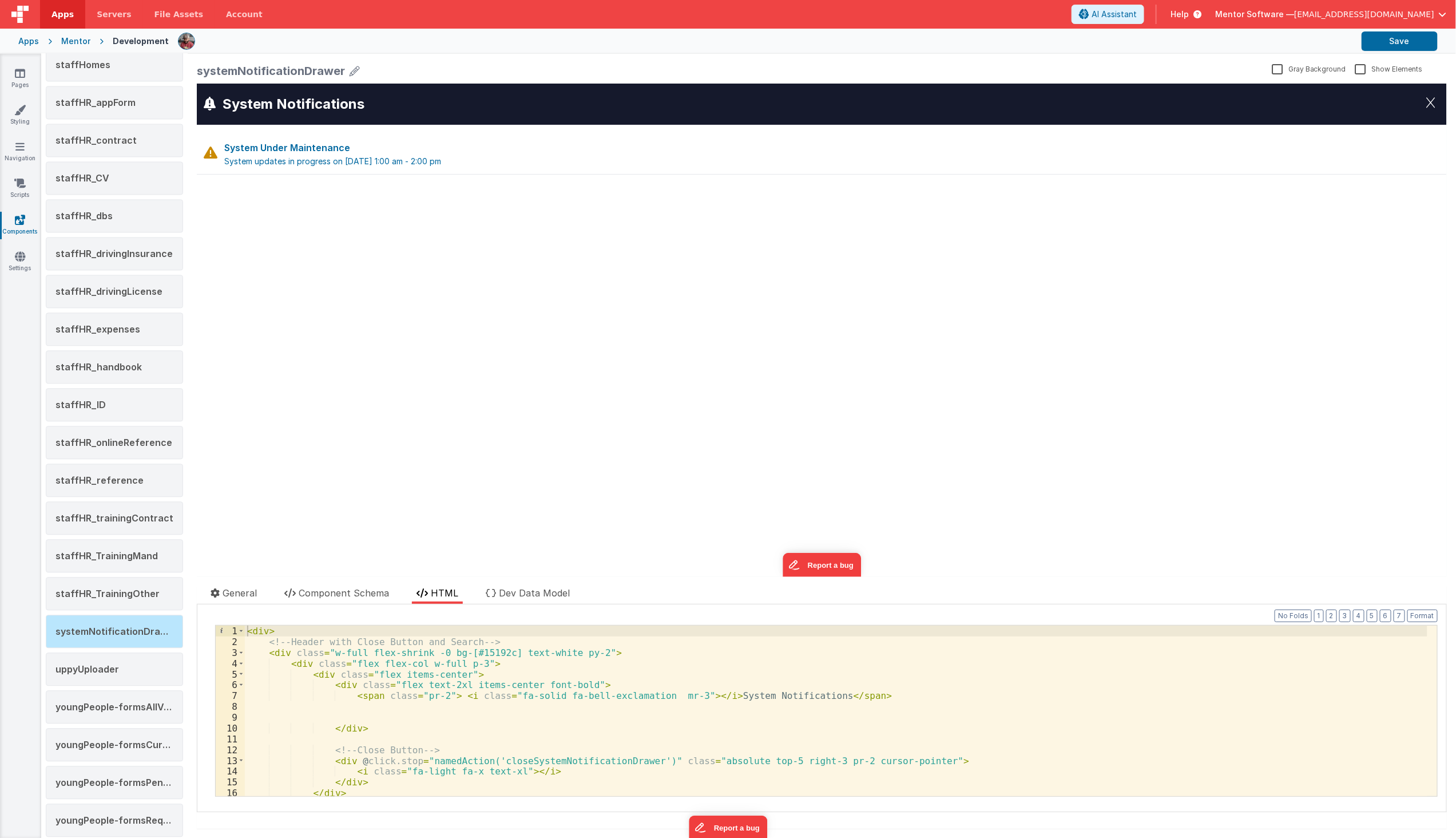
scroll to position [190, 0]
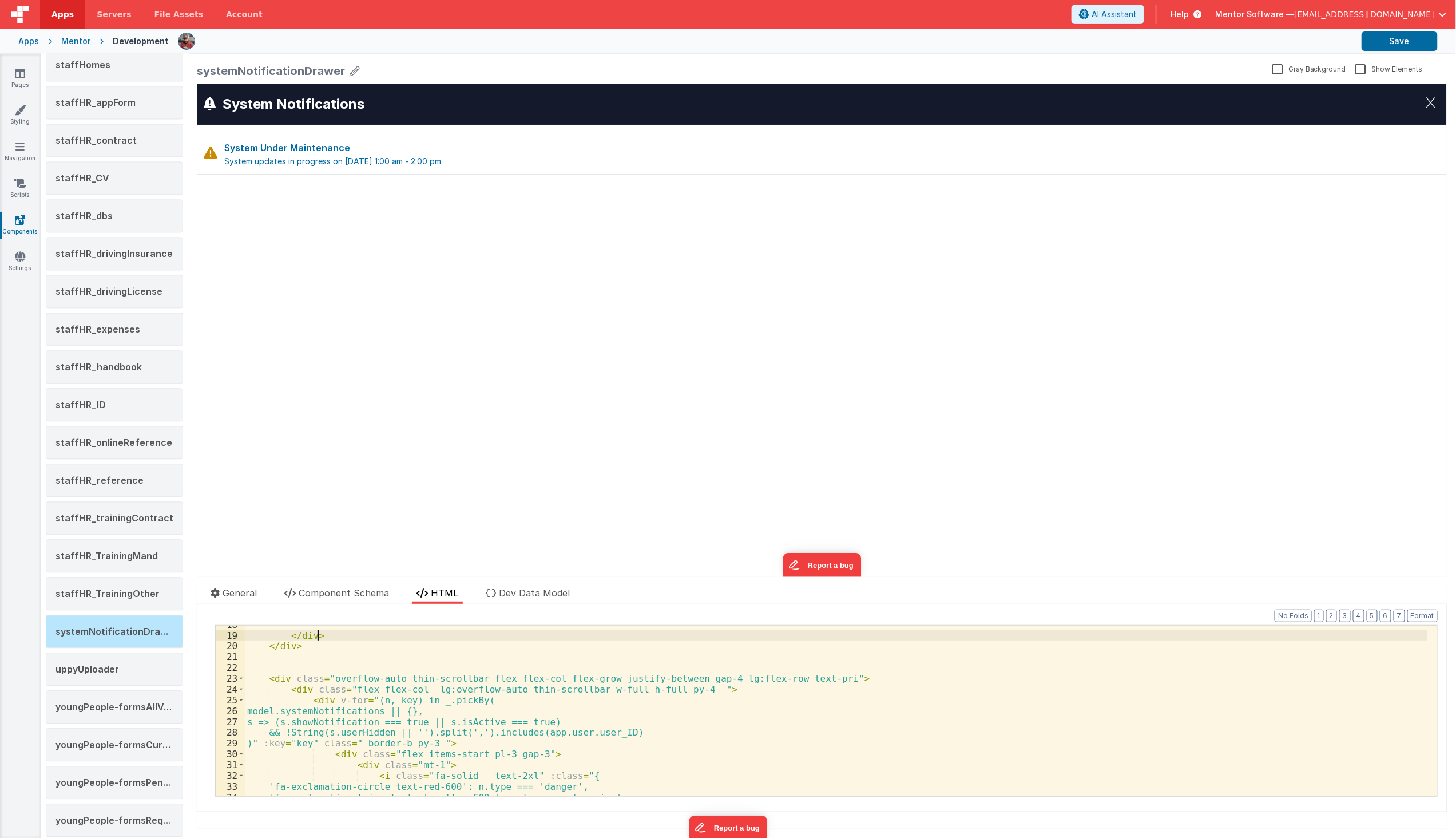
drag, startPoint x: 558, startPoint y: 636, endPoint x: 565, endPoint y: 638, distance: 7.3
click at [563, 637] on div "</ div > </ div > < div class = "overflow-auto thin-scrollbar flex flex-col fle…" at bounding box center [835, 715] width 1183 height 192
click at [482, 754] on div "</ div > </ div > < div class = "overflow-auto thin-scrollbar flex flex-col fle…" at bounding box center [835, 715] width 1183 height 192
click at [497, 752] on div "</ div > </ div > < div class = "overflow-auto thin-scrollbar flex flex-col fle…" at bounding box center [835, 715] width 1183 height 192
click at [1383, 39] on button "Save" at bounding box center [1400, 41] width 76 height 20
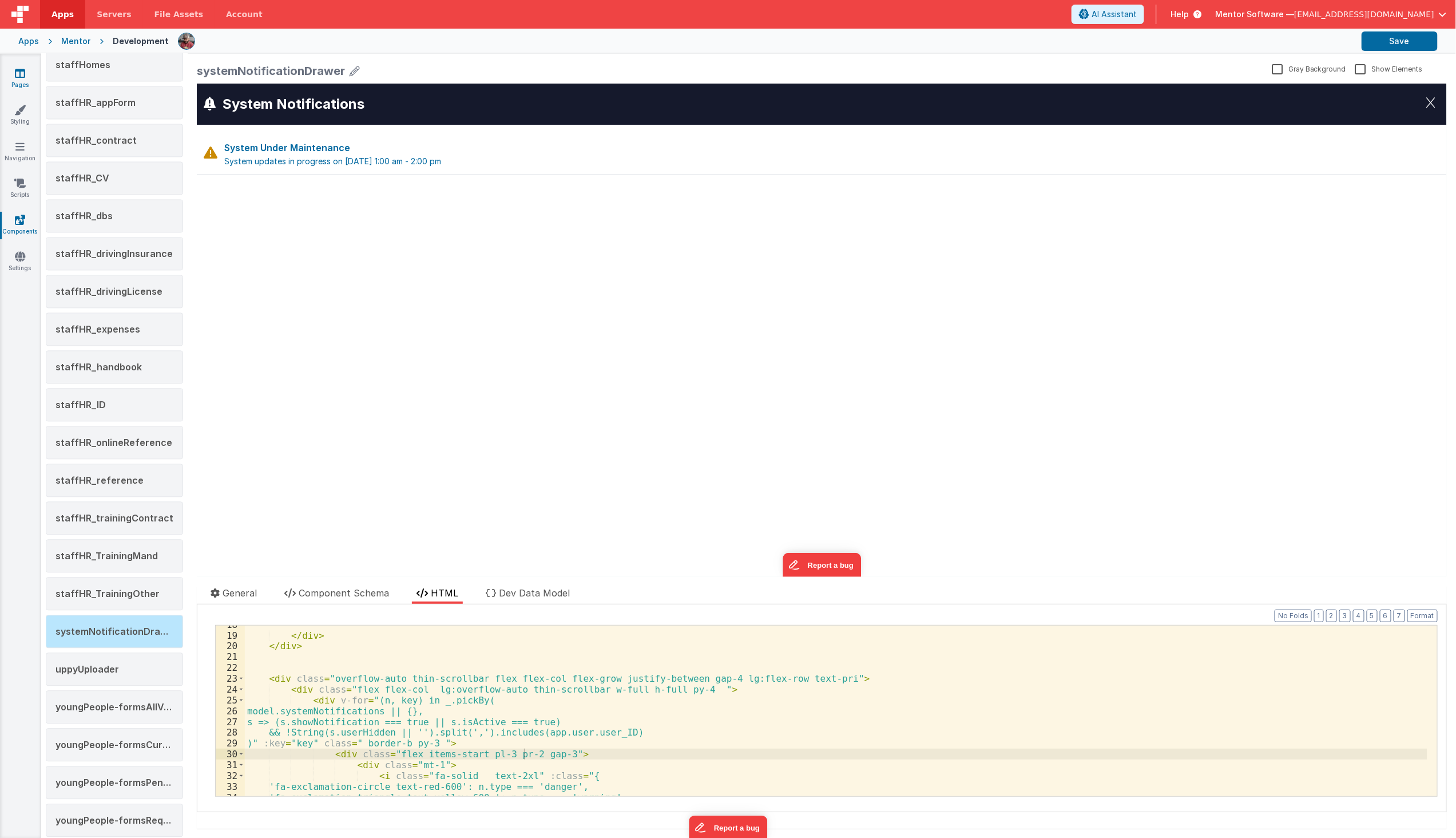
click at [27, 75] on link "Pages" at bounding box center [20, 79] width 42 height 23
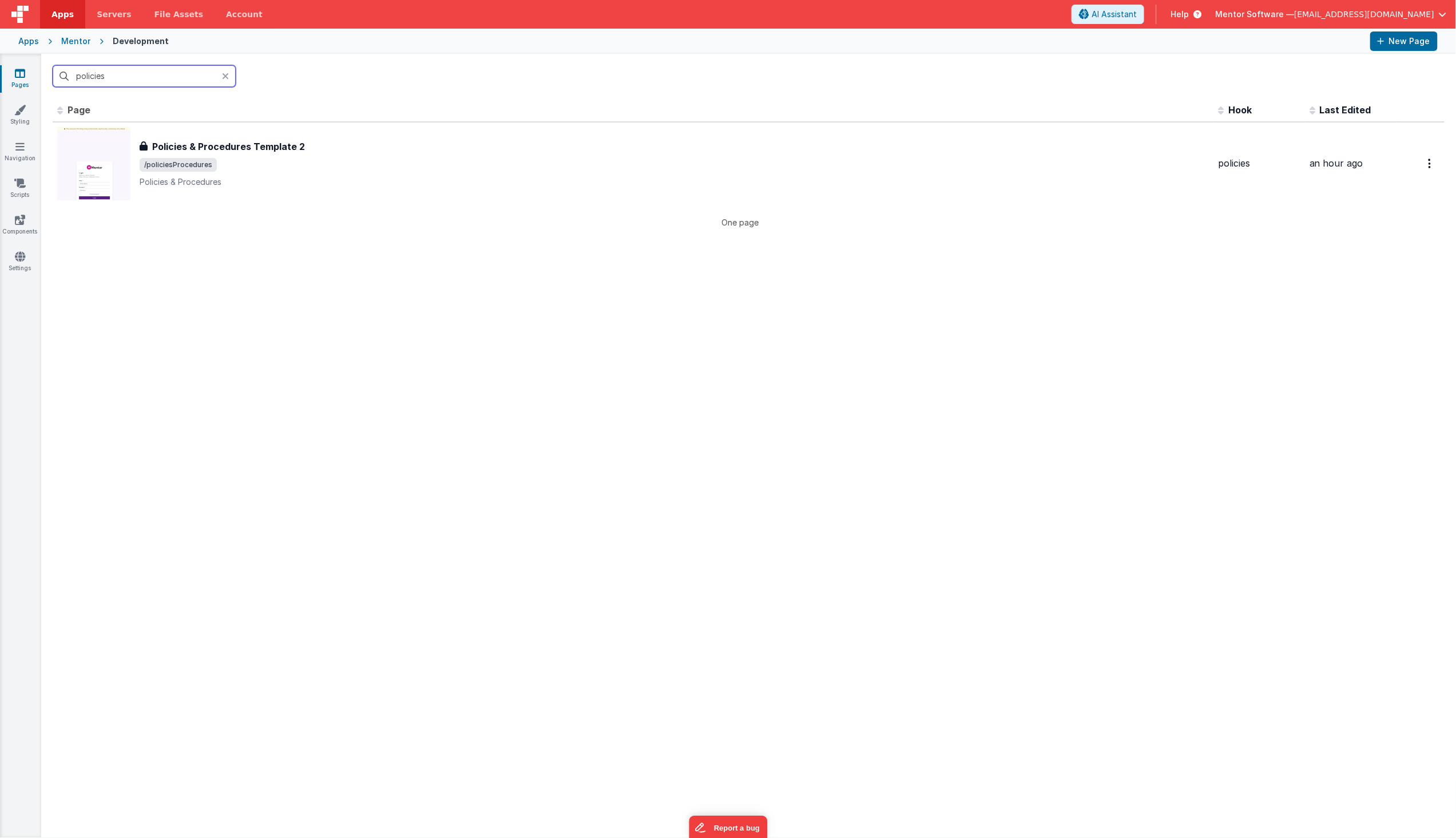
click at [171, 78] on input "policies" at bounding box center [144, 76] width 183 height 22
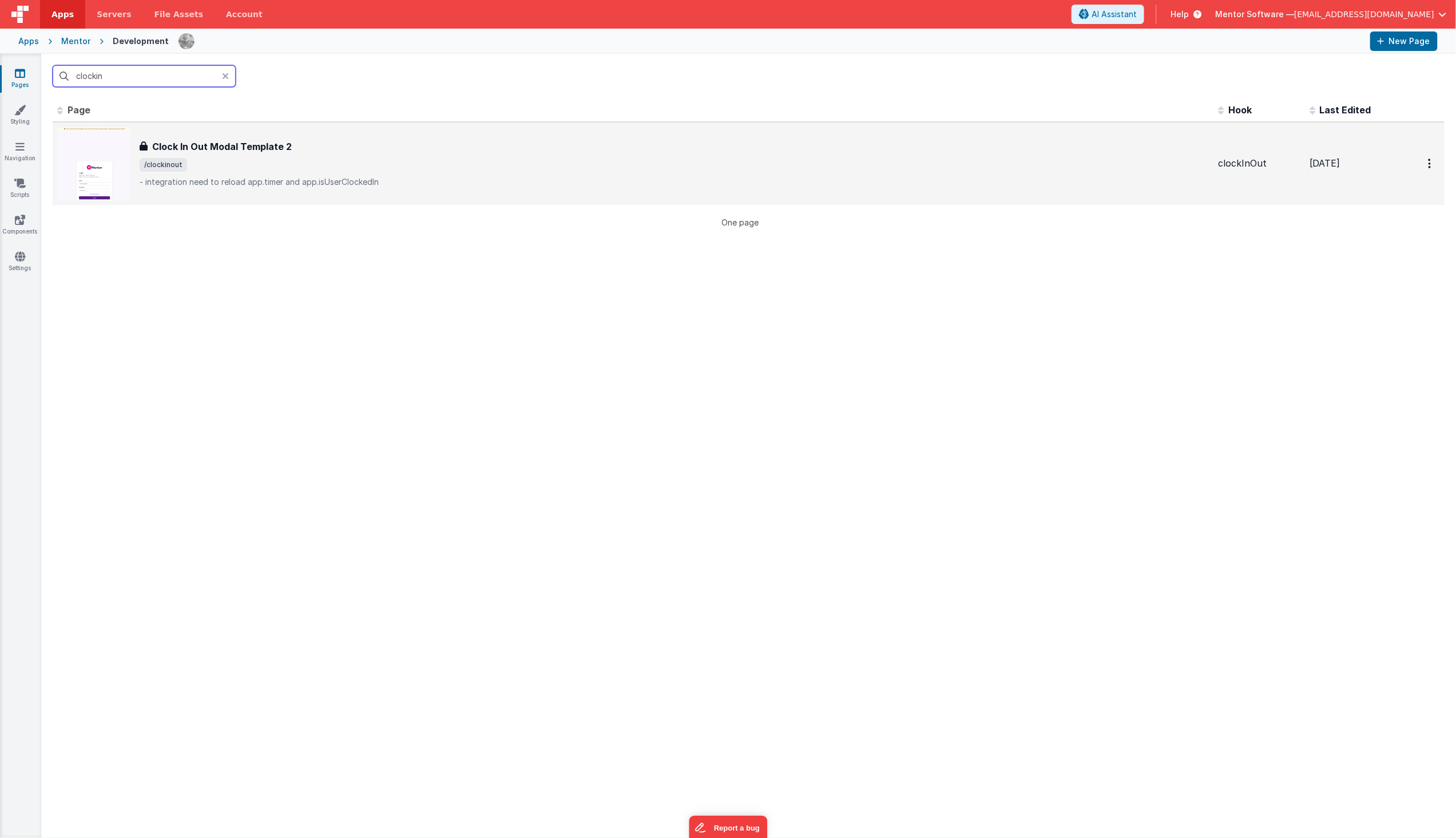
type input "clockin"
click at [216, 152] on div "Clock In Out Modal Template 2 Clock In Out Modal Template 2 /clockinout - integ…" at bounding box center [674, 163] width 1070 height 48
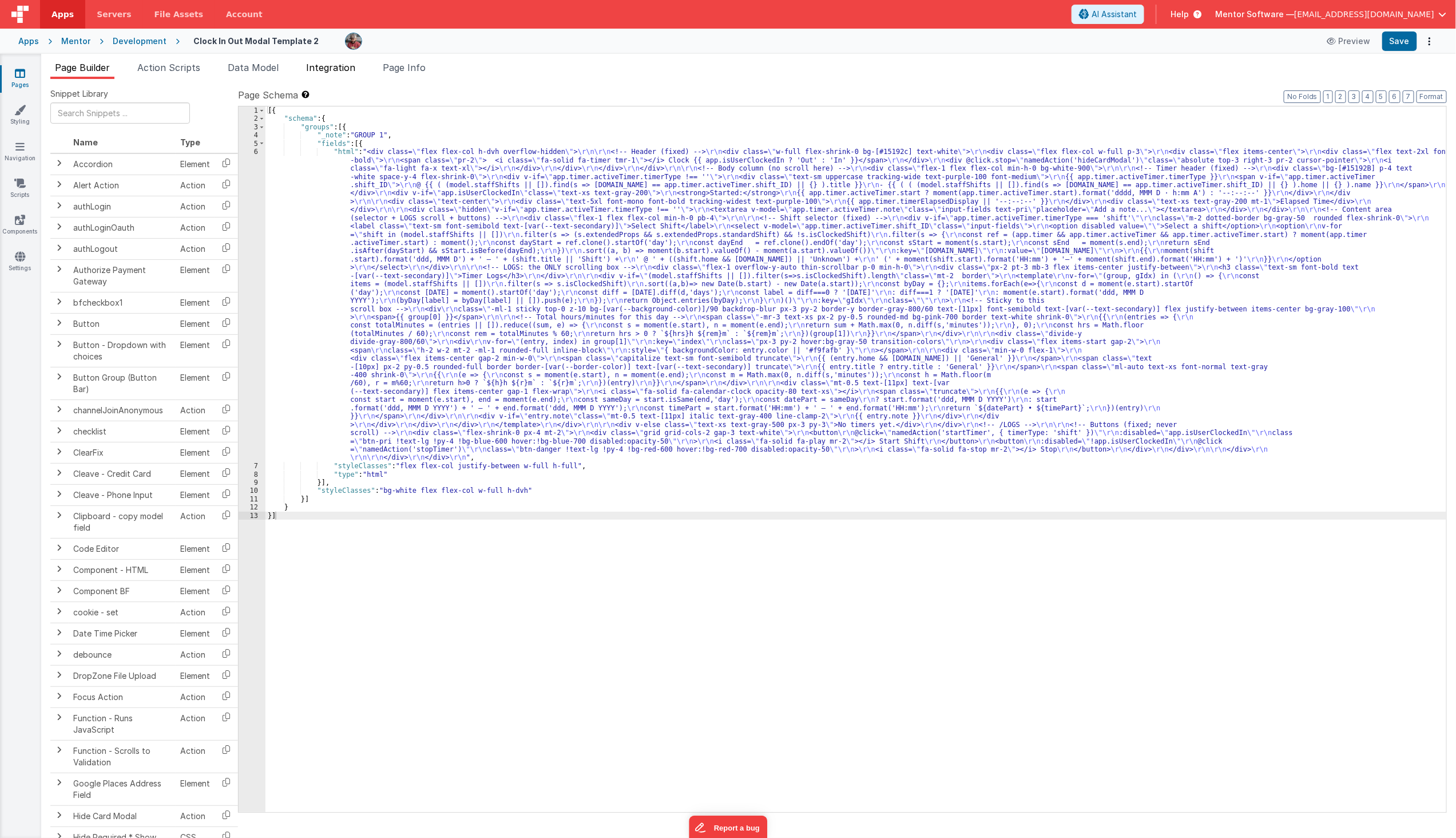
click at [338, 65] on span "Integration" at bounding box center [331, 67] width 49 height 11
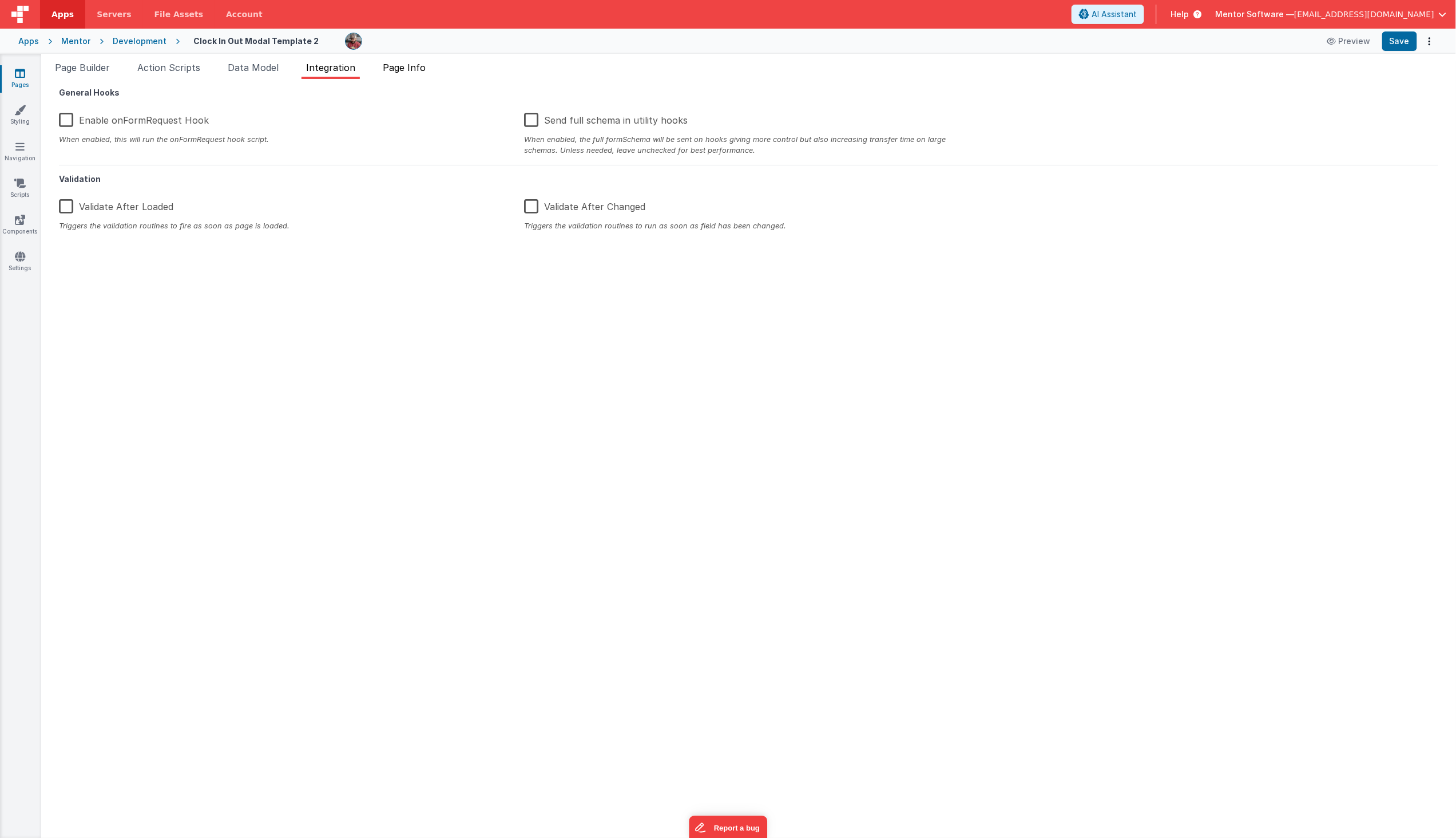
click at [408, 66] on span "Page Info" at bounding box center [404, 67] width 43 height 11
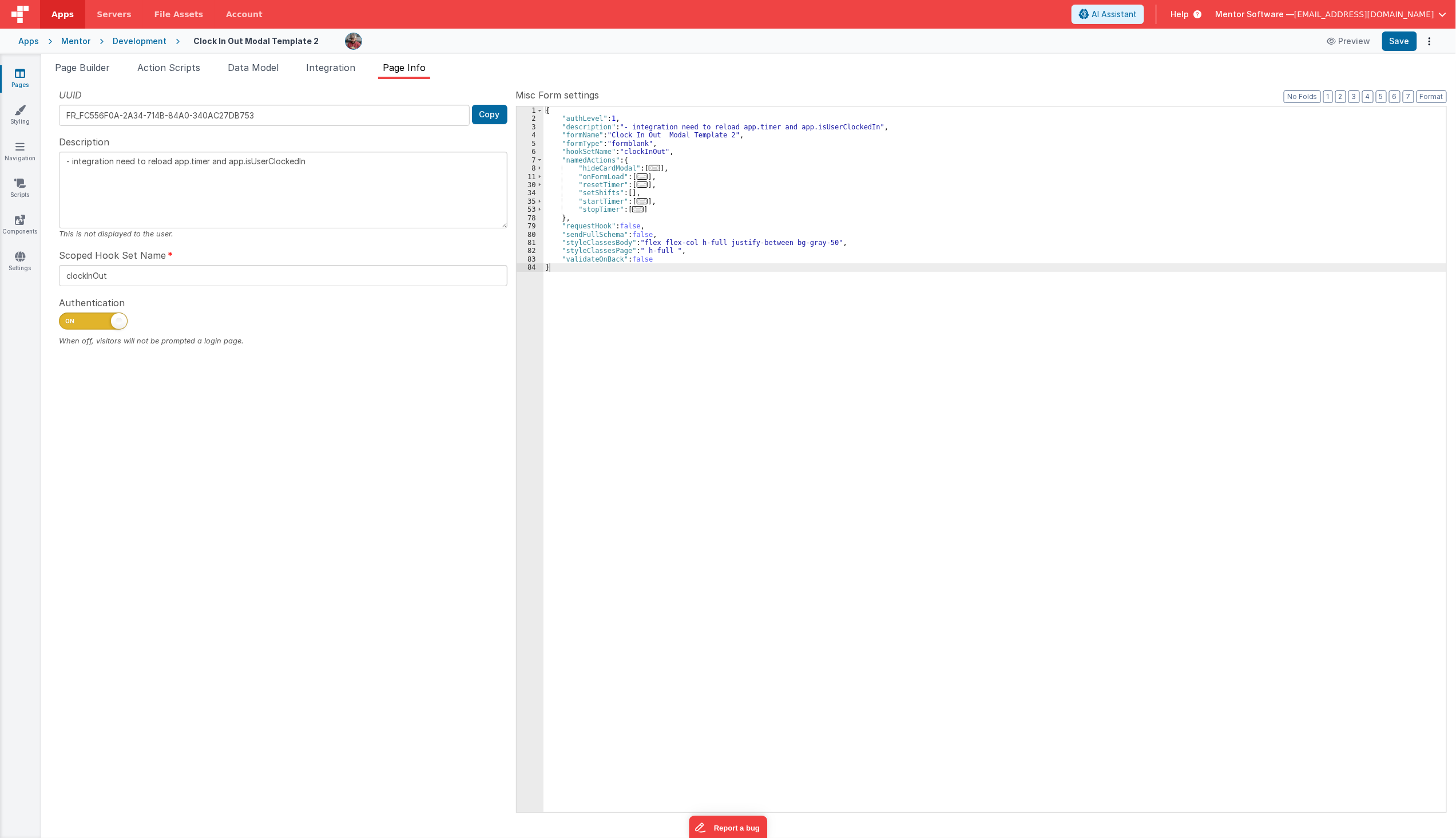
click at [637, 200] on span "..." at bounding box center [642, 200] width 11 height 6
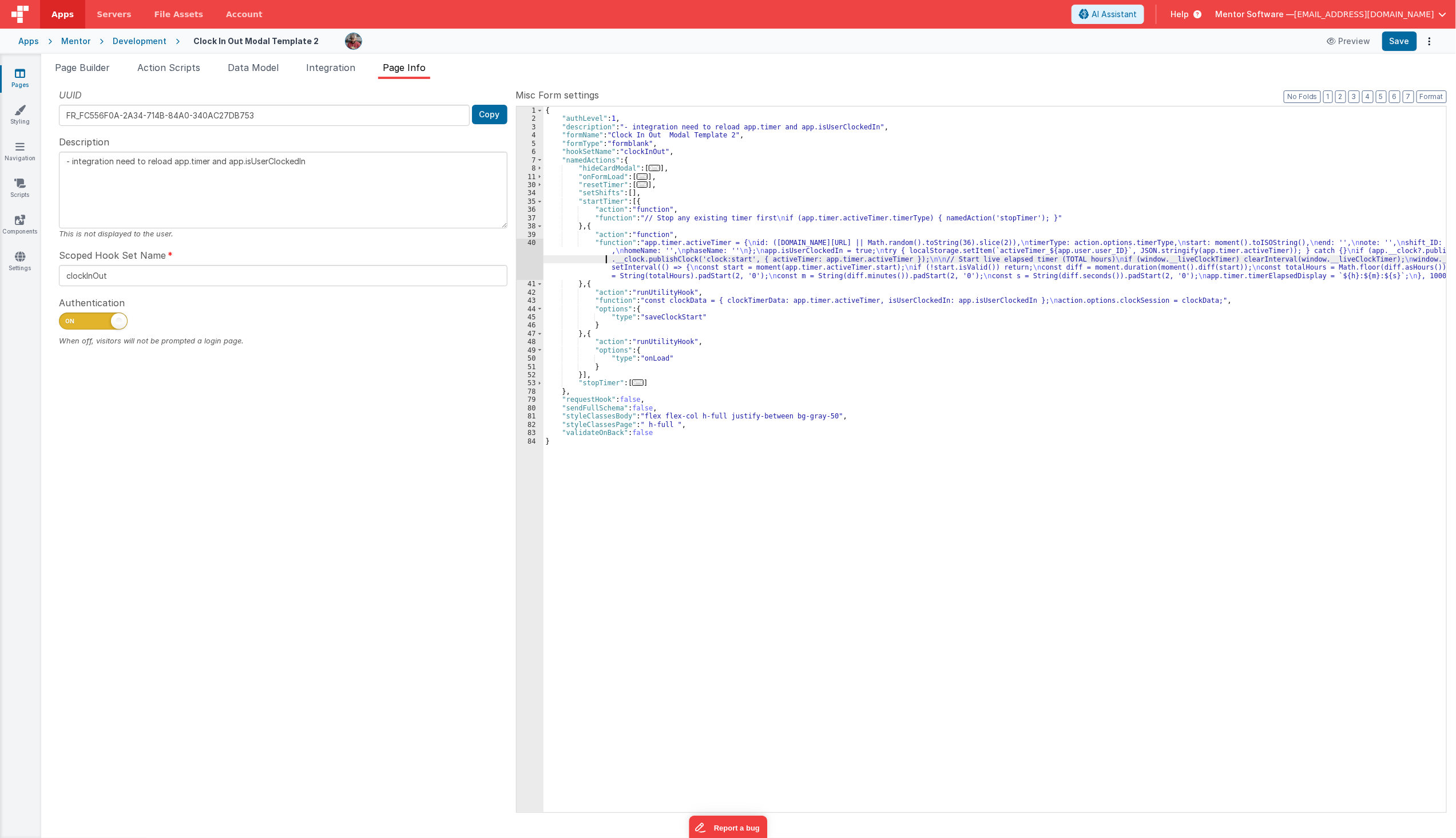
click at [561, 259] on div "{ "authLevel" : 1 , "description" : "- integration need to reload app.timer and…" at bounding box center [995, 467] width 903 height 723
click at [527, 260] on div "40" at bounding box center [531, 259] width 27 height 42
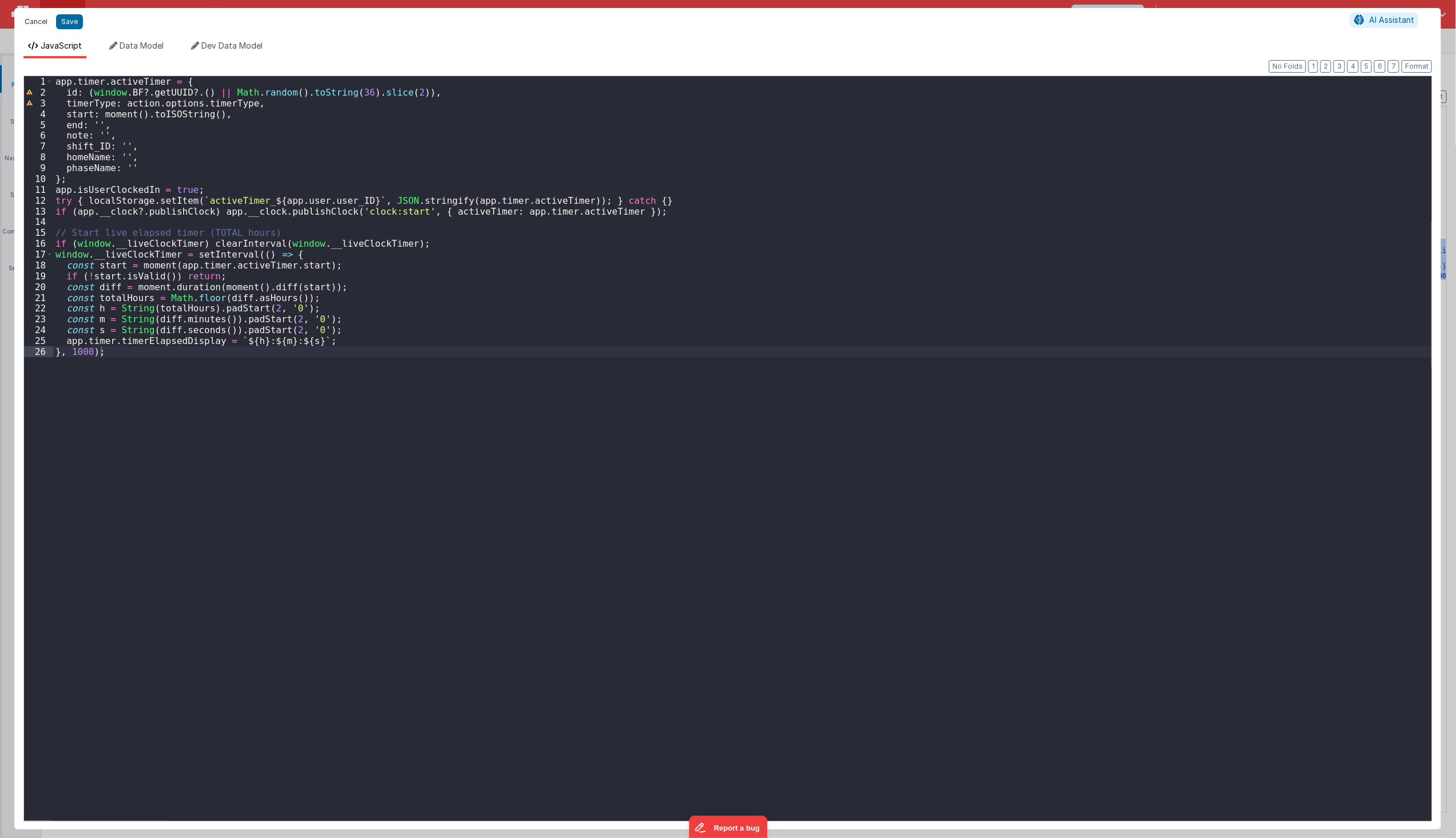
click at [27, 25] on button "Cancel" at bounding box center [36, 21] width 34 height 16
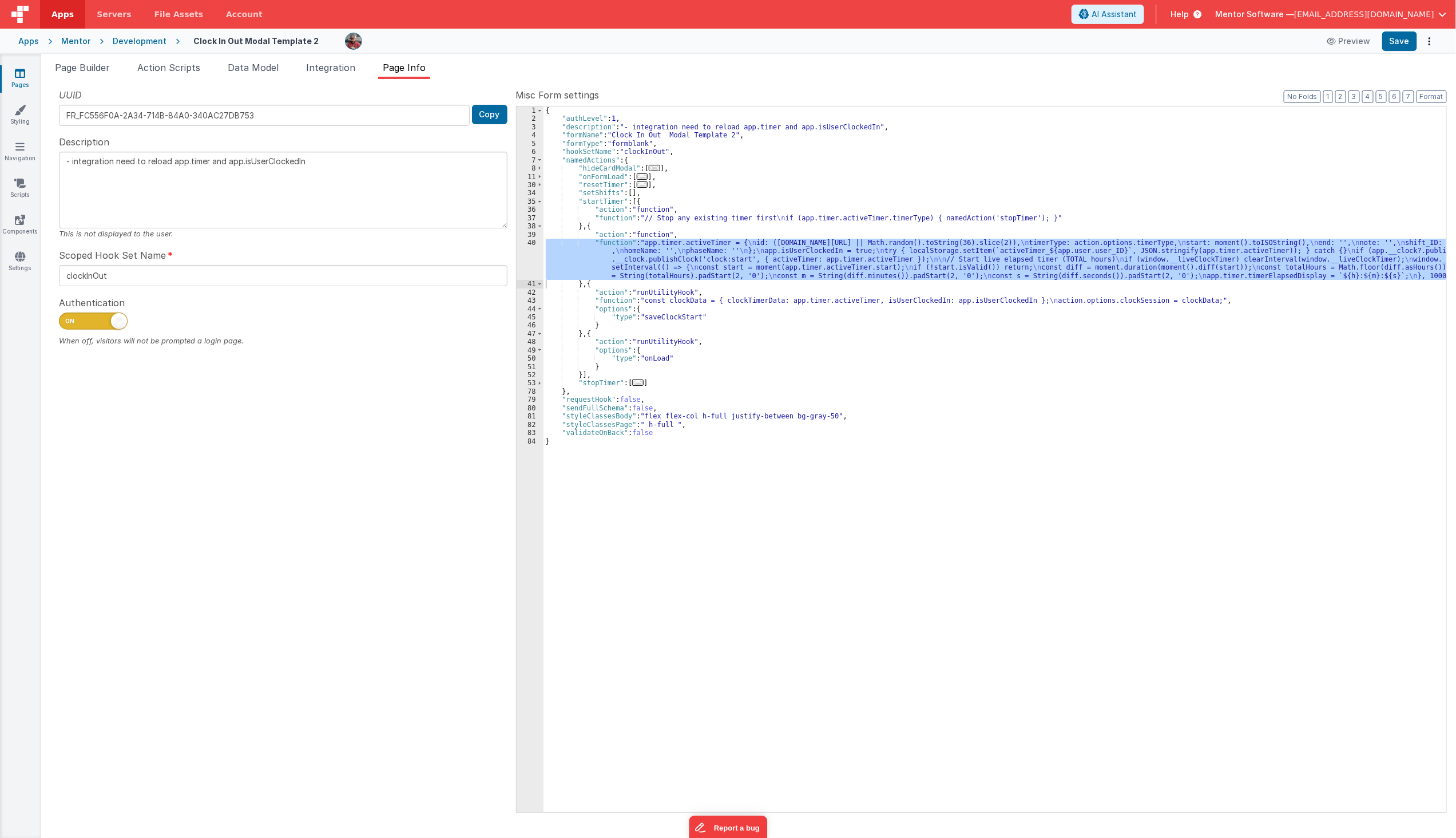
click at [613, 295] on div "{ "authLevel" : 1 , "description" : "- integration need to reload app.timer and…" at bounding box center [995, 467] width 903 height 723
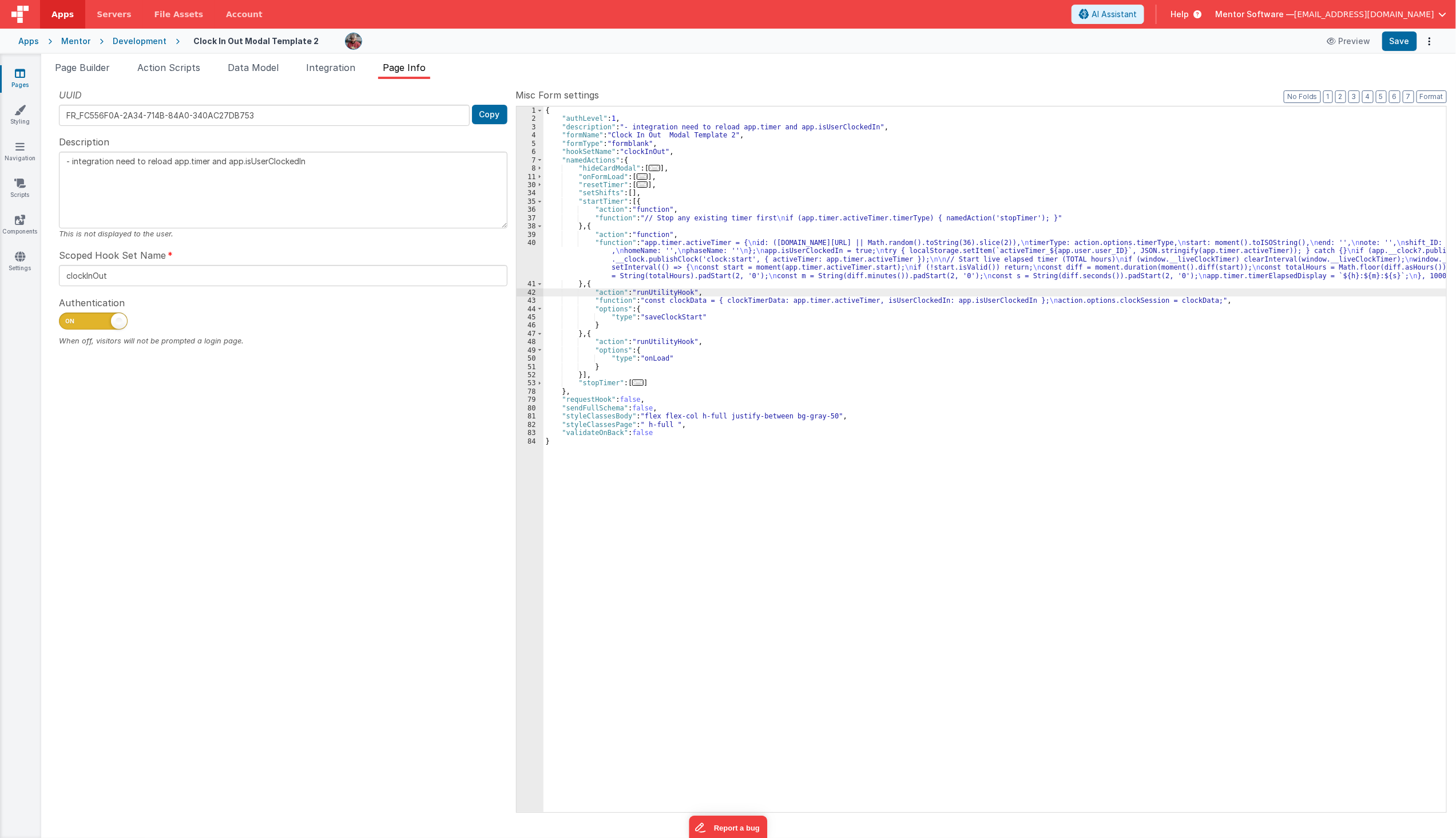
click at [637, 183] on span "..." at bounding box center [642, 184] width 11 height 6
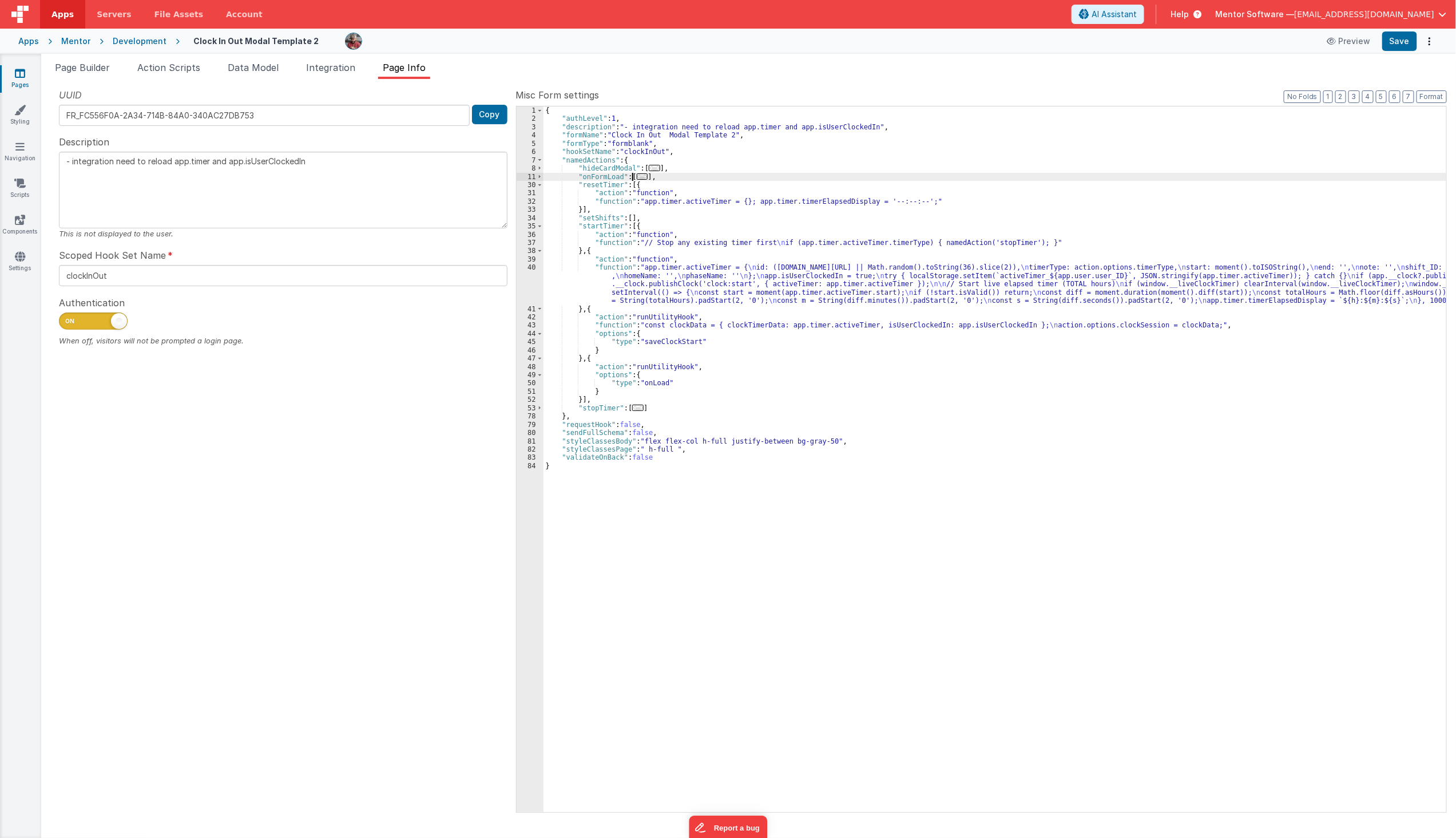
click at [640, 177] on span "..." at bounding box center [642, 176] width 11 height 6
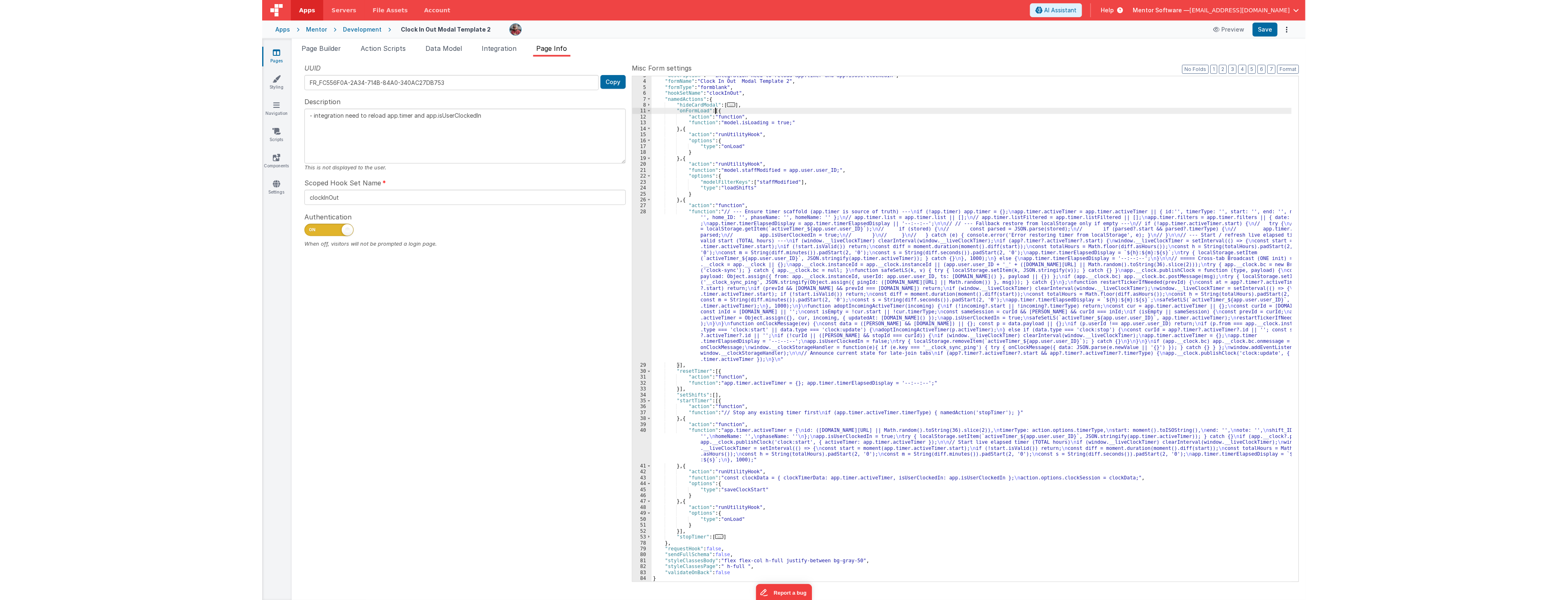
scroll to position [15, 0]
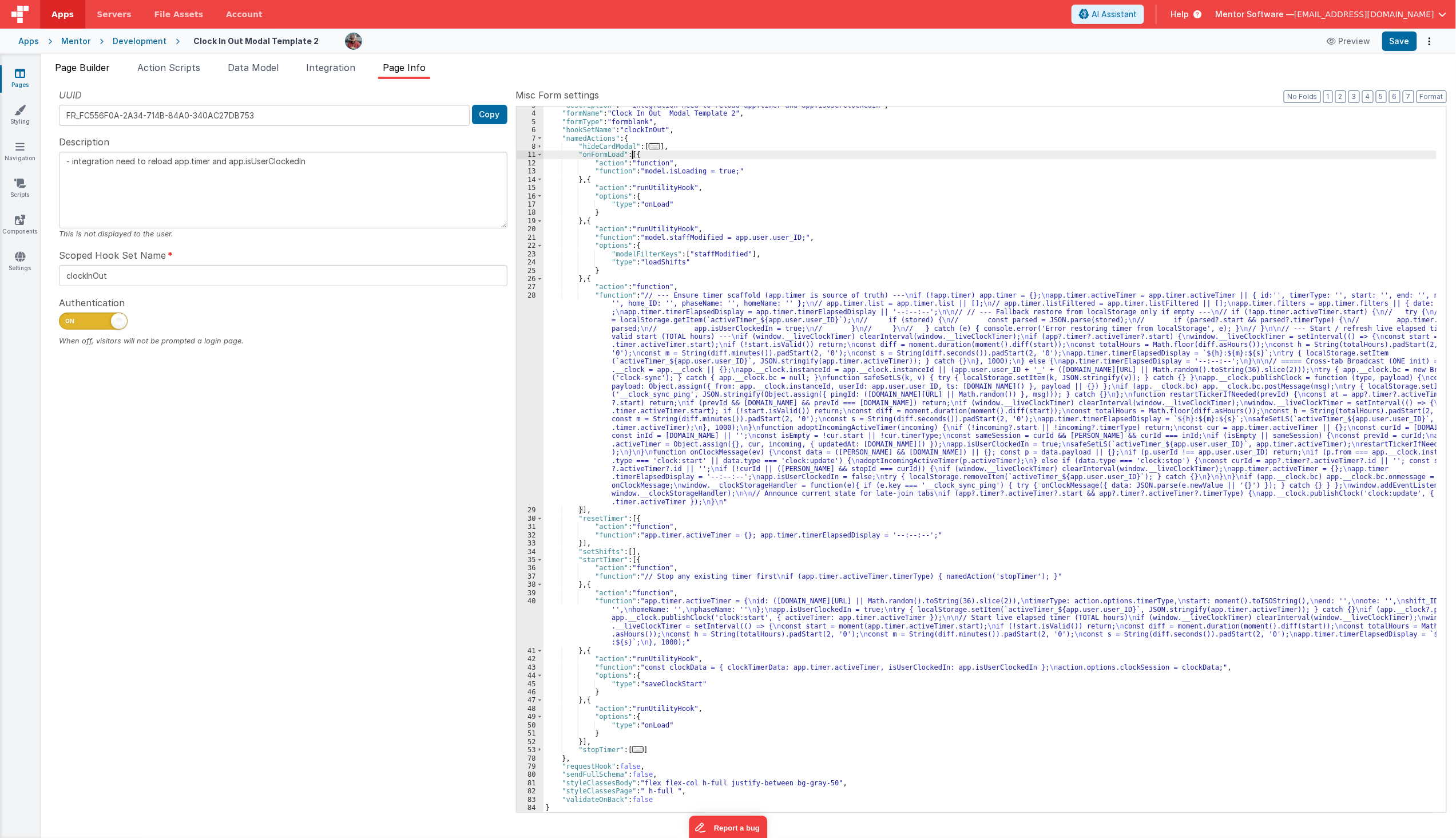
click at [87, 67] on span "Page Builder" at bounding box center [82, 67] width 55 height 11
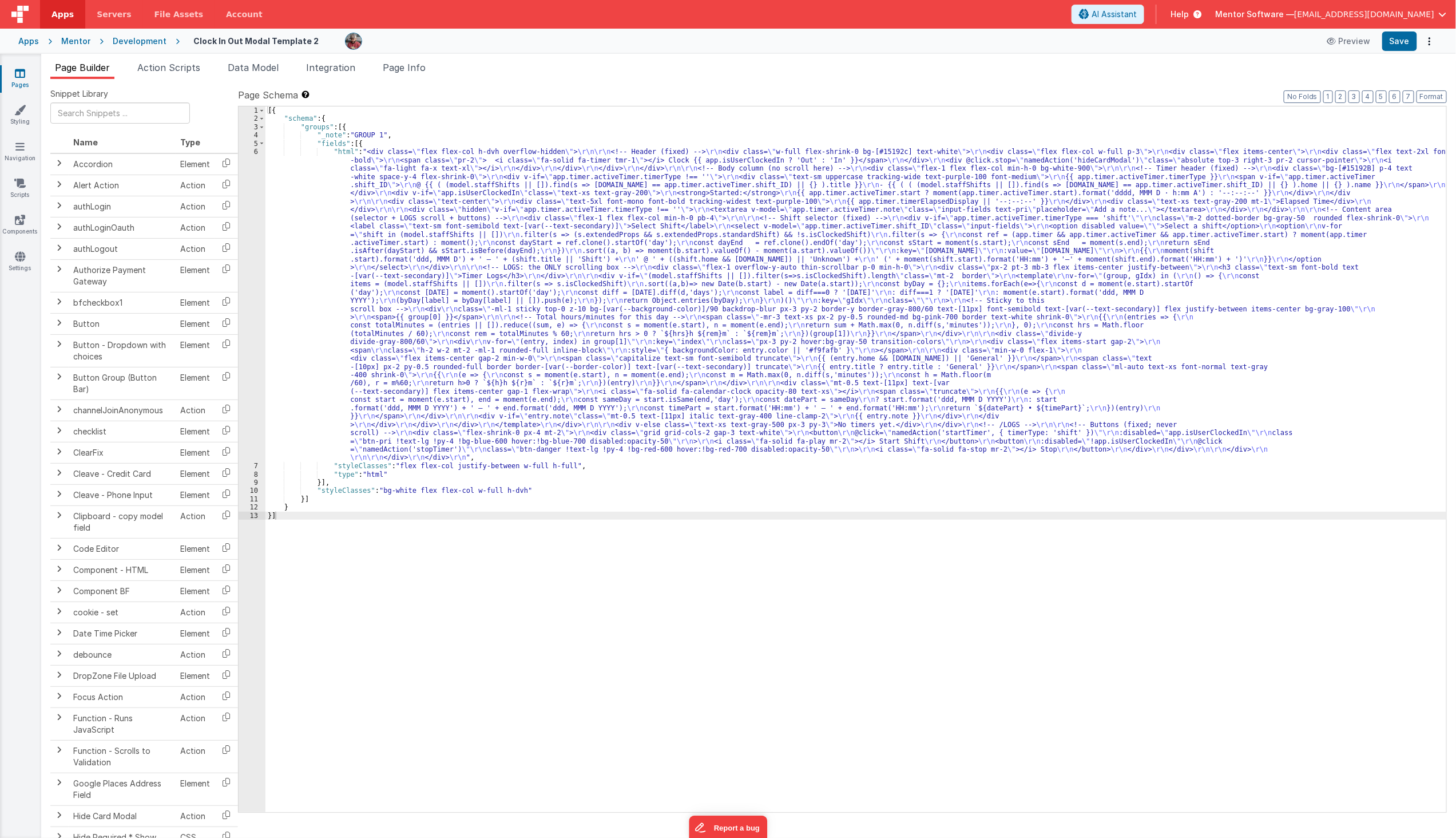
click at [396, 250] on div "[{ "schema" : { "groups" : [{ "_note" : "GROUP 1" , "fields" : [{ "html" : "<di…" at bounding box center [856, 467] width 1181 height 723
click at [256, 325] on div "6" at bounding box center [252, 305] width 27 height 314
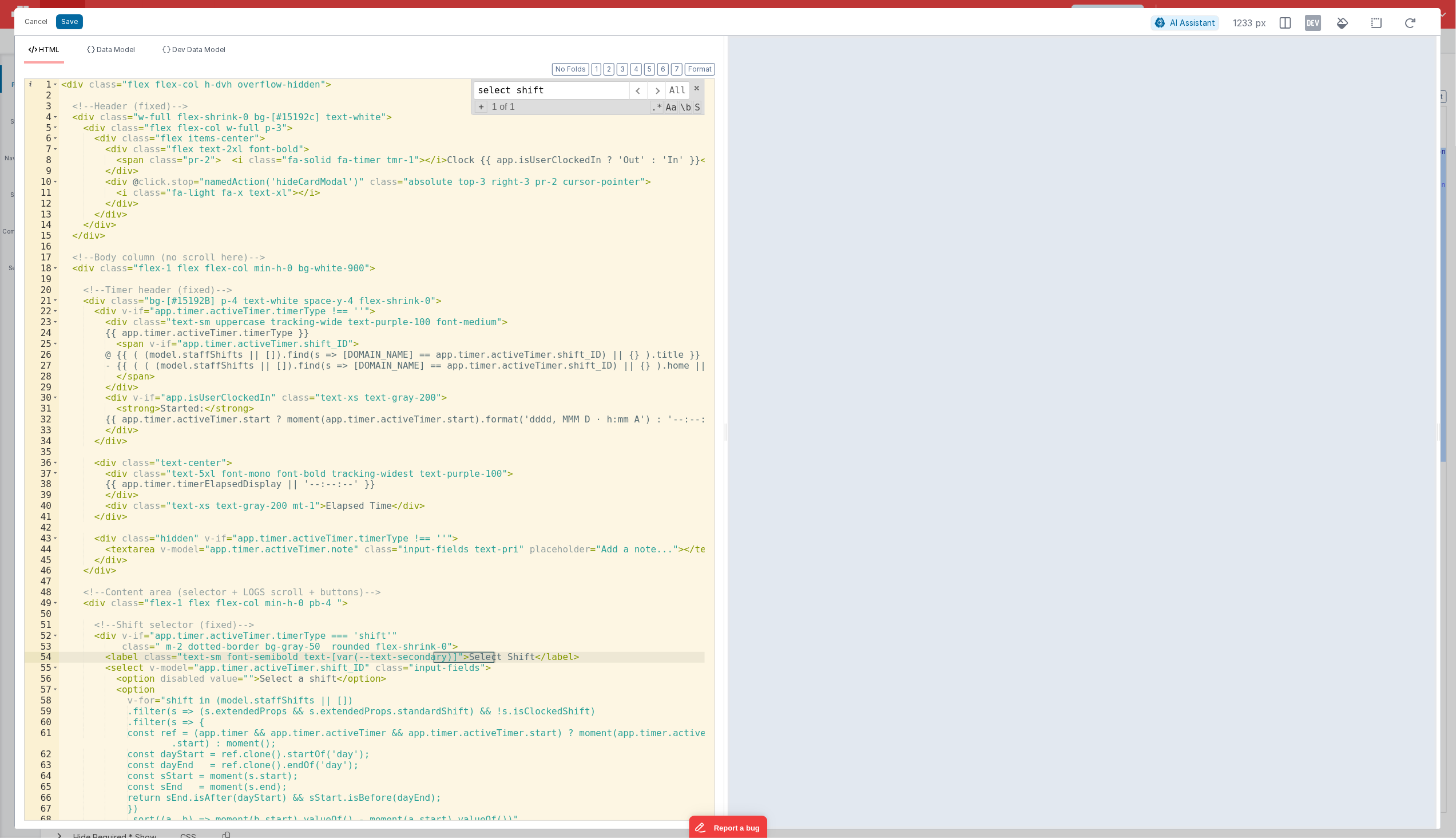
type input "select shift"
click at [346, 676] on div "< div class = "flex flex-col h-dvh overflow-hidden" > <!-- Header (fixed) --> <…" at bounding box center [381, 460] width 646 height 762
click at [340, 671] on div "< div class = "flex flex-col h-dvh overflow-hidden" > <!-- Header (fixed) --> <…" at bounding box center [381, 460] width 646 height 762
click at [70, 14] on button "Save" at bounding box center [70, 22] width 27 height 15
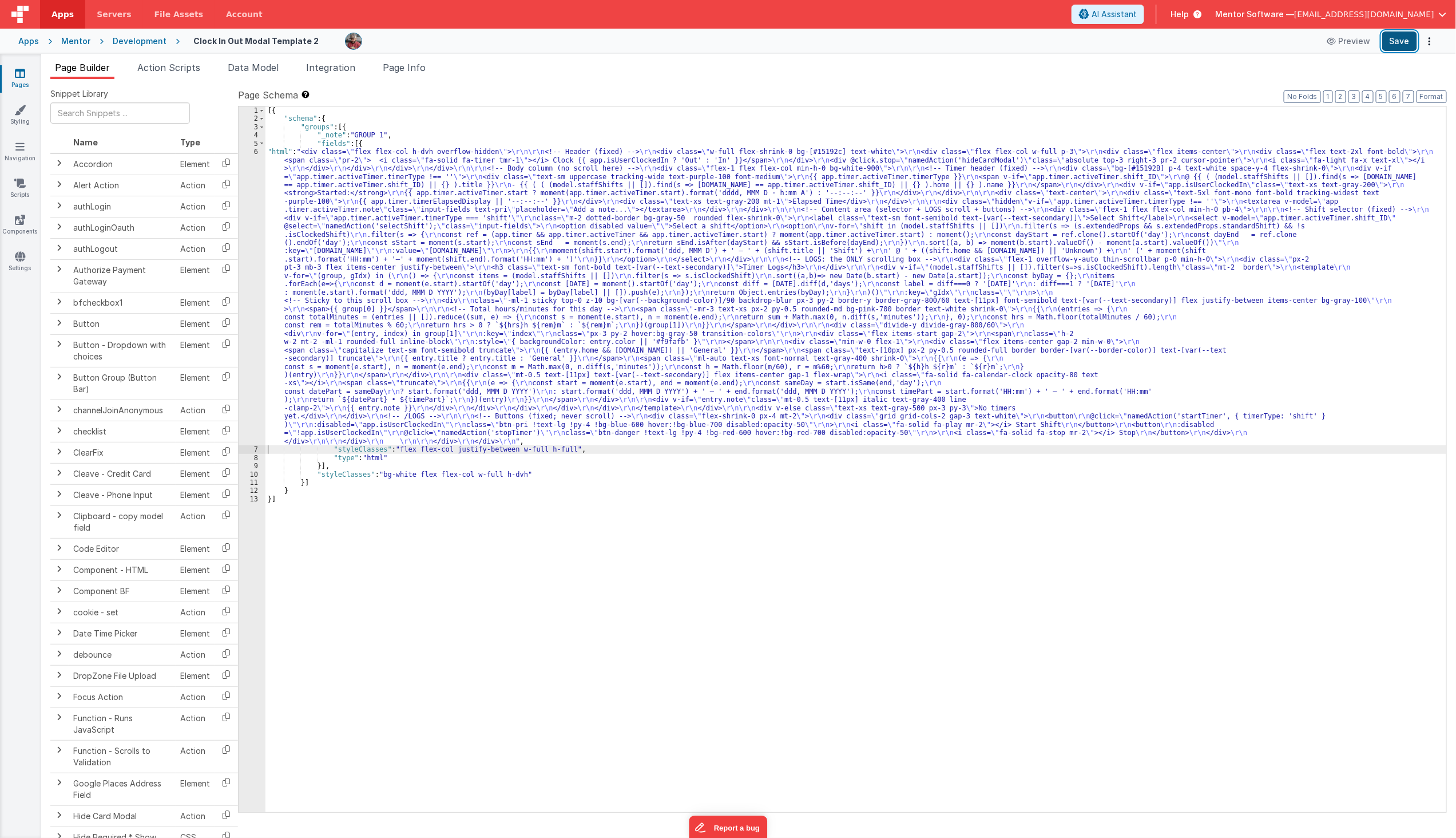
click at [1409, 48] on button "Save" at bounding box center [1399, 41] width 35 height 20
click at [440, 72] on ul "Page Builder Action Scripts Data Model Integration Page Info" at bounding box center [749, 70] width 1415 height 19
click at [408, 64] on span "Page Info" at bounding box center [404, 67] width 43 height 11
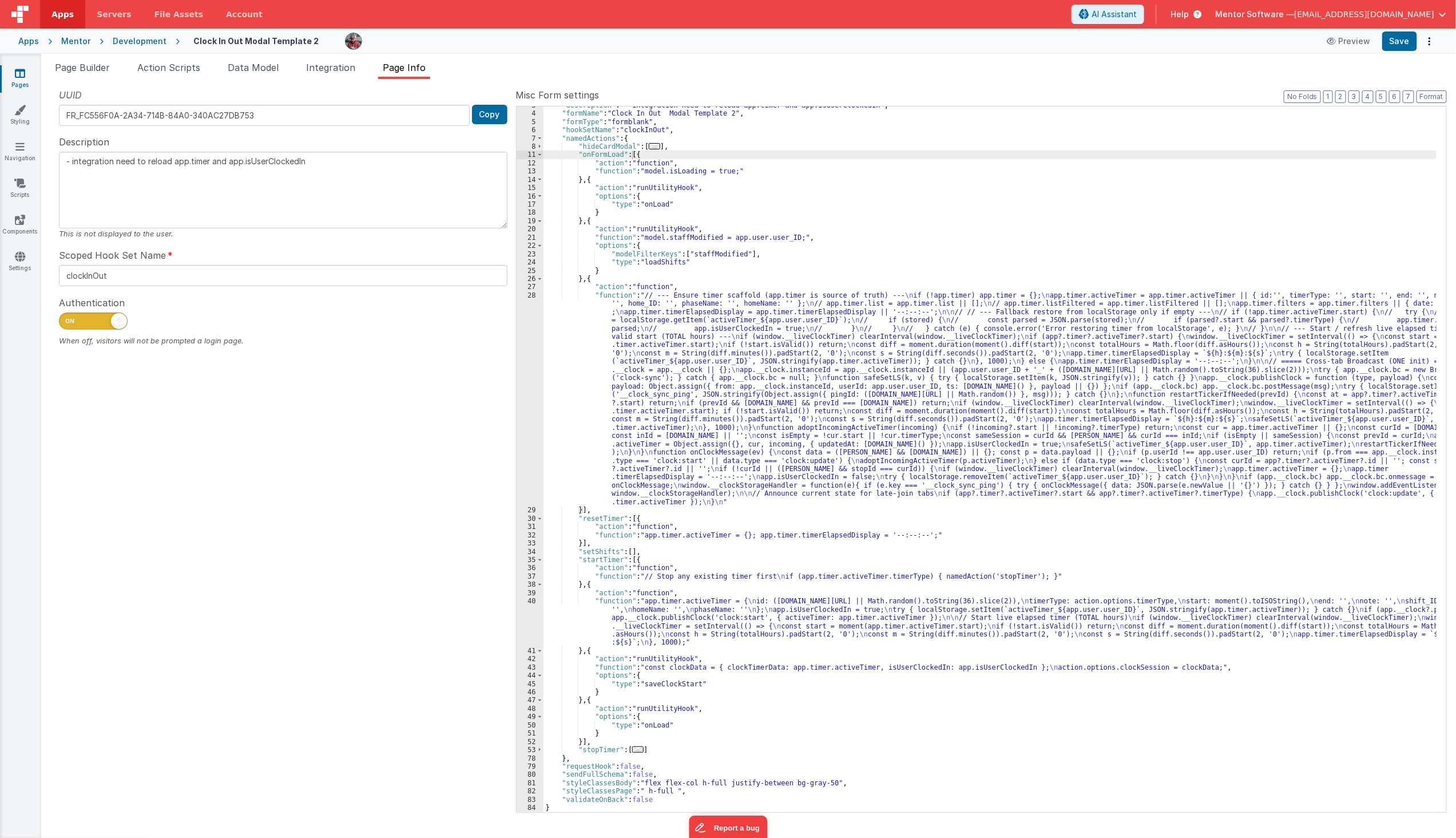
click at [588, 182] on div ""description" : "- integration need to reload app.timer and app.isUserClockedIn…" at bounding box center [990, 462] width 894 height 723
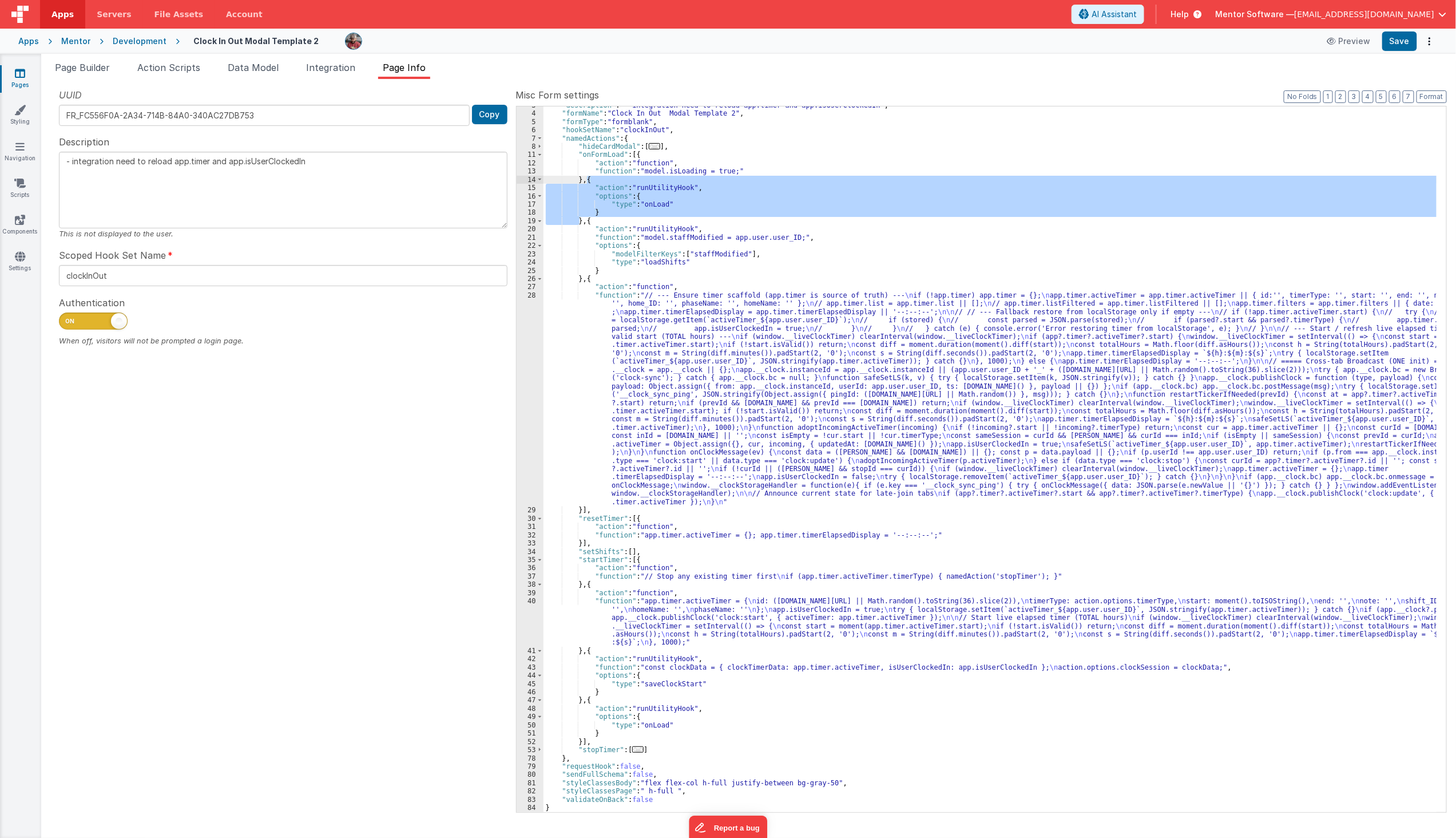
click at [584, 211] on div ""description" : "- integration need to reload app.timer and app.isUserClockedIn…" at bounding box center [990, 458] width 893 height 706
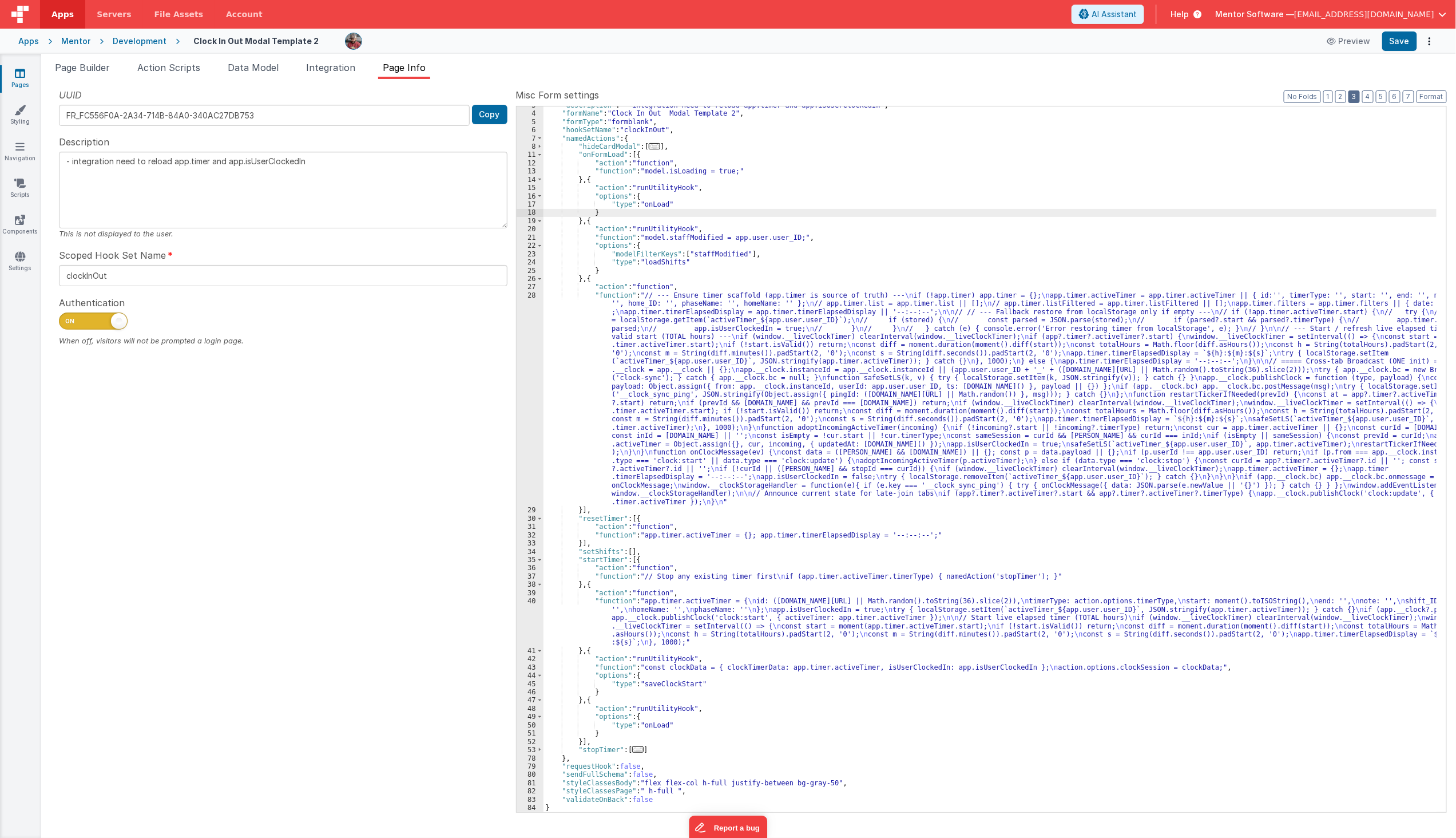
click at [1353, 96] on button "3" at bounding box center [1354, 96] width 11 height 13
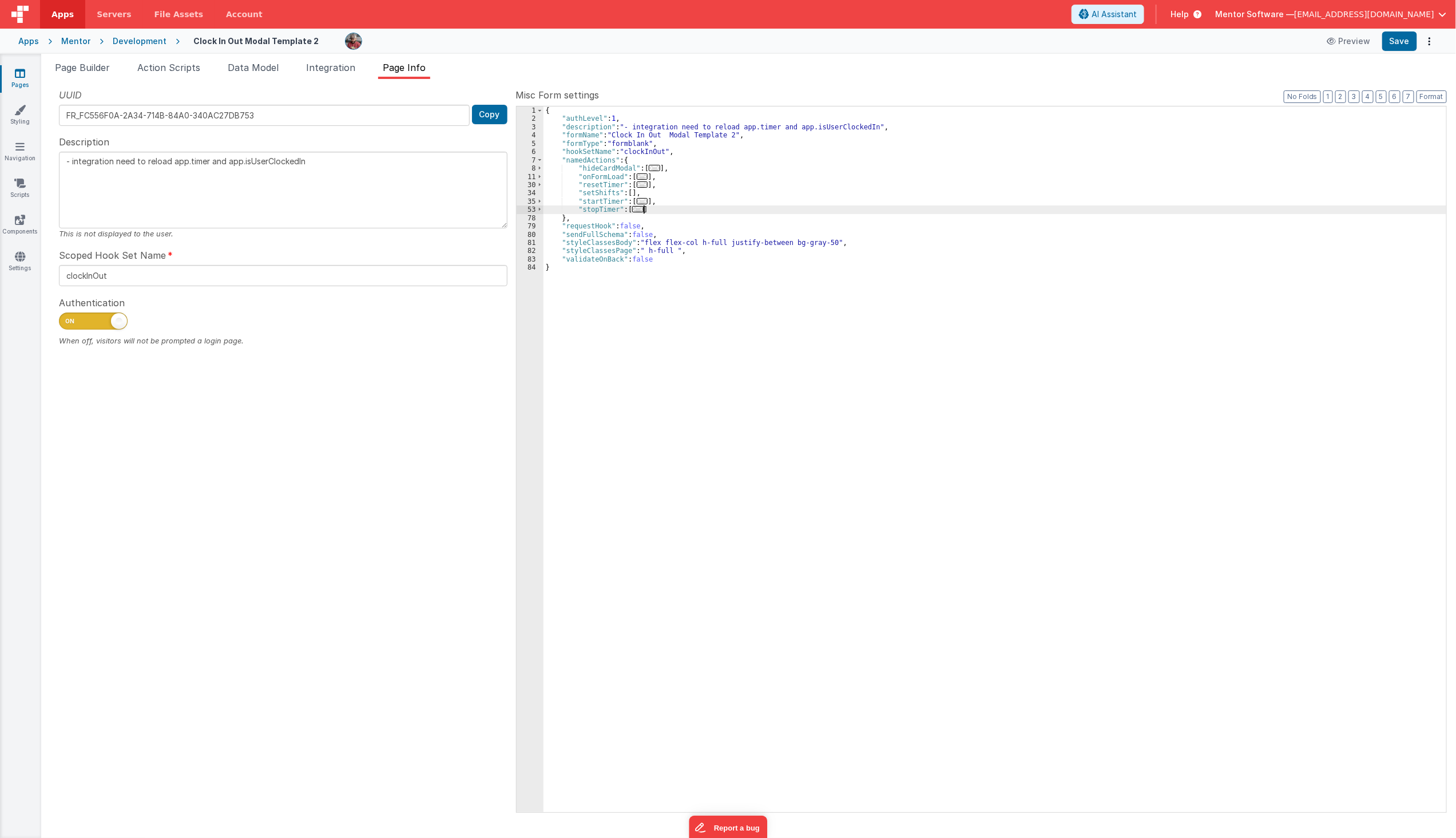
click at [667, 210] on div "{ "authLevel" : 1 , "description" : "- integration need to reload app.timer and…" at bounding box center [995, 467] width 903 height 723
click at [528, 233] on div "80" at bounding box center [531, 234] width 27 height 8
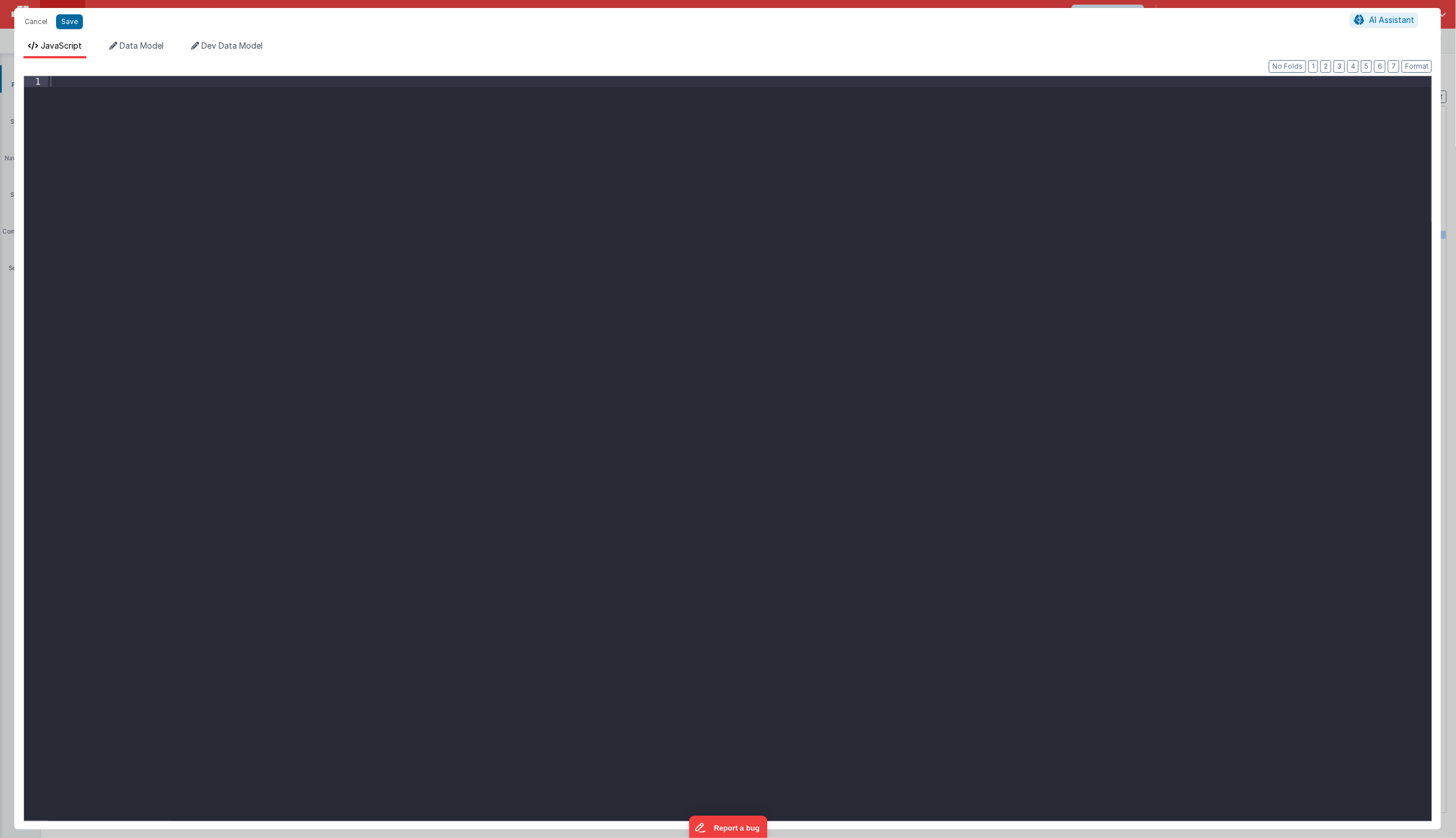
click at [532, 194] on div at bounding box center [740, 459] width 1384 height 766
click at [205, 86] on div "console . log ( 'Shift Selected: ' , ) ;" at bounding box center [740, 459] width 1384 height 766
click at [64, 22] on button "Save" at bounding box center [70, 22] width 27 height 15
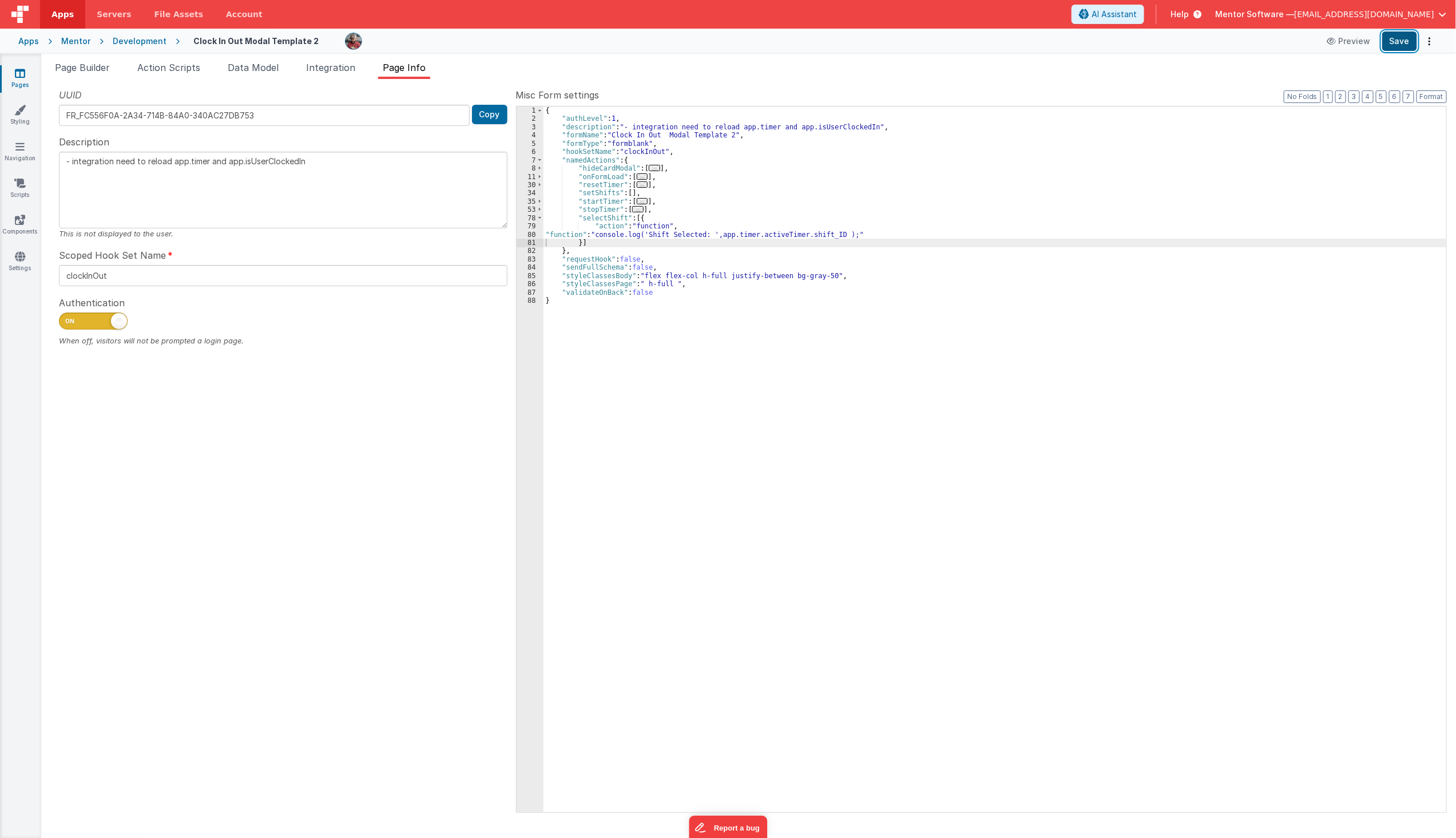
click at [1394, 48] on button "Save" at bounding box center [1399, 41] width 35 height 20
drag, startPoint x: 340, startPoint y: 344, endPoint x: 346, endPoint y: 343, distance: 6.1
click at [344, 343] on div "When off, visitors will not be prompted a login page." at bounding box center [283, 340] width 448 height 11
click at [1403, 37] on button "Save" at bounding box center [1399, 41] width 35 height 20
click at [729, 334] on div "{ "authLevel" : 1 , "description" : "- integration need to reload app.timer and…" at bounding box center [995, 467] width 903 height 723
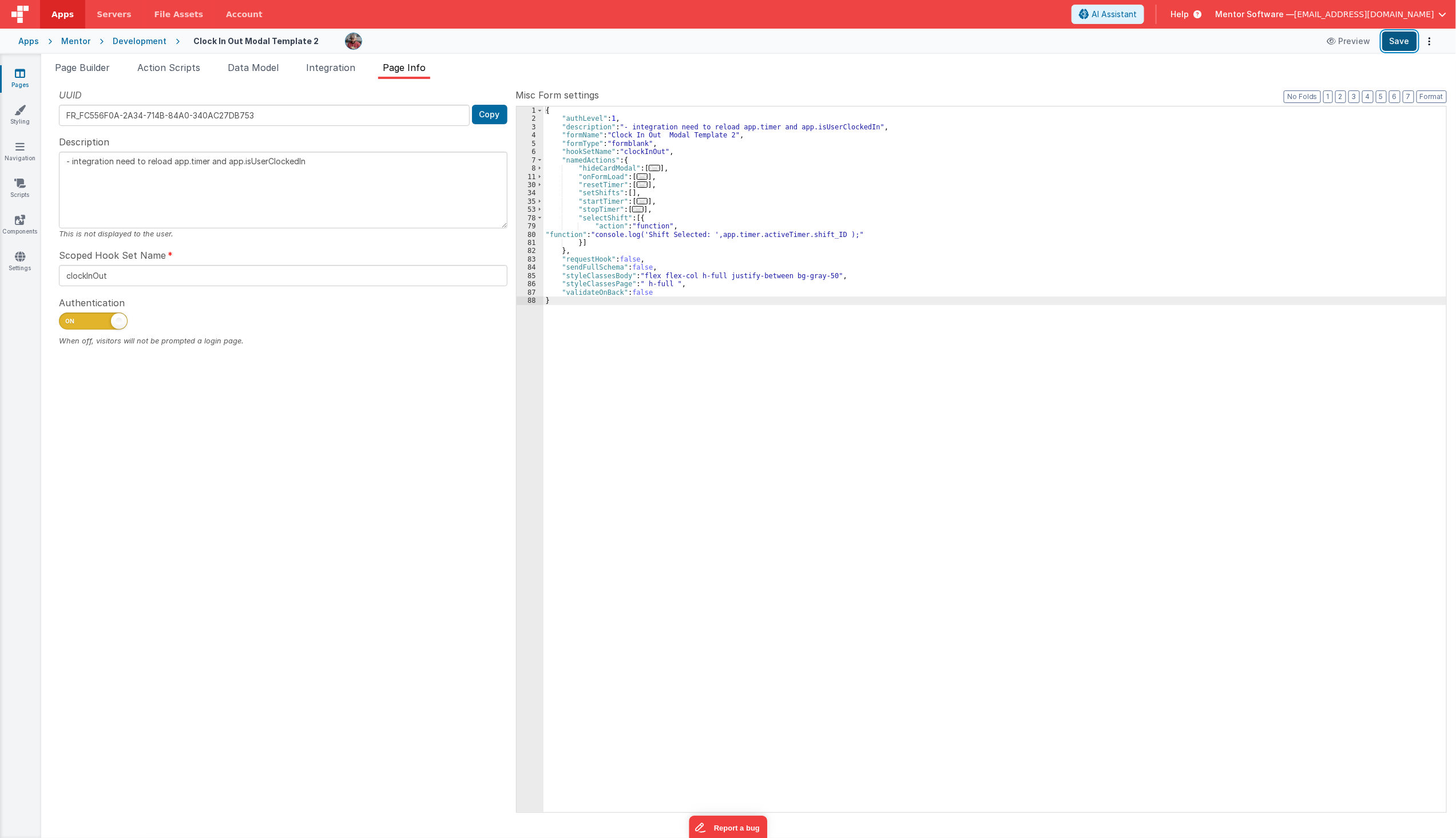
click at [1395, 37] on button "Save" at bounding box center [1399, 41] width 35 height 20
click at [606, 215] on div "{ "authLevel" : 1 , "description" : "- integration need to reload app.timer and…" at bounding box center [995, 467] width 903 height 723
click at [90, 66] on span "Page Builder" at bounding box center [82, 67] width 55 height 11
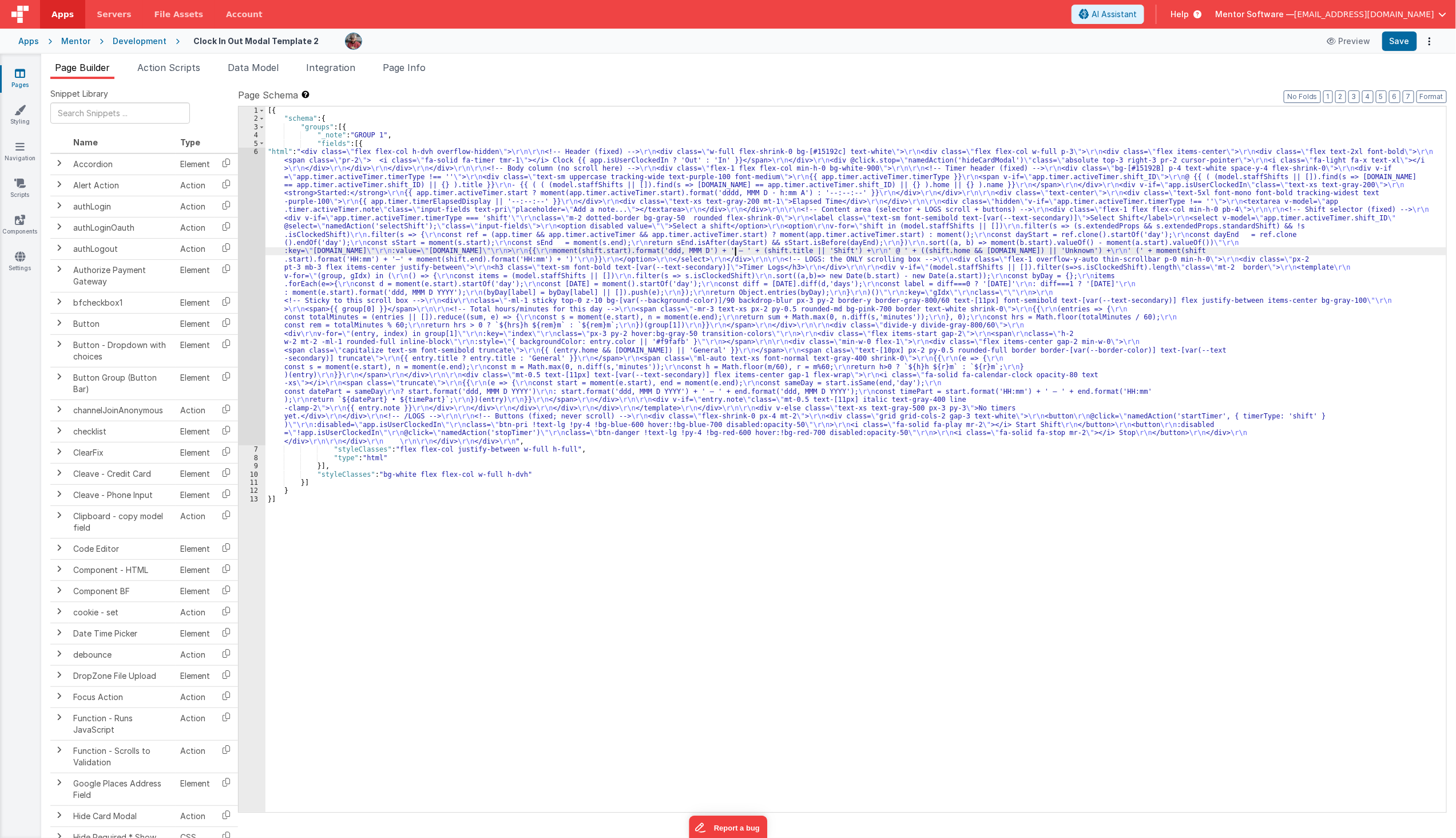
click at [736, 250] on div "[{ "schema" : { "groups" : [{ "_note" : "GROUP 1" , "fields" : [{ "html" : "<di…" at bounding box center [856, 467] width 1181 height 723
type input "selectShift"
click at [419, 65] on span "Page Info" at bounding box center [404, 67] width 43 height 11
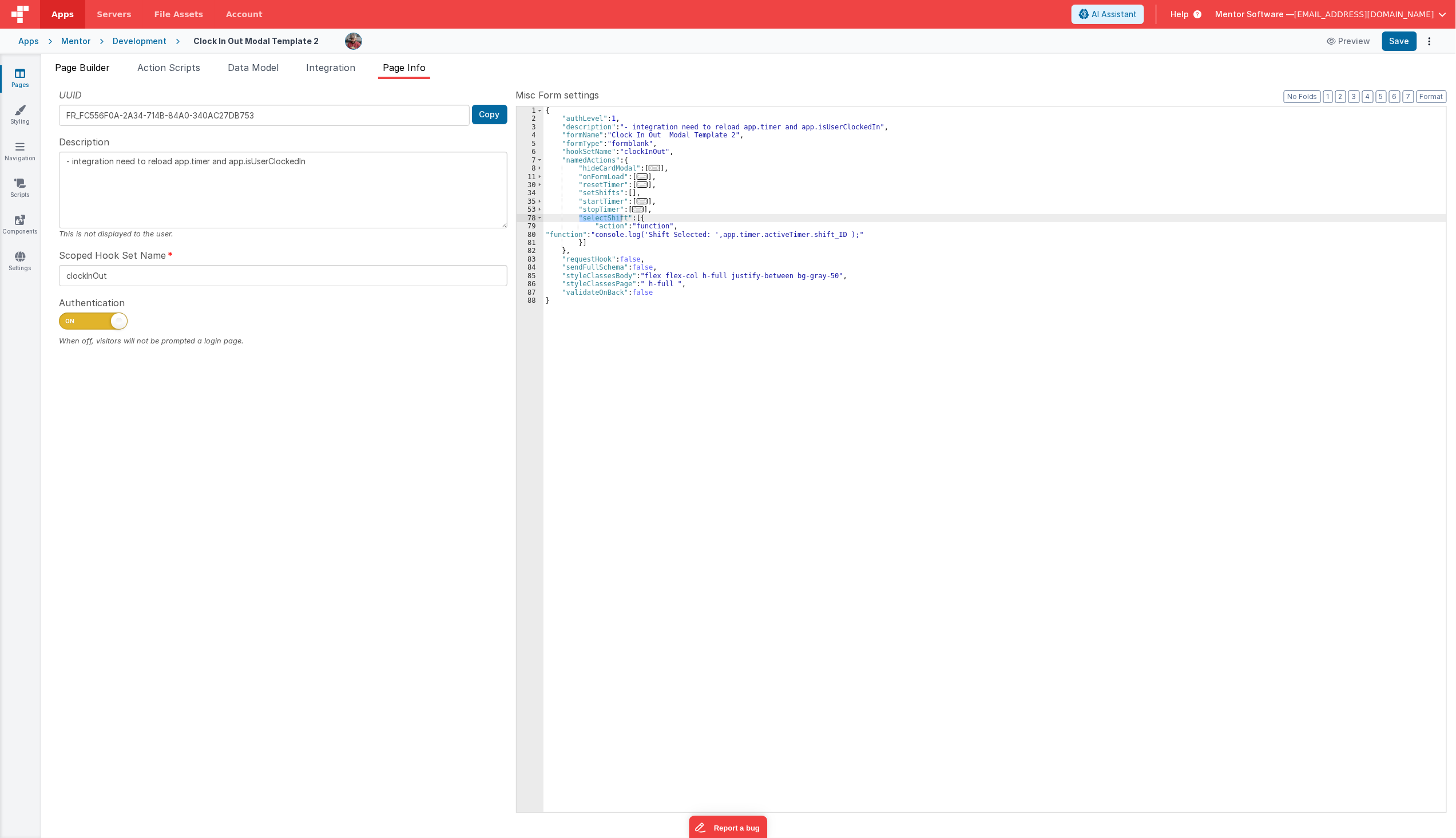
click at [98, 67] on span "Page Builder" at bounding box center [82, 67] width 55 height 11
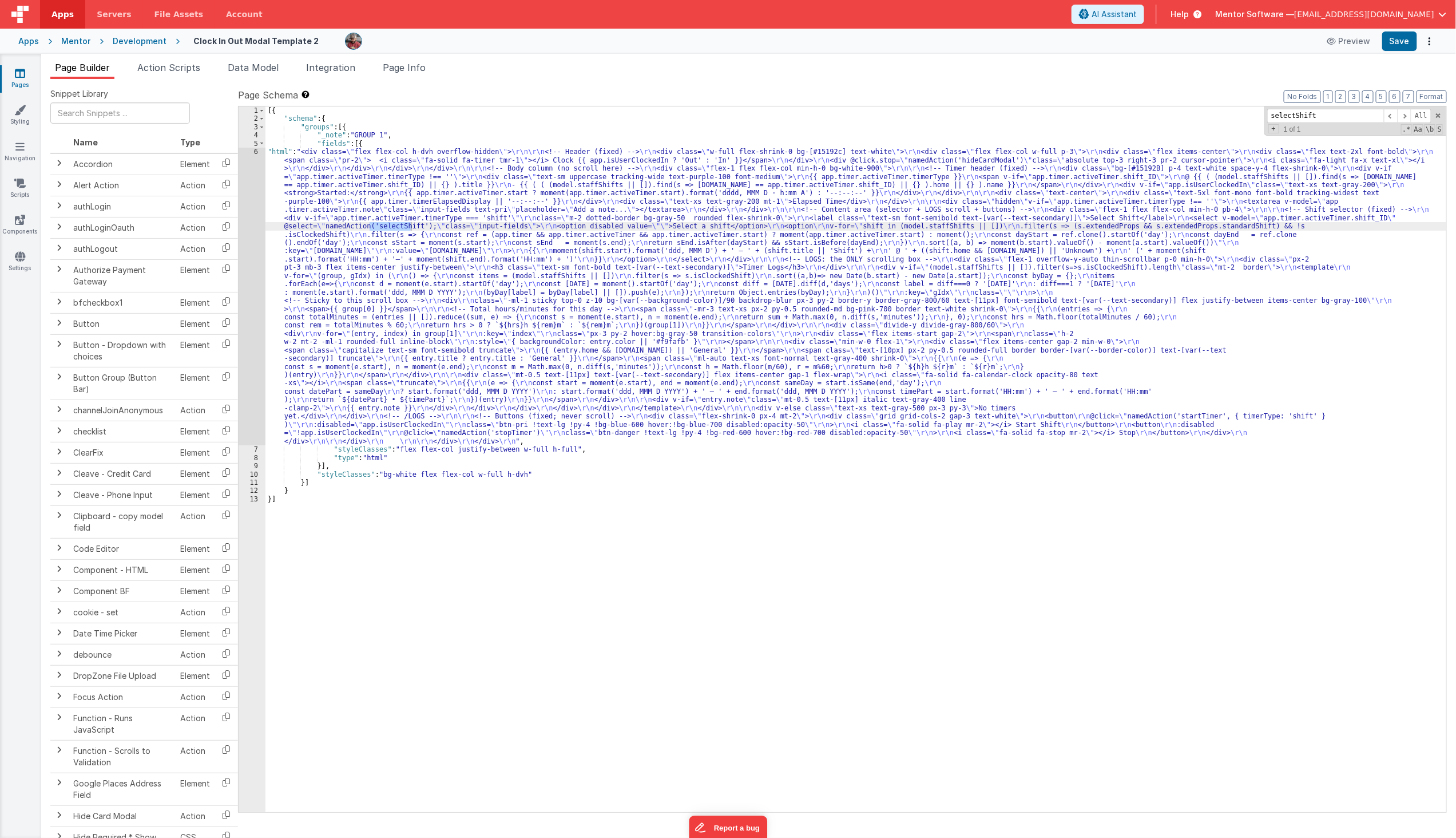
click at [295, 224] on div "[{ "schema" : { "groups" : [{ "_note" : "GROUP 1" , "fields" : [{ "html" : "<di…" at bounding box center [856, 467] width 1181 height 723
click at [1398, 37] on button "Save" at bounding box center [1399, 41] width 35 height 20
click at [492, 590] on div "[{ "schema" : { "groups" : [{ "_note" : "GROUP 1" , "fields" : [{ "html" : "<di…" at bounding box center [856, 467] width 1181 height 723
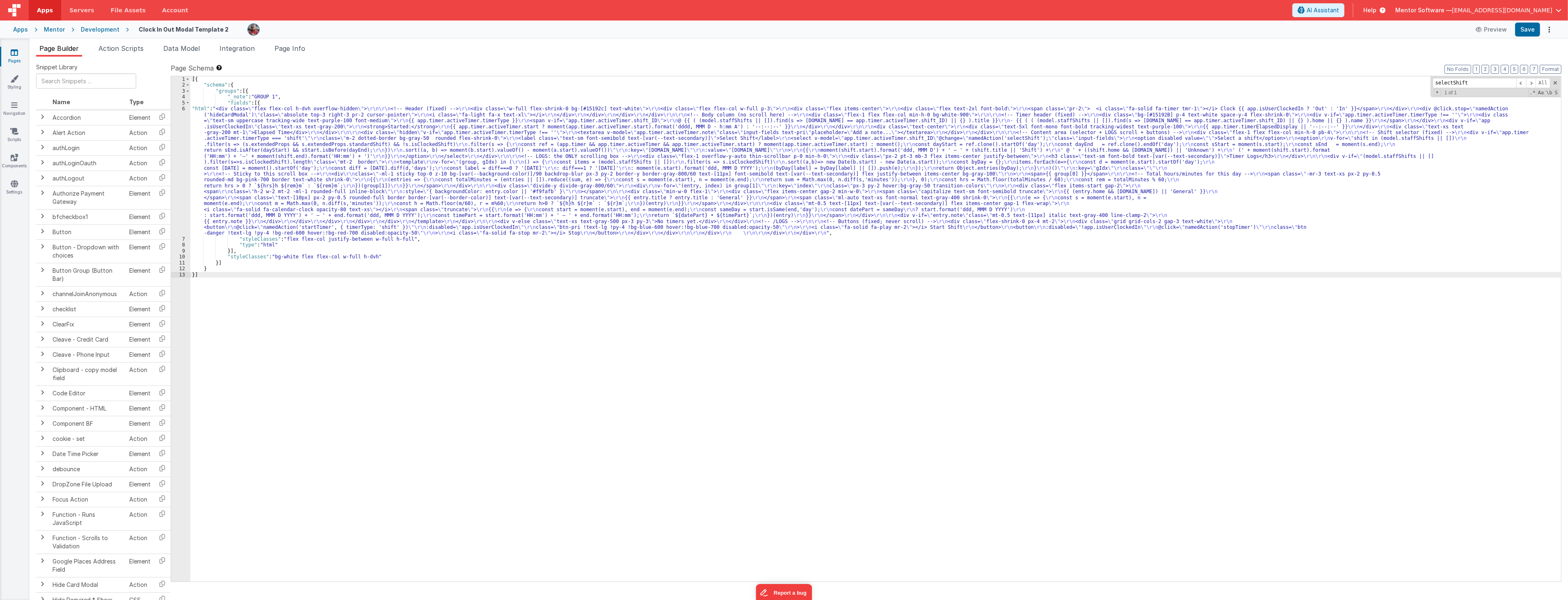
click at [22, 54] on link "Pages" at bounding box center [14, 57] width 30 height 16
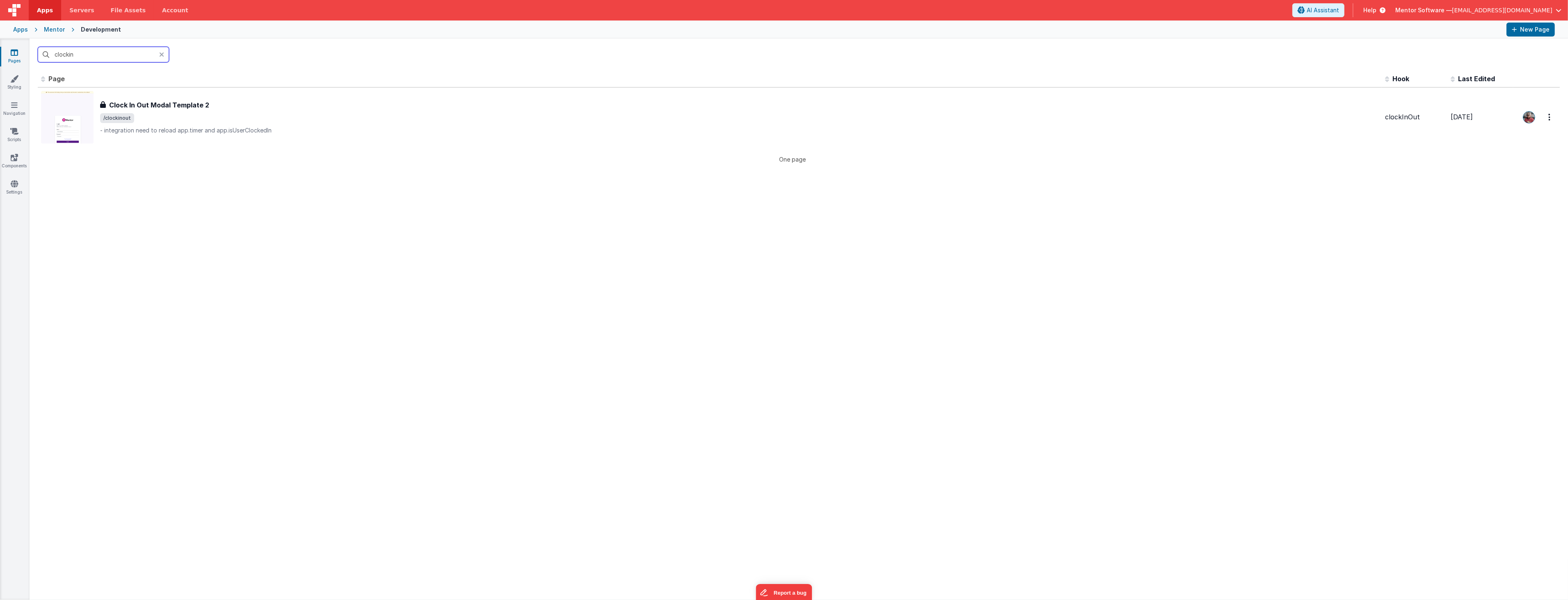
click at [127, 52] on input "clockin" at bounding box center [103, 55] width 131 height 16
click at [127, 56] on input "clockin" at bounding box center [103, 55] width 131 height 16
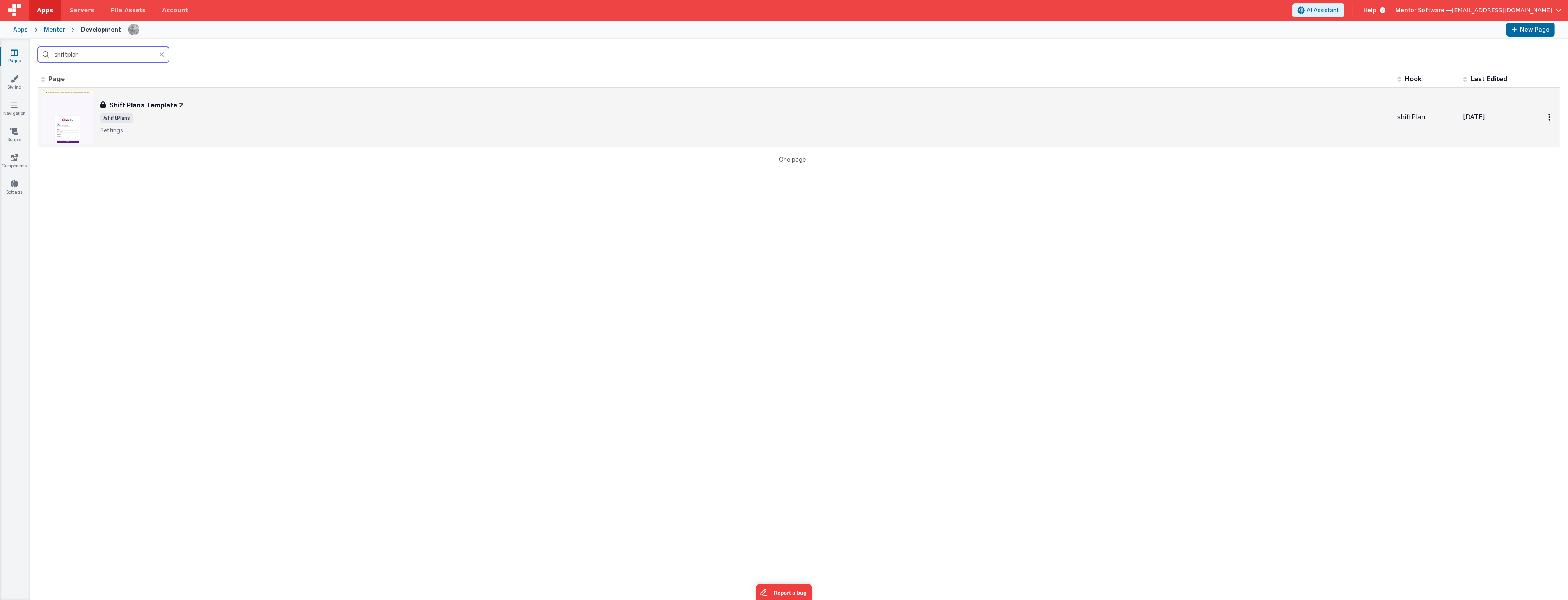
type input "shiftplan"
click at [164, 109] on h3 "Shift Plans Template 2" at bounding box center [145, 105] width 74 height 10
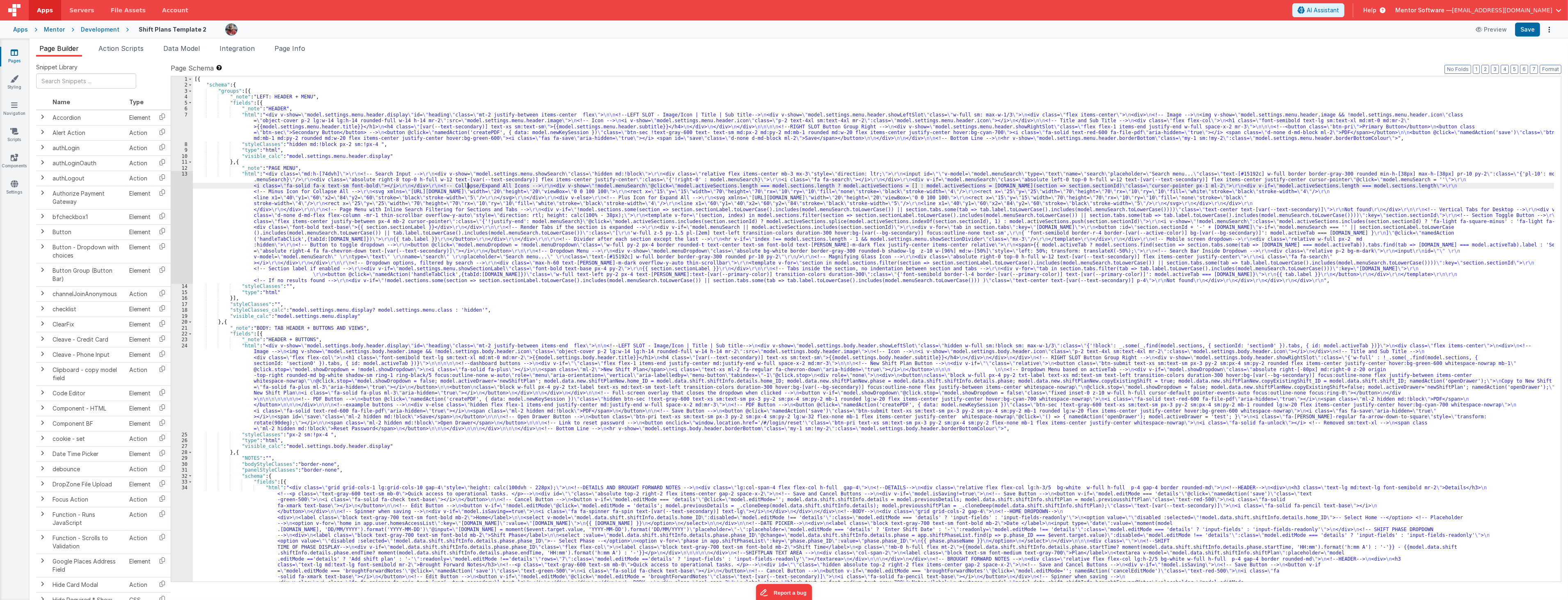
click at [467, 184] on div "[{ "schema" : { "groups" : [{ "_note" : "LEFT: HEADER + MENU" , "fields" : [{ "…" at bounding box center [873, 542] width 1361 height 932
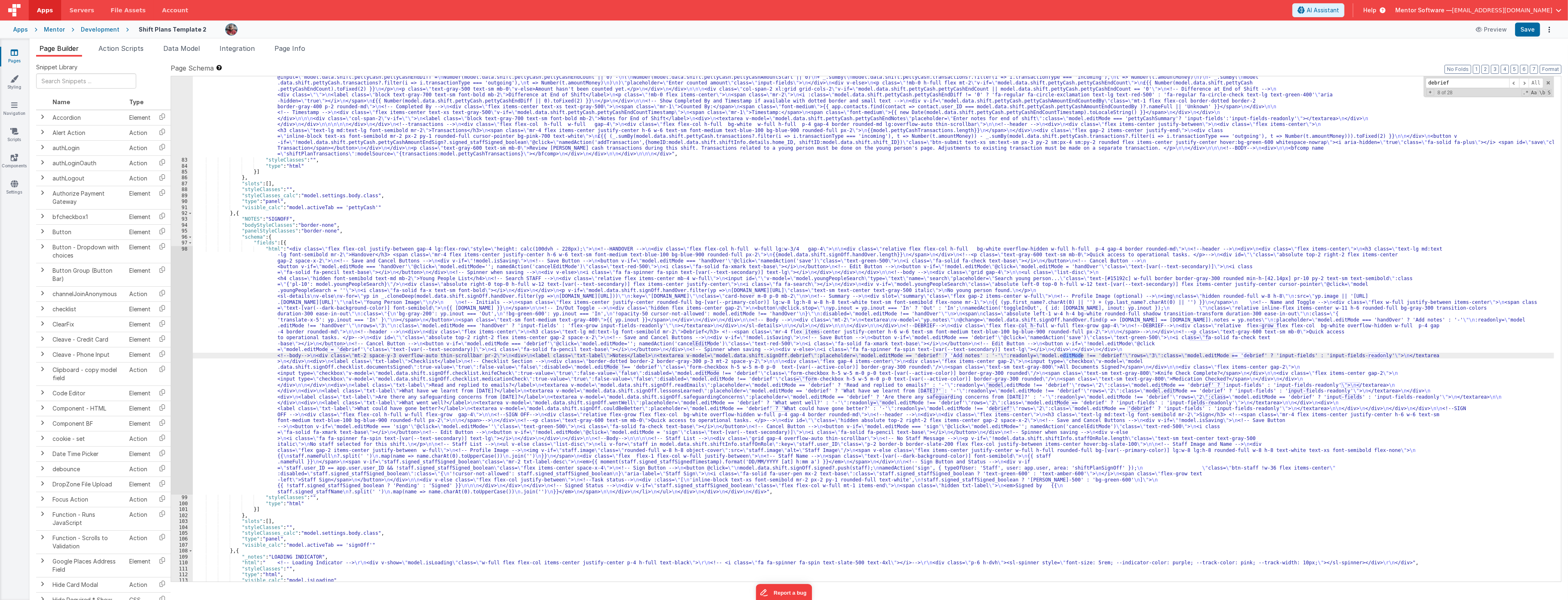
type input "debrief"
click at [237, 321] on div ""html" : "<div class= \" flex flex-col justify-between gap-4 lg:!flex-row \" st…" at bounding box center [873, 315] width 1361 height 706
click at [178, 362] on div "98" at bounding box center [182, 370] width 22 height 249
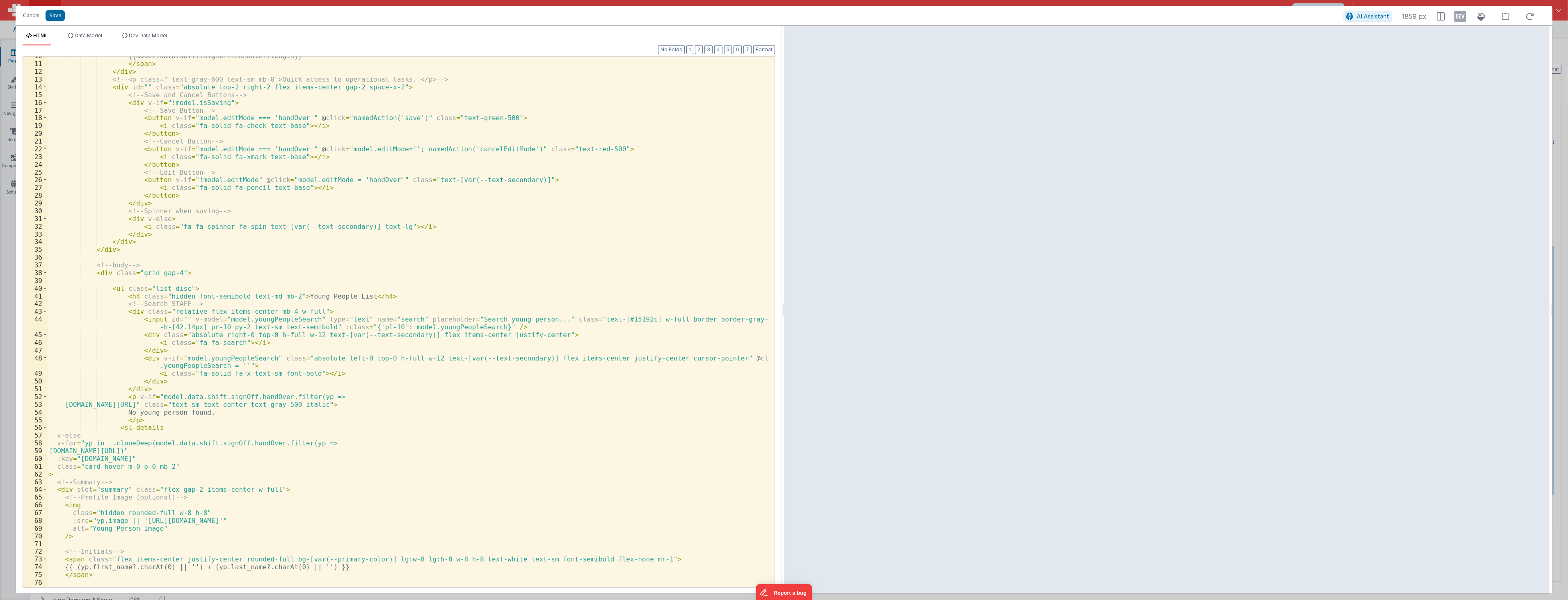
scroll to position [136, 0]
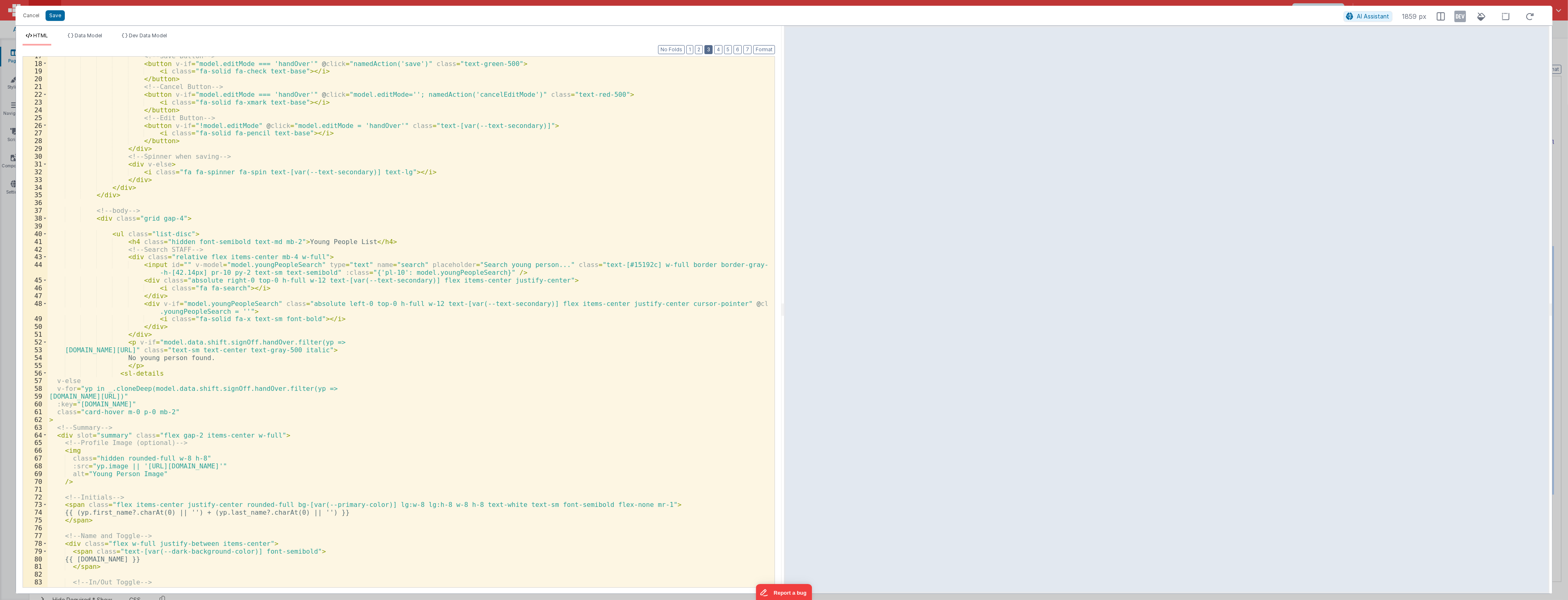
click at [709, 51] on button "3" at bounding box center [708, 49] width 8 height 9
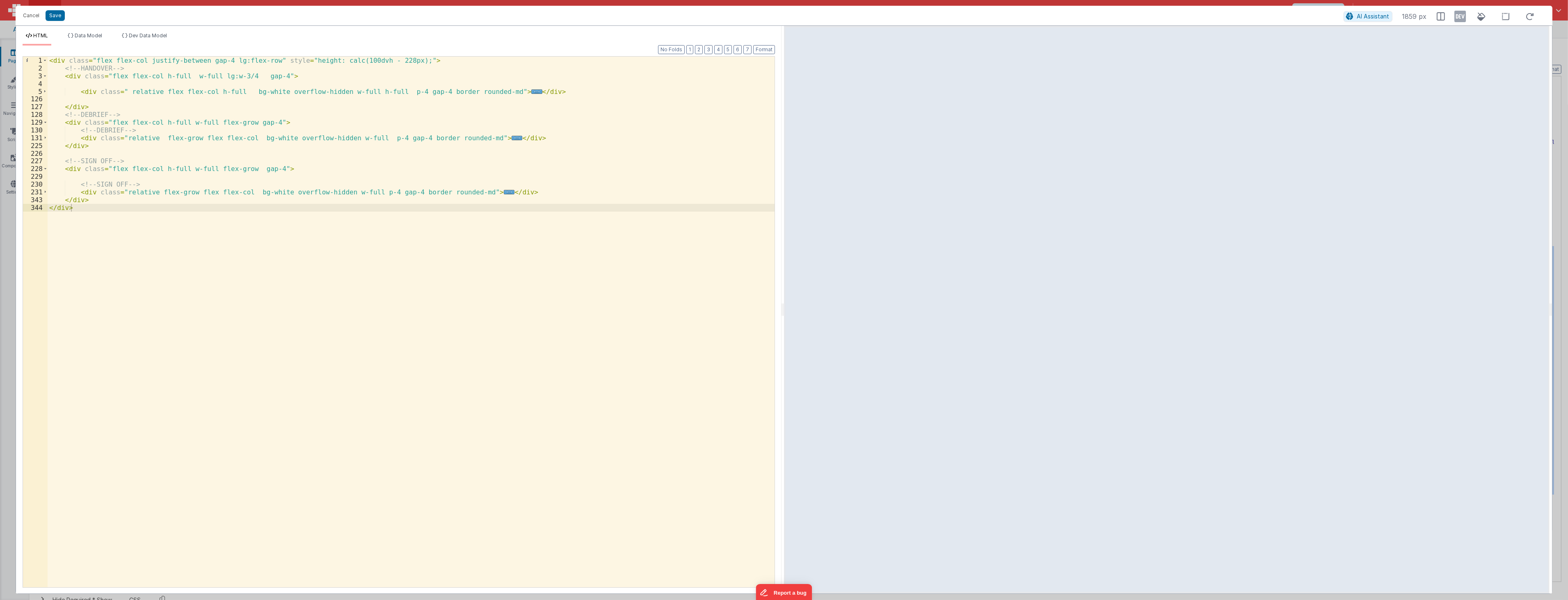
click at [473, 135] on div "< div class = "flex flex-col justify-between gap-4 lg:flex-row" style = "height…" at bounding box center [411, 329] width 727 height 546
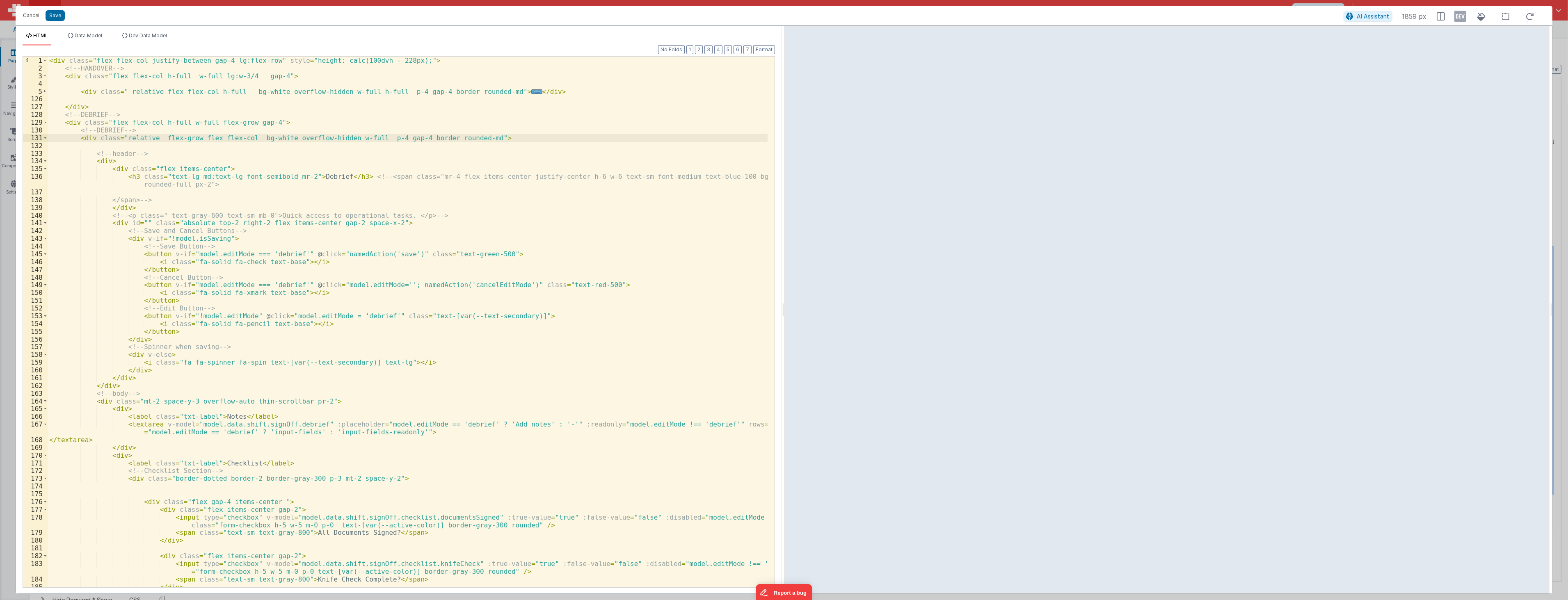
click at [19, 15] on button "Cancel" at bounding box center [31, 15] width 24 height 12
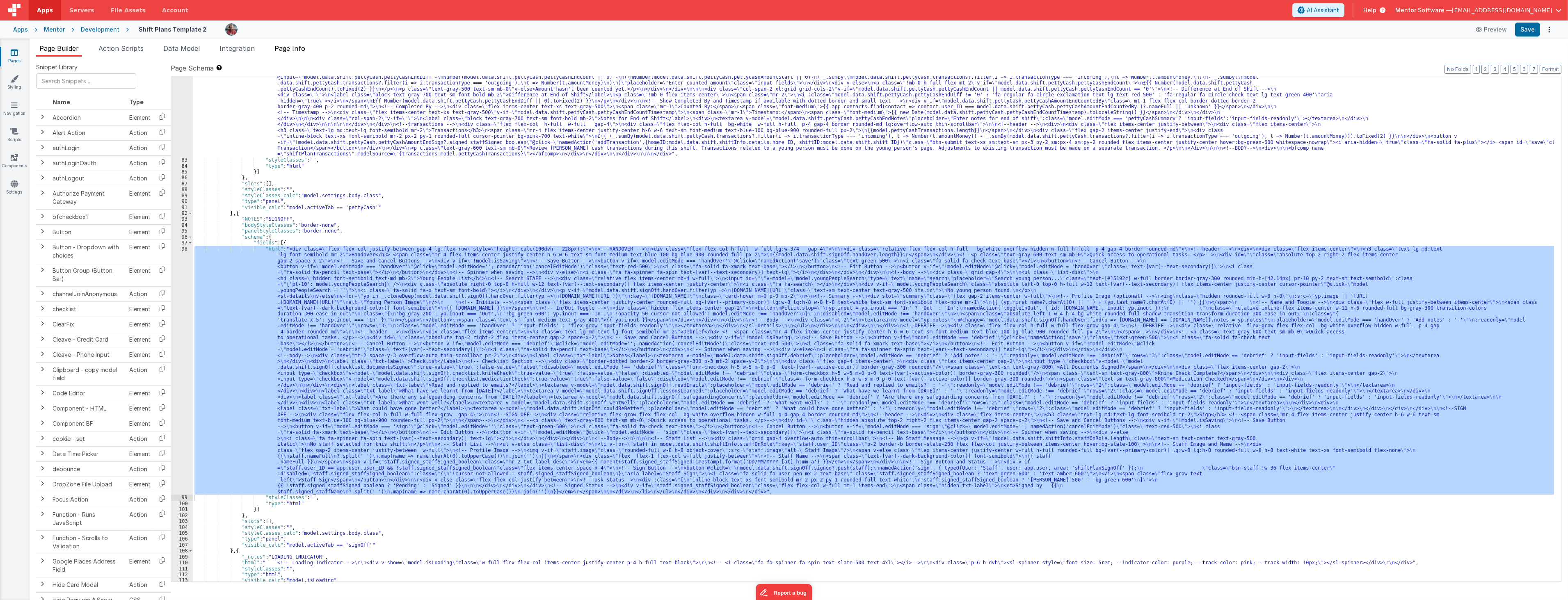
click at [298, 50] on span "Page Info" at bounding box center [290, 48] width 31 height 8
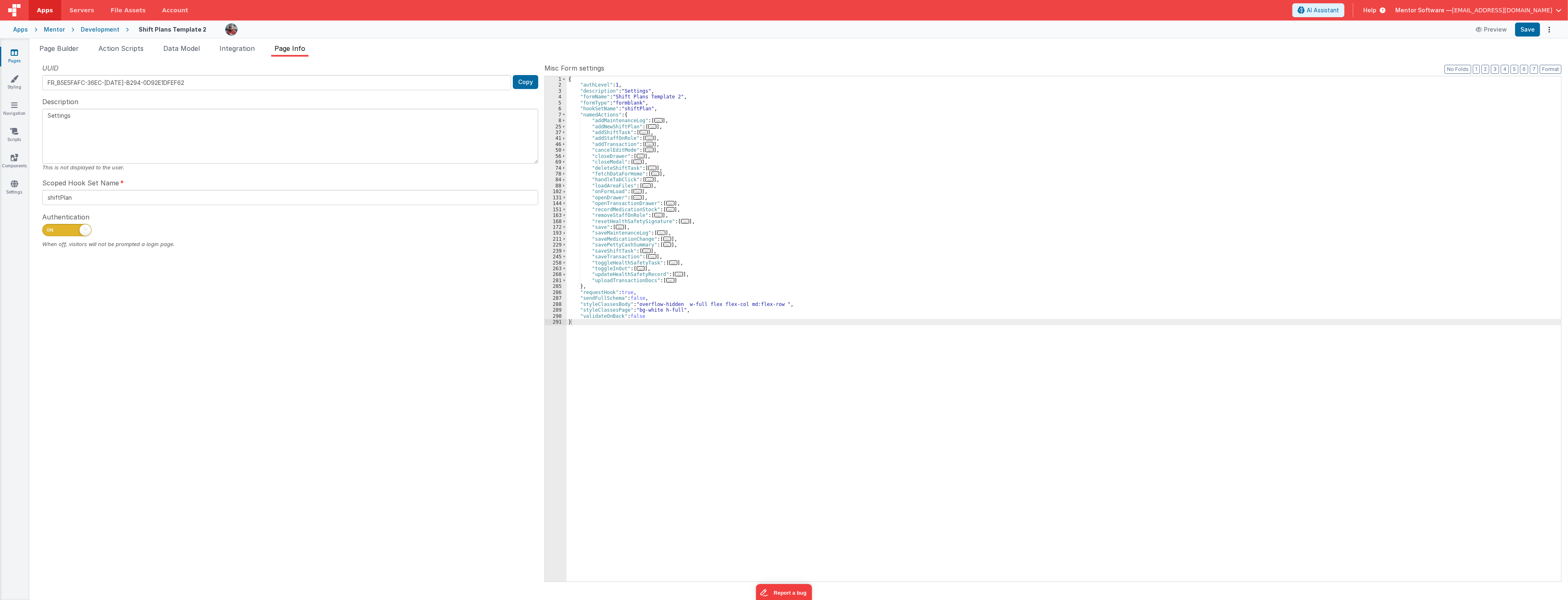
click at [648, 150] on span "..." at bounding box center [649, 150] width 8 height 4
click at [634, 222] on span "..." at bounding box center [637, 221] width 8 height 4
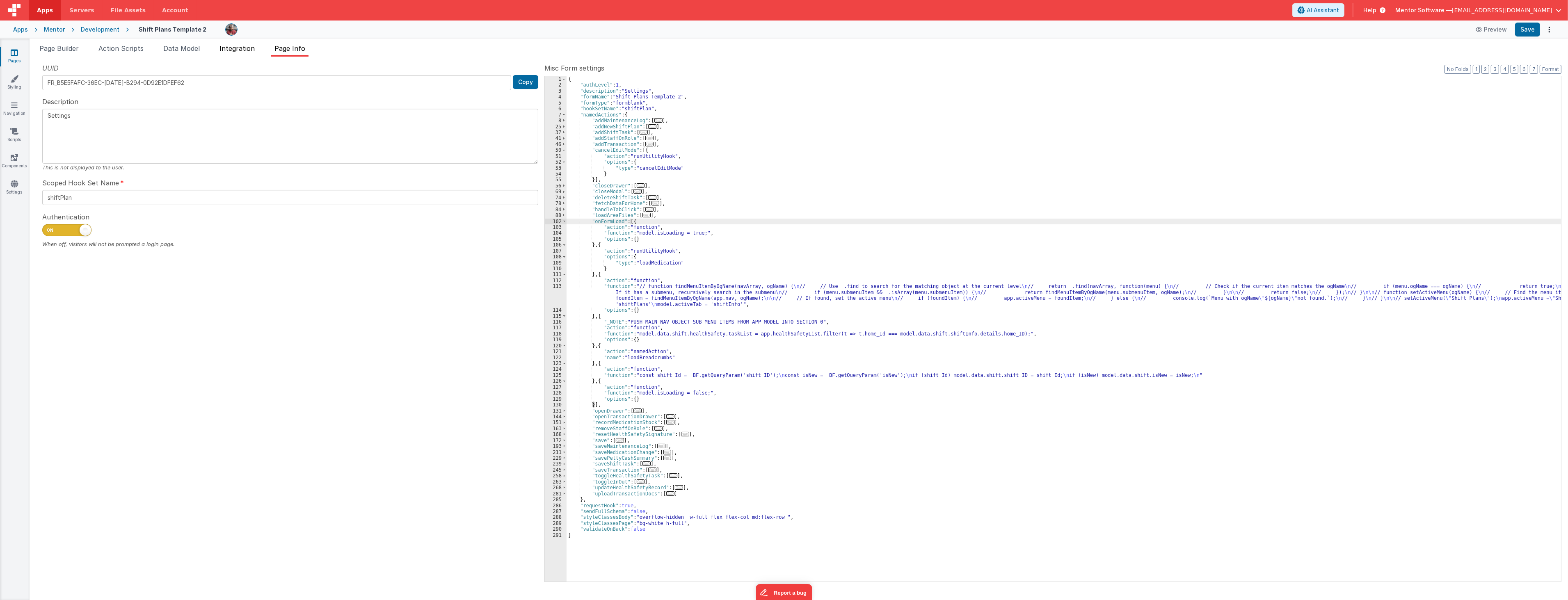
click at [247, 52] on li "Integration" at bounding box center [237, 50] width 42 height 13
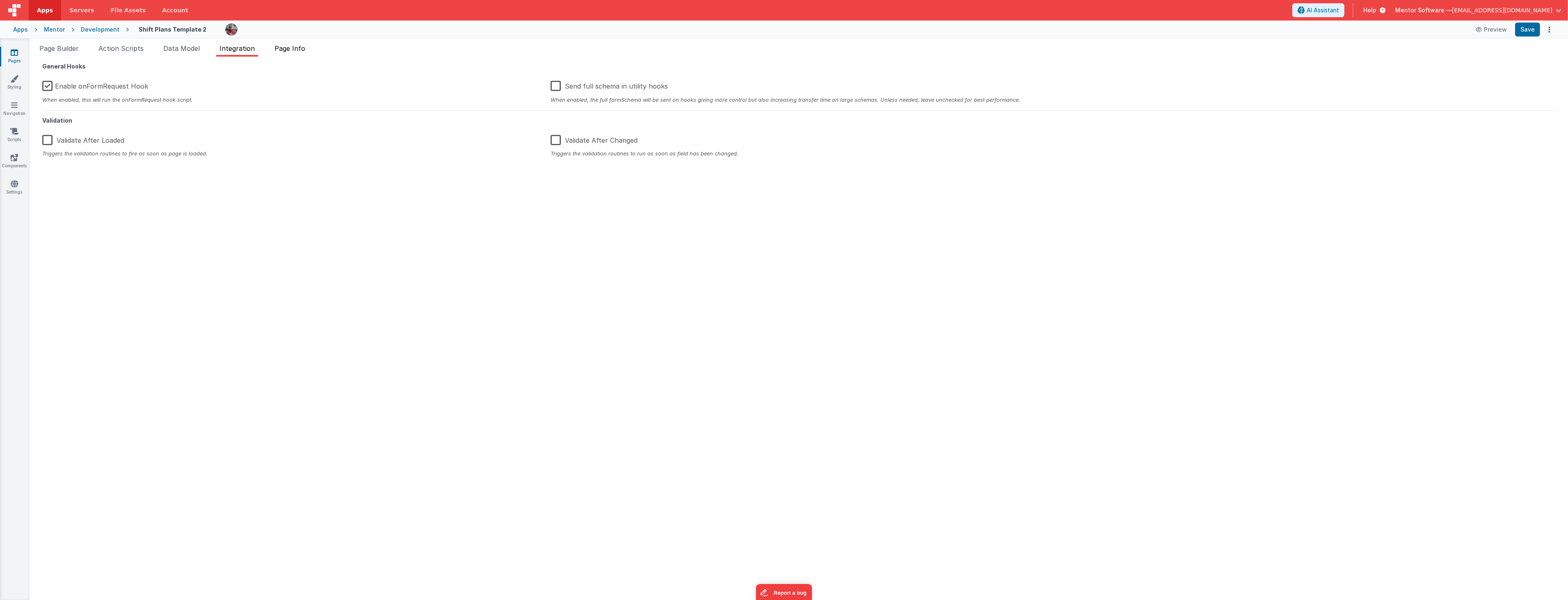
click at [290, 51] on span "Page Info" at bounding box center [290, 48] width 31 height 8
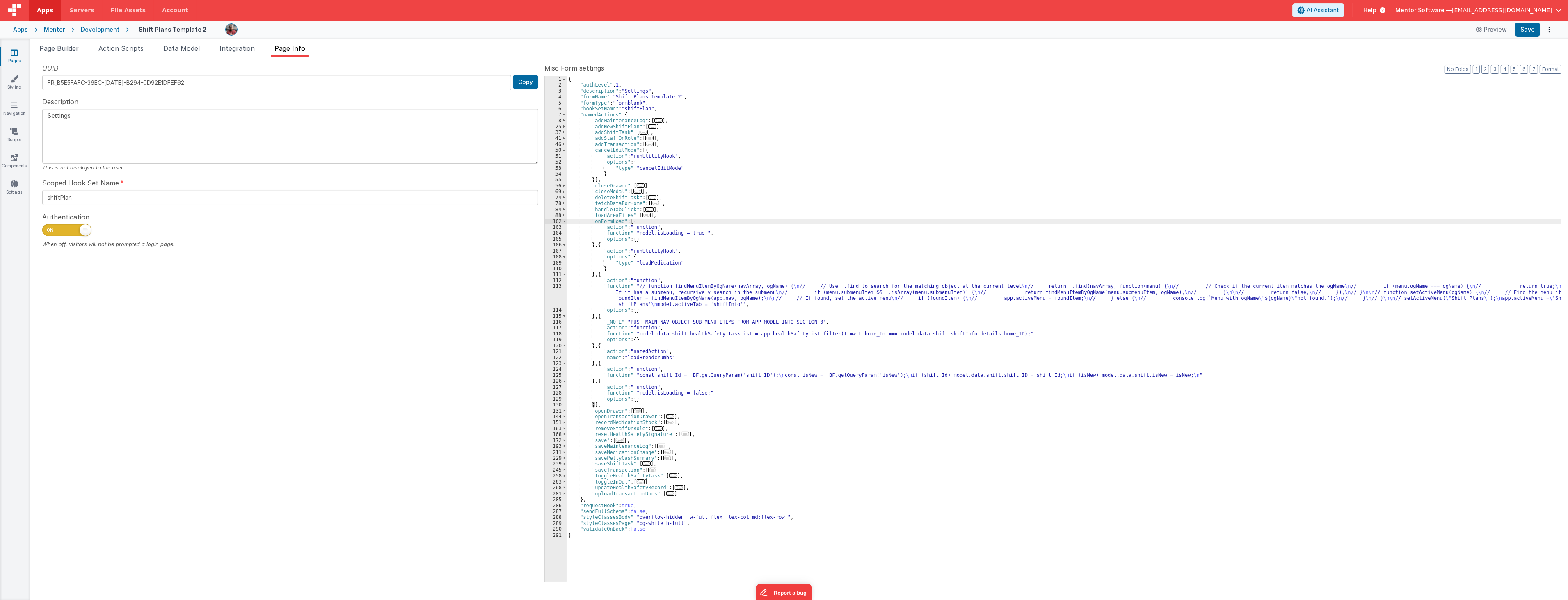
click at [688, 289] on div "{ "authLevel" : 1 , "description" : "Settings" , "formName" : "Shift Plans Temp…" at bounding box center [1064, 335] width 995 height 517
click at [68, 51] on span "Page Builder" at bounding box center [59, 48] width 40 height 8
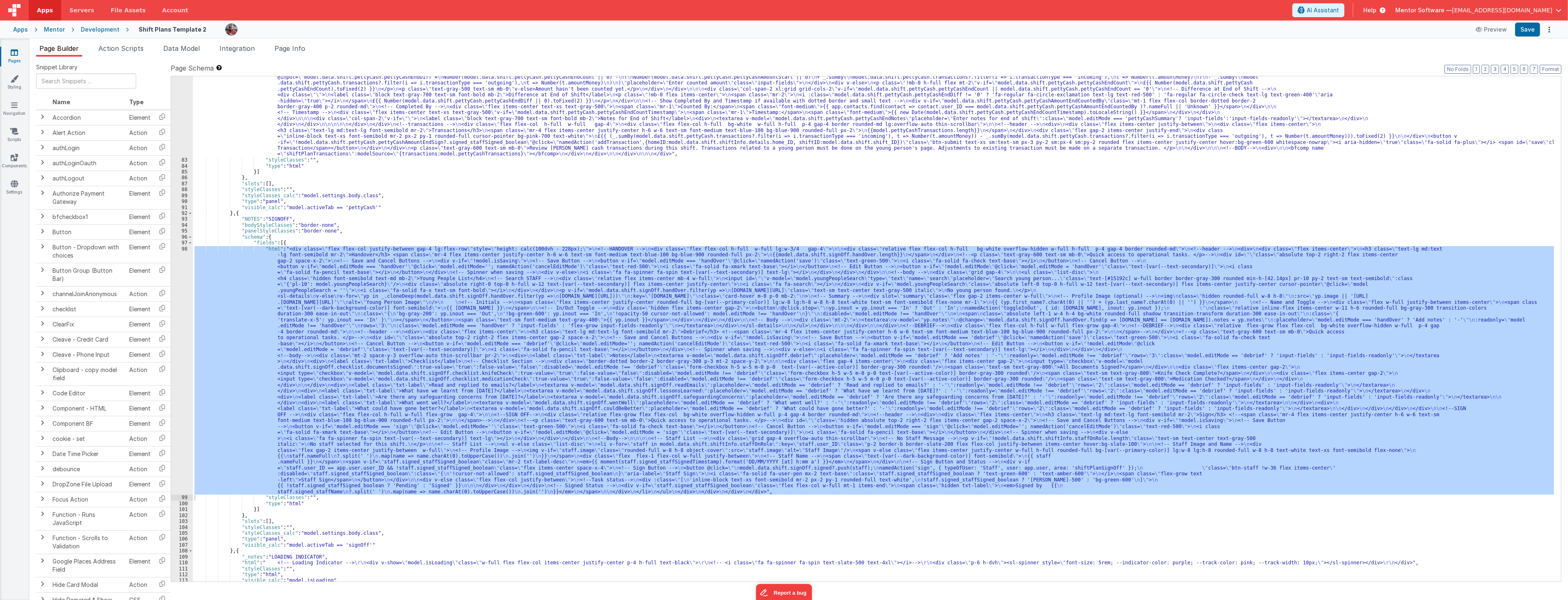
click at [271, 366] on div ""html" : "<div class= \" flex flex-col justify-between gap-4 lg:!flex-row \" st…" at bounding box center [873, 329] width 1361 height 505
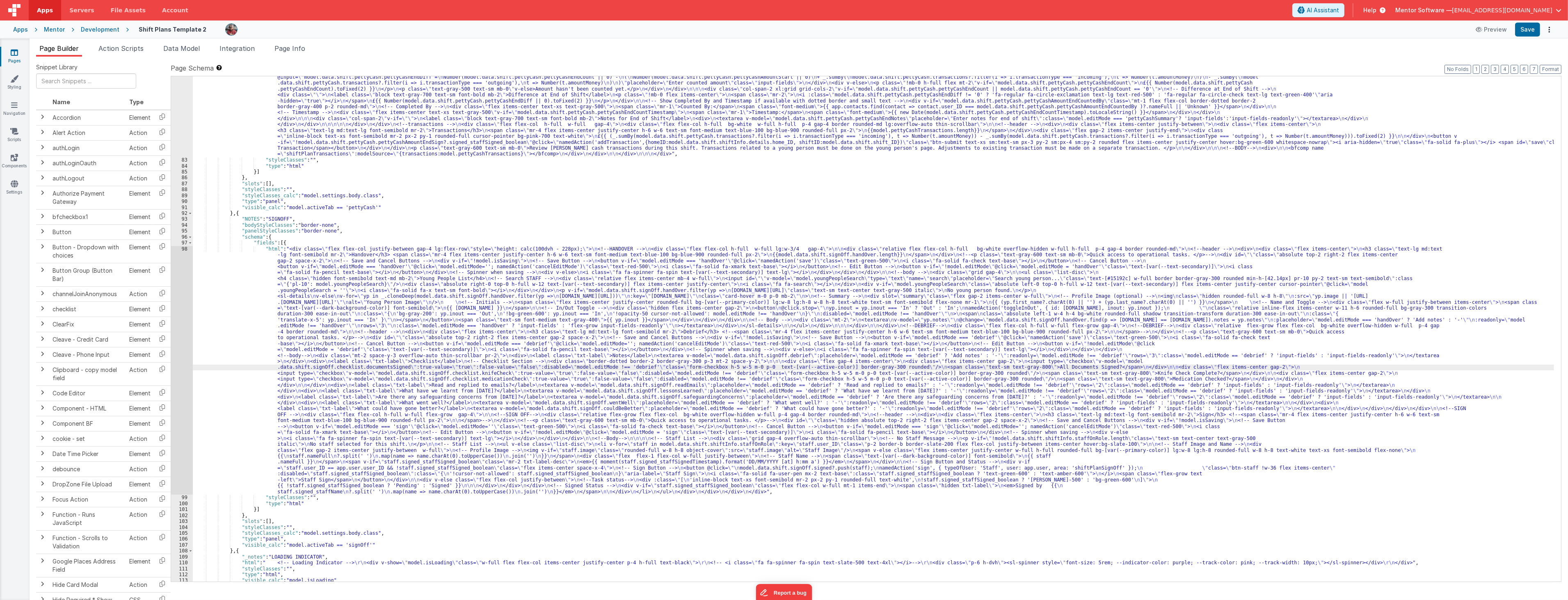
click at [186, 375] on div "98" at bounding box center [182, 370] width 22 height 249
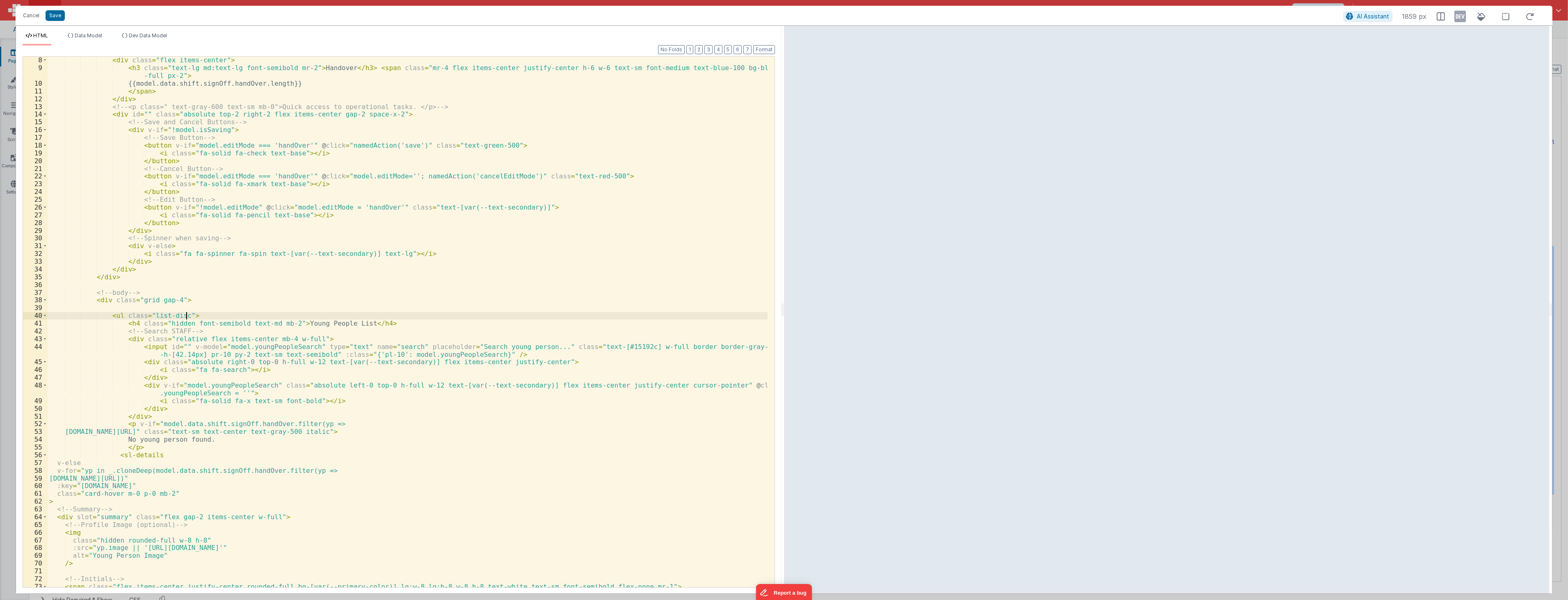
scroll to position [109, 0]
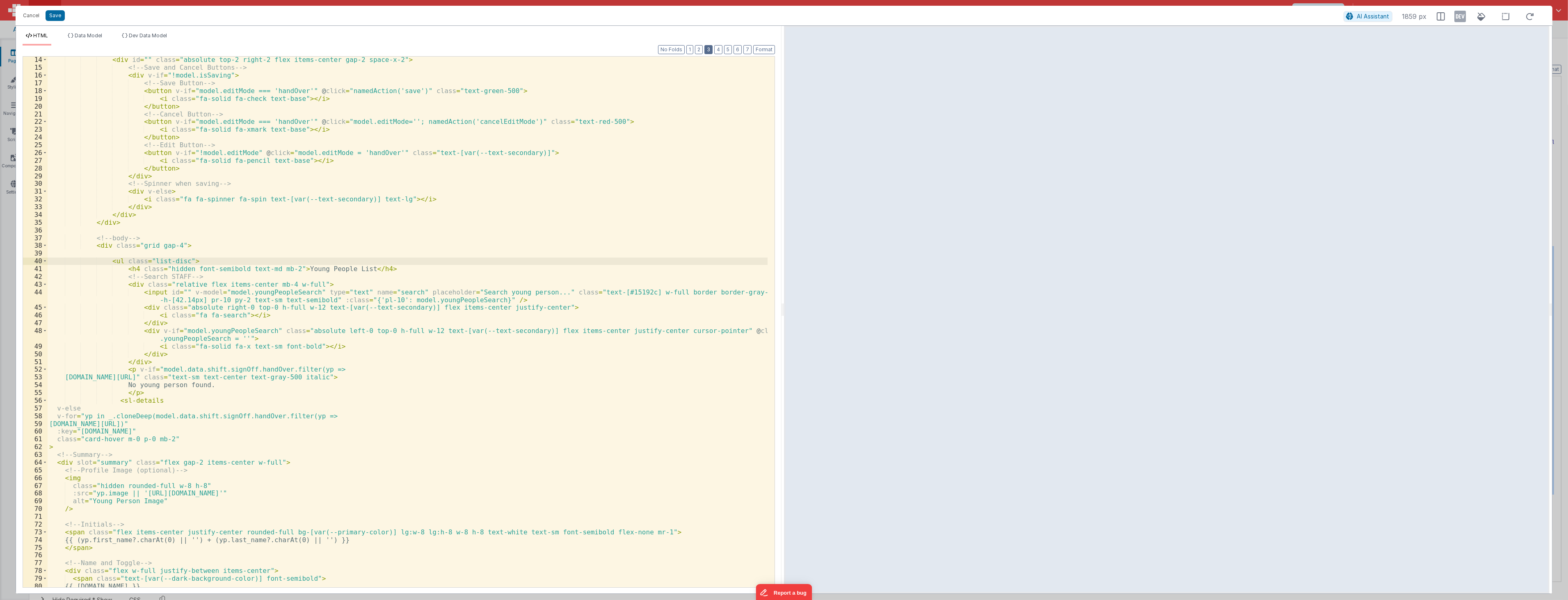
click at [711, 52] on button "3" at bounding box center [708, 49] width 8 height 9
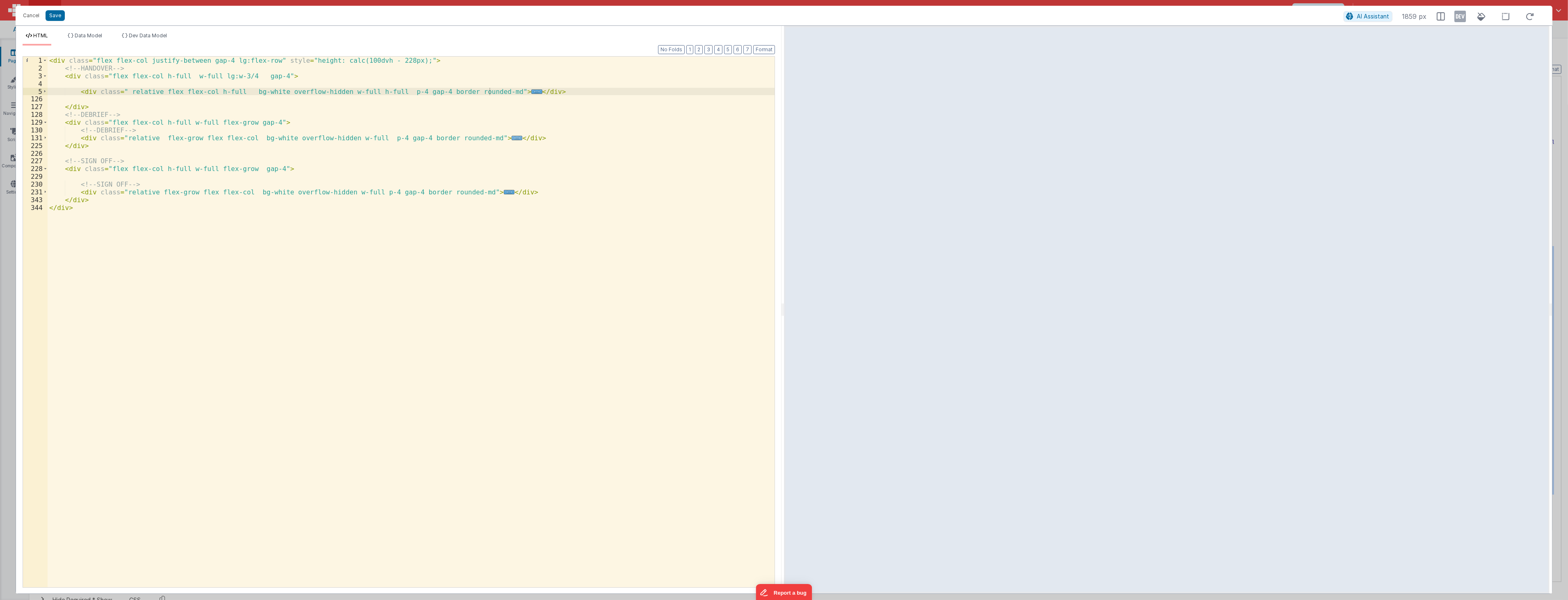
click at [511, 140] on span "..." at bounding box center [517, 138] width 11 height 4
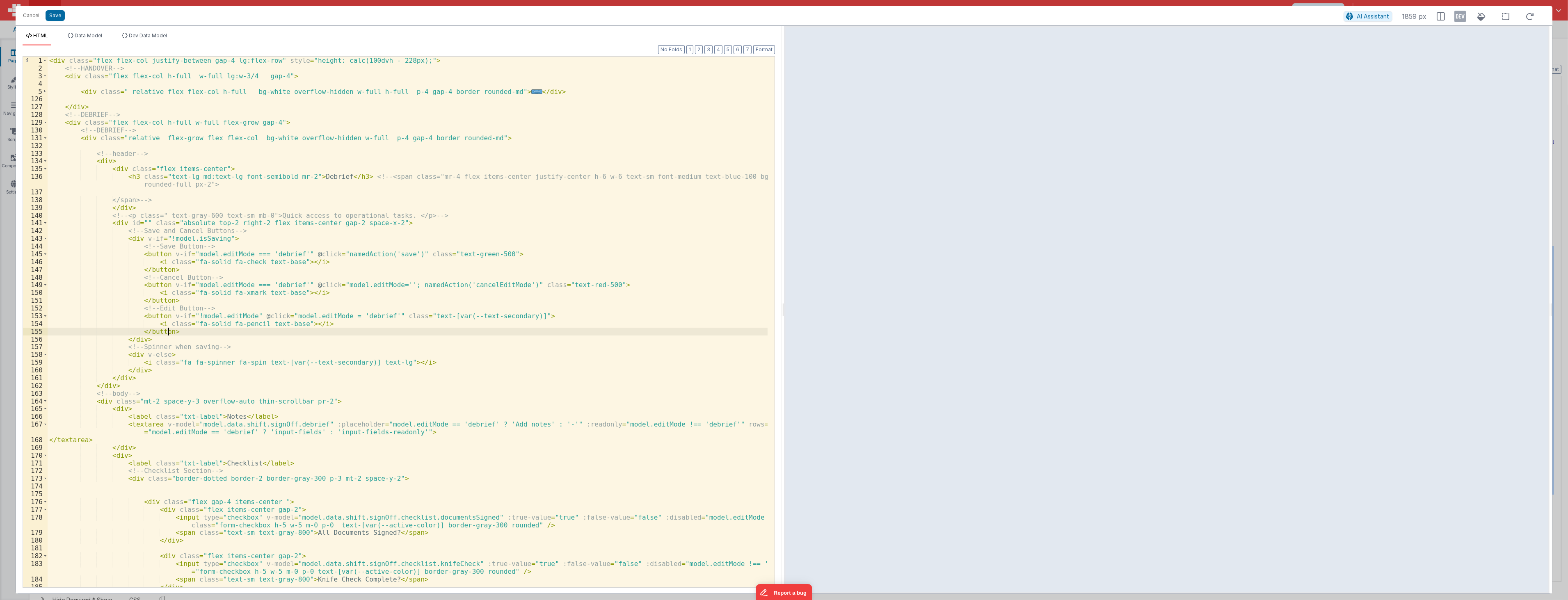
drag, startPoint x: 309, startPoint y: 329, endPoint x: 298, endPoint y: 333, distance: 11.7
click at [303, 330] on div "< div class = "flex flex-col justify-between gap-4 lg:flex-row" style = "height…" at bounding box center [407, 329] width 720 height 546
click at [247, 372] on div "< div class = "flex flex-col justify-between gap-4 lg:flex-row" style = "height…" at bounding box center [407, 329] width 720 height 546
click at [368, 314] on div "< div class = "flex flex-col justify-between gap-4 lg:flex-row" style = "height…" at bounding box center [407, 329] width 720 height 546
drag, startPoint x: 304, startPoint y: 427, endPoint x: 191, endPoint y: 427, distance: 113.0
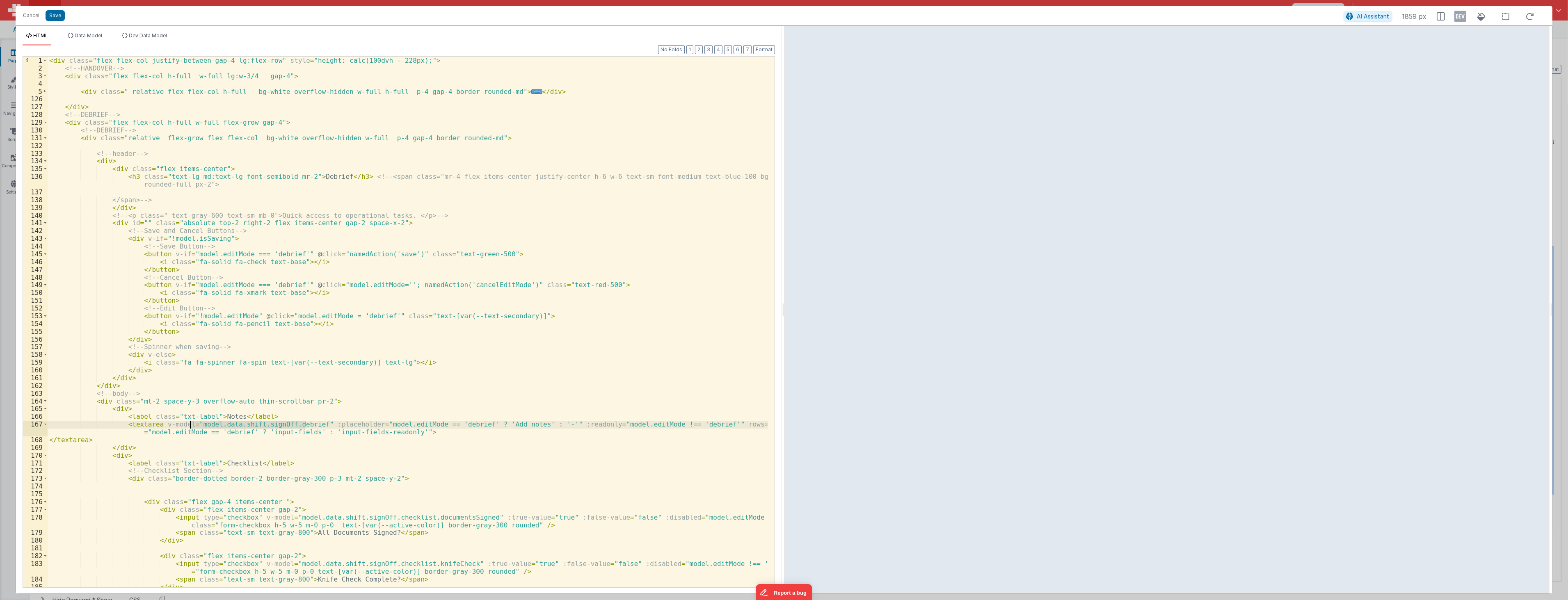
click at [191, 427] on div "< div class = "flex flex-col justify-between gap-4 lg:flex-row" style = "height…" at bounding box center [407, 329] width 720 height 546
click at [354, 389] on div "< div class = "flex flex-col justify-between gap-4 lg:flex-row" style = "height…" at bounding box center [407, 329] width 720 height 546
click at [368, 318] on div "< div class = "flex flex-col justify-between gap-4 lg:flex-row" style = "height…" at bounding box center [407, 329] width 720 height 546
drag, startPoint x: 389, startPoint y: 314, endPoint x: 465, endPoint y: 317, distance: 76.1
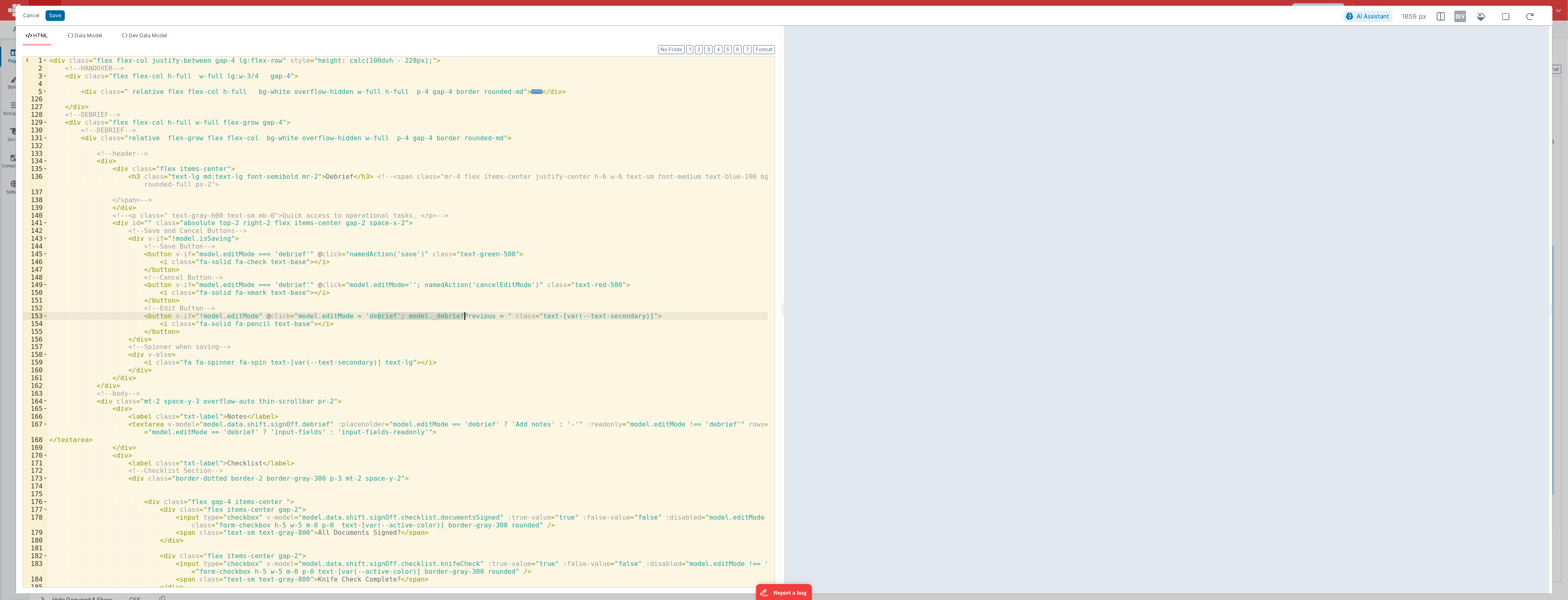
click at [465, 317] on div "< div class = "flex flex-col justify-between gap-4 lg:flex-row" style = "height…" at bounding box center [407, 329] width 720 height 546
click at [31, 19] on button "Cancel" at bounding box center [31, 15] width 24 height 12
